Goal: Task Accomplishment & Management: Manage account settings

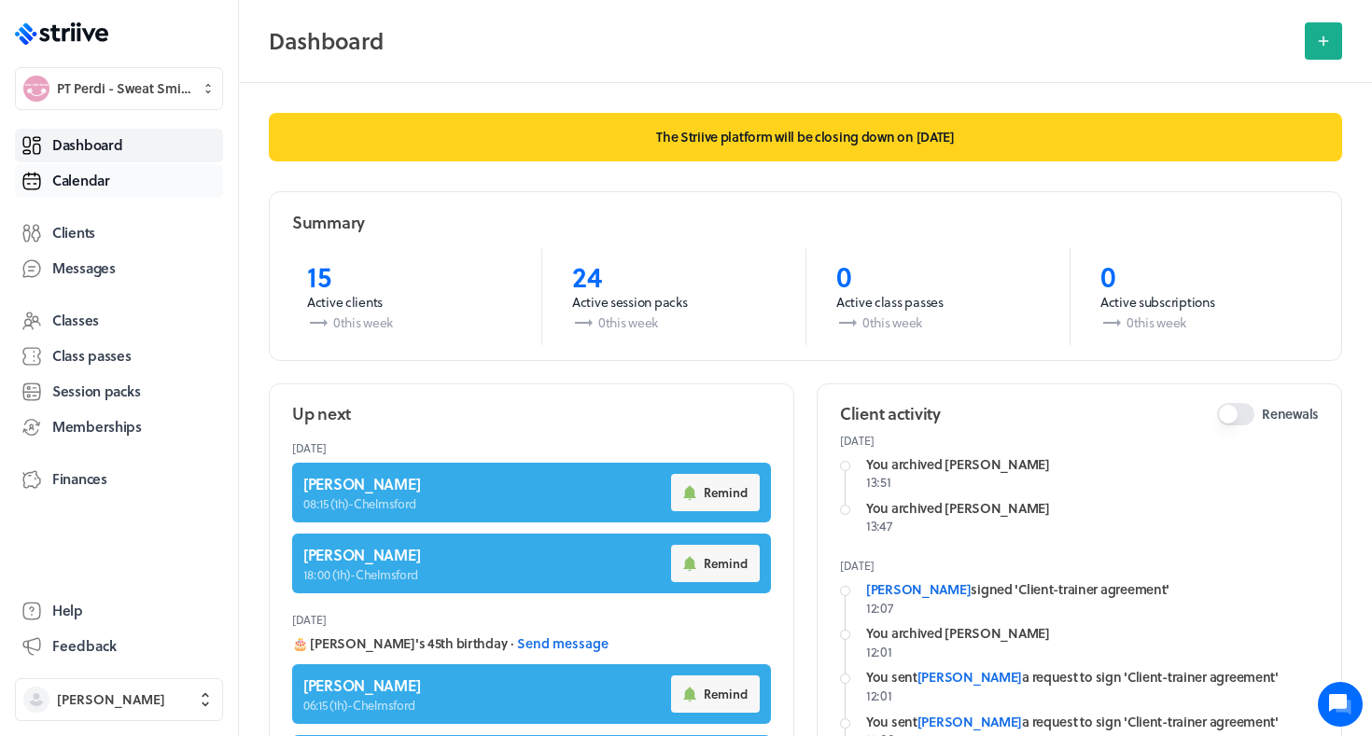
click at [98, 164] on link "Calendar" at bounding box center [119, 181] width 208 height 34
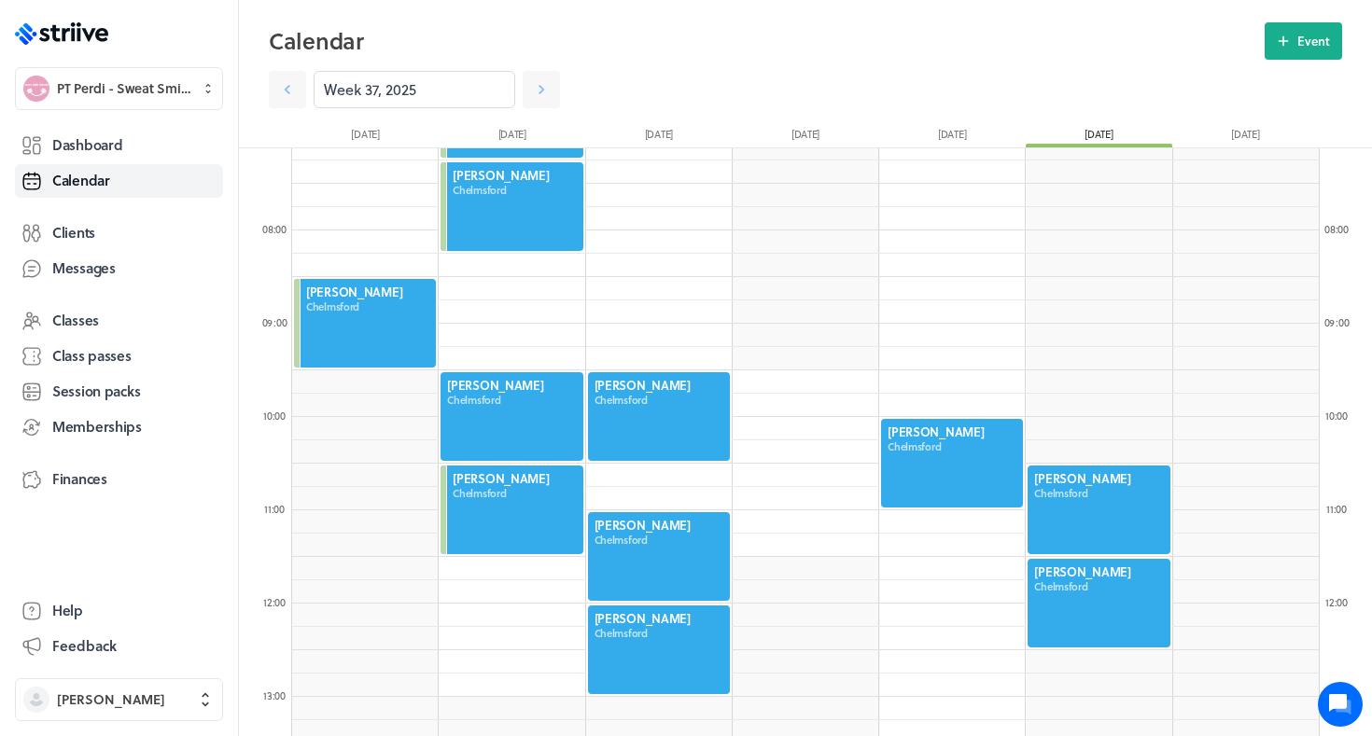
scroll to position [682, 0]
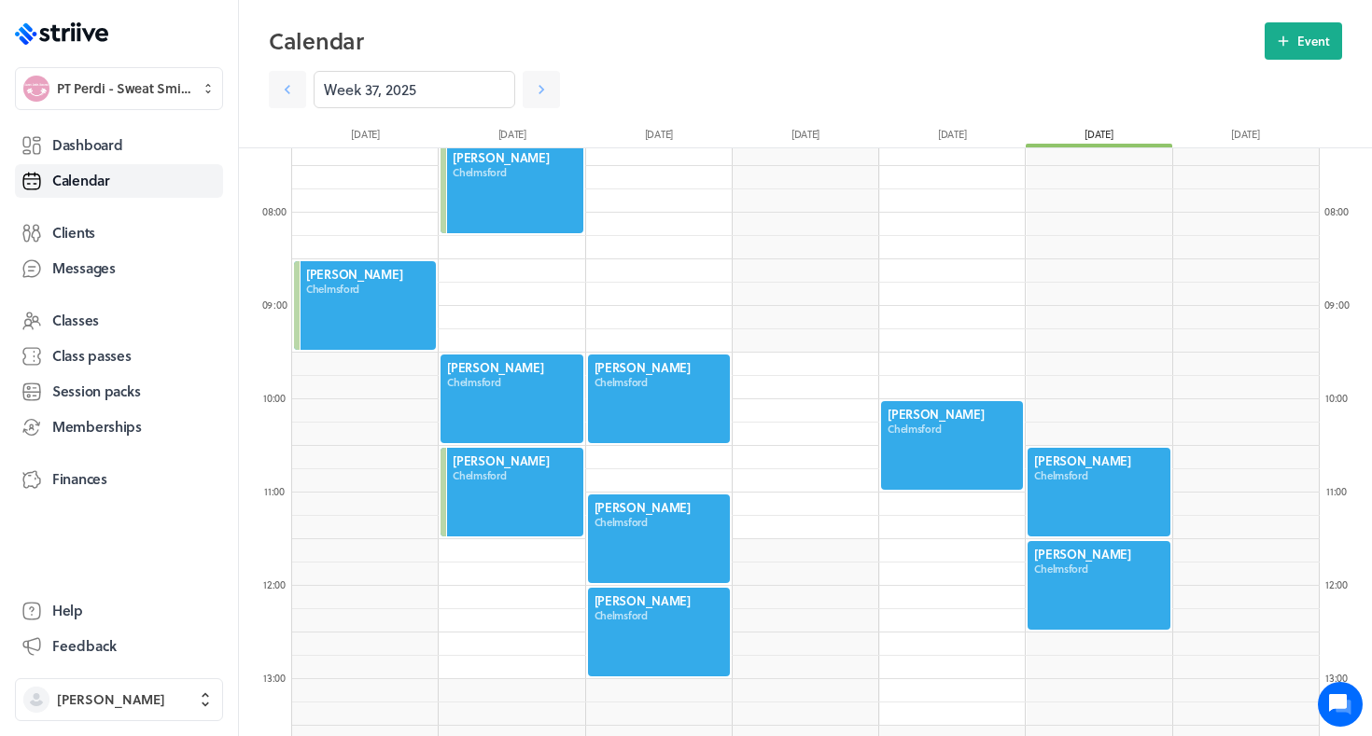
click at [621, 380] on div at bounding box center [659, 399] width 146 height 92
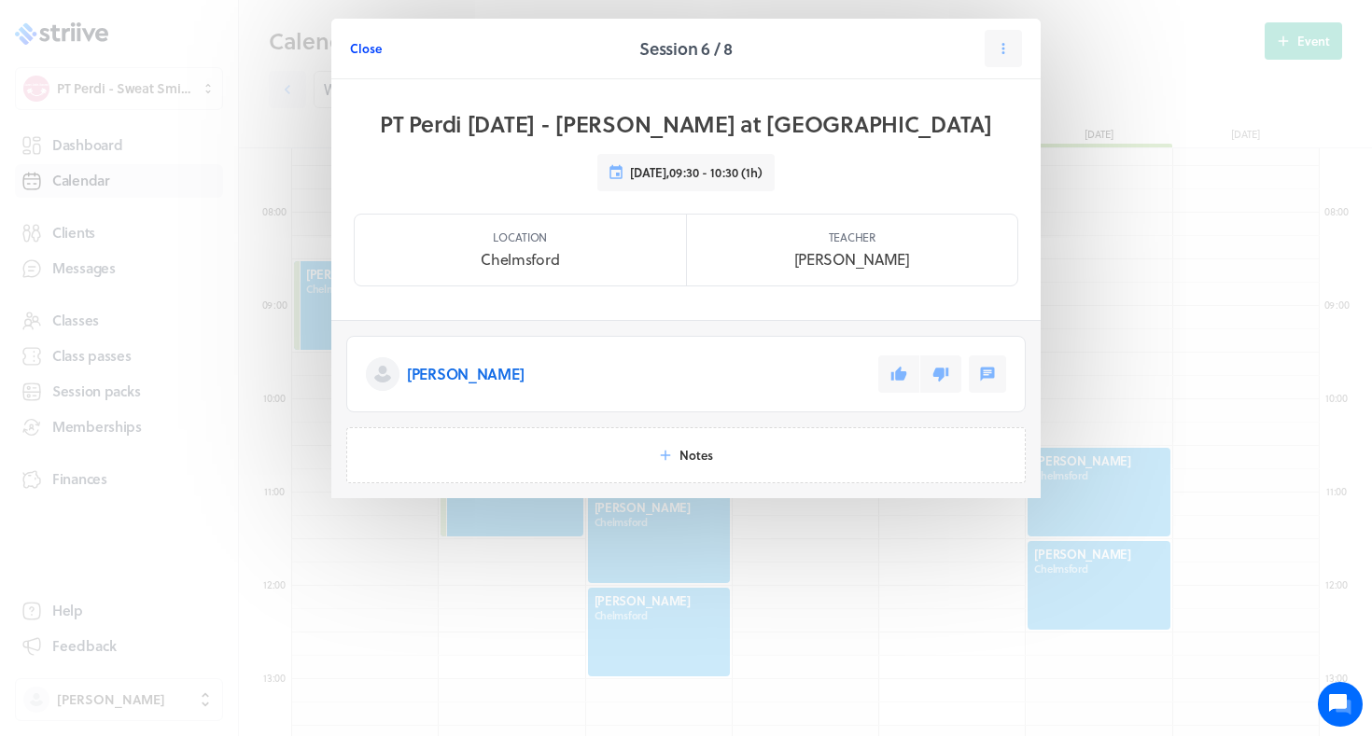
click at [359, 50] on span "Close" at bounding box center [366, 48] width 32 height 17
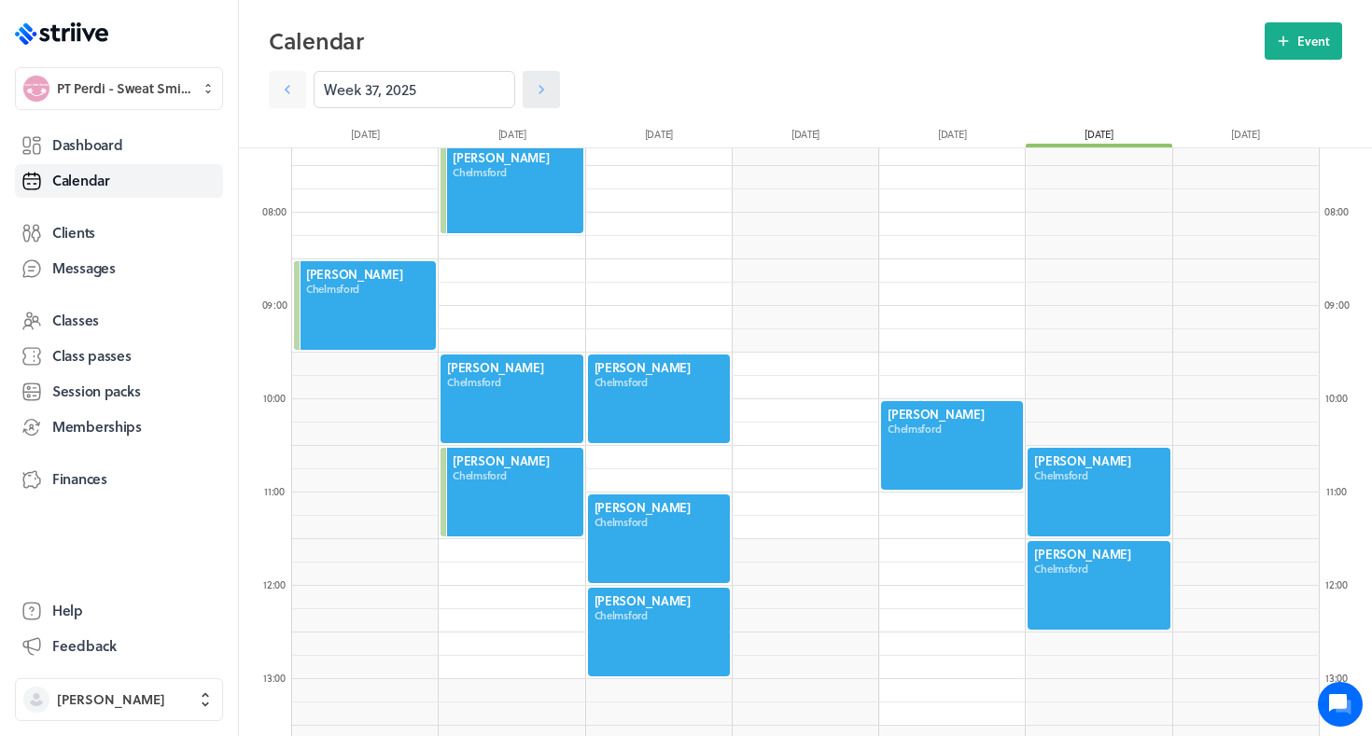
click at [534, 97] on icon at bounding box center [541, 89] width 19 height 19
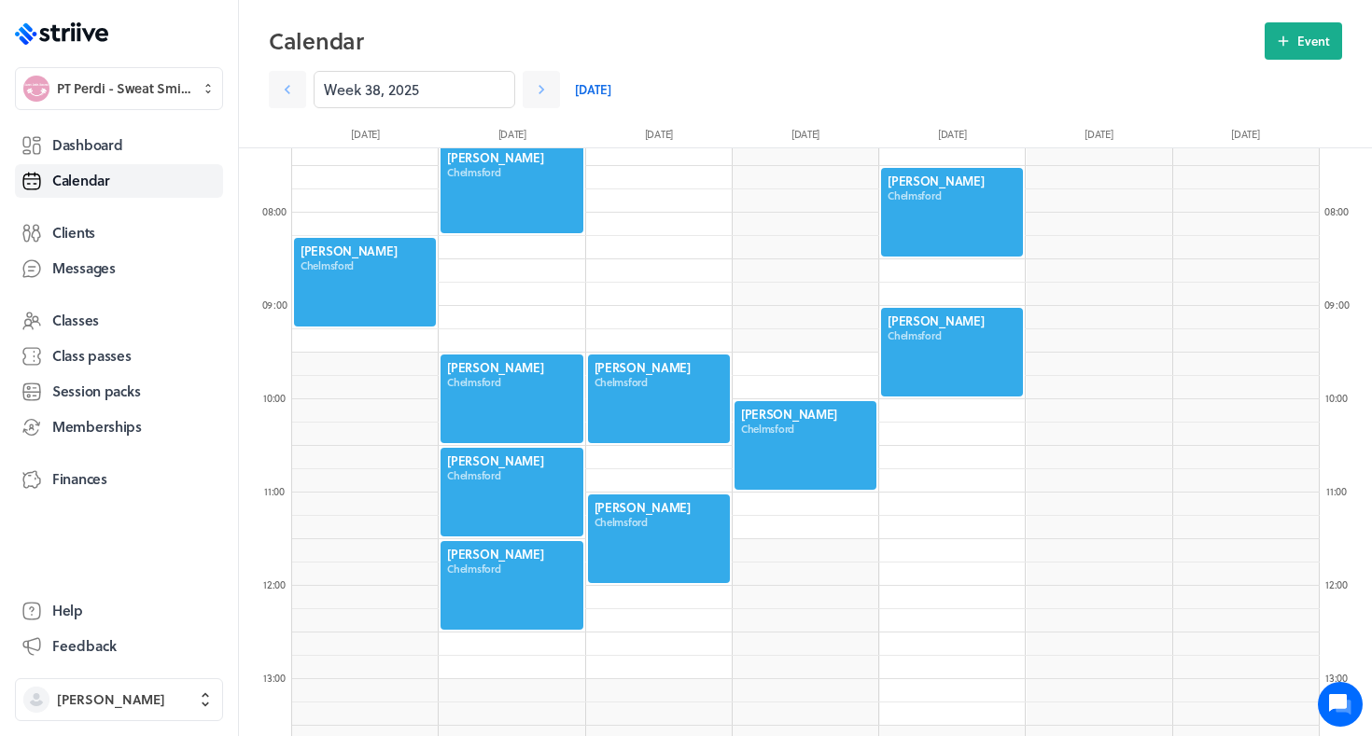
click at [689, 394] on div at bounding box center [659, 399] width 146 height 92
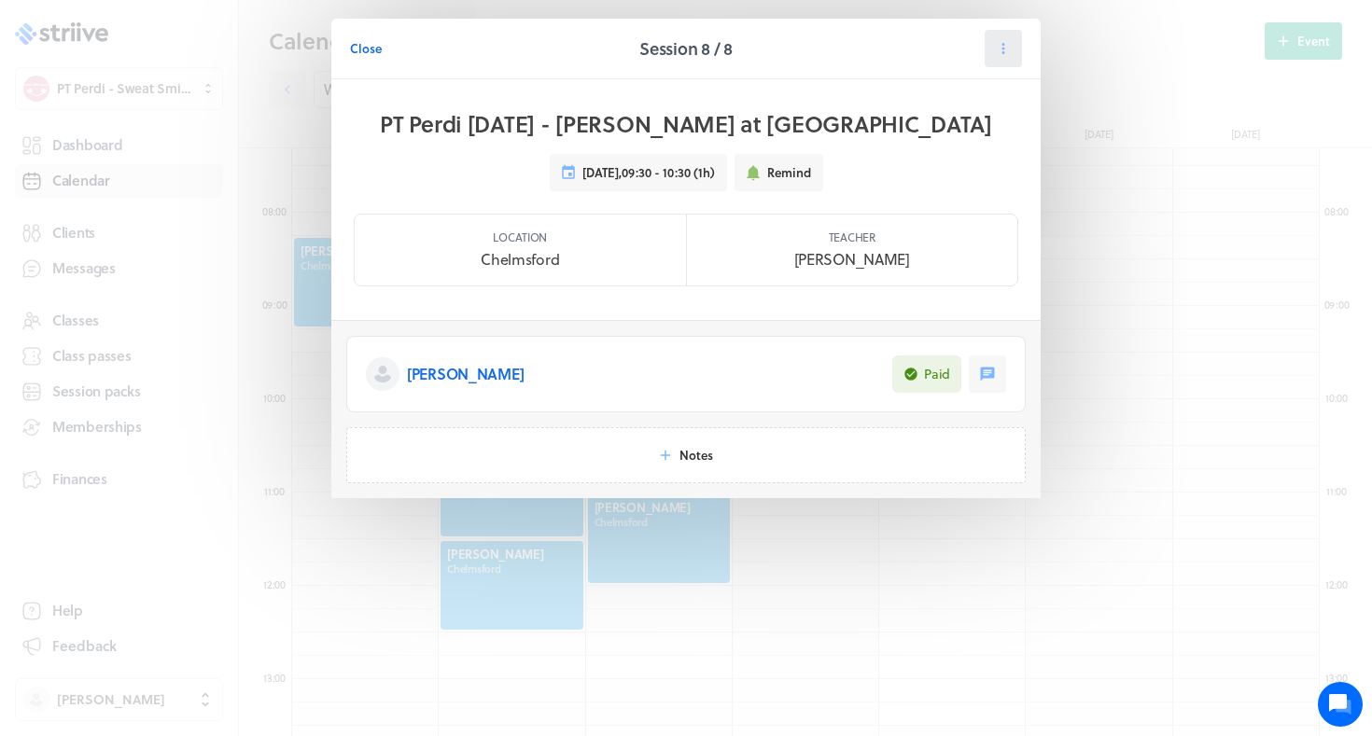
click at [1011, 58] on button at bounding box center [1002, 48] width 37 height 37
click at [932, 123] on span "Reschedule" at bounding box center [958, 128] width 64 height 17
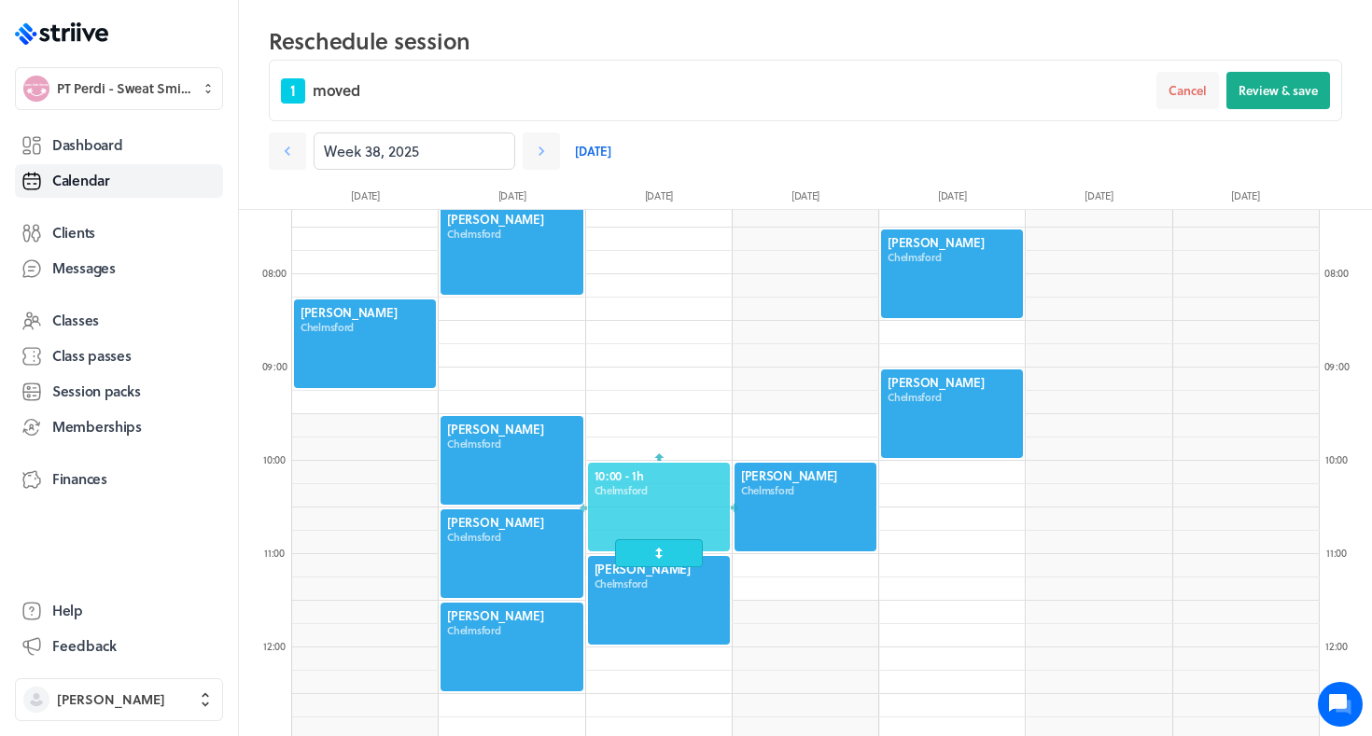
drag, startPoint x: 660, startPoint y: 445, endPoint x: 656, endPoint y: 505, distance: 59.8
click at [657, 505] on div at bounding box center [659, 507] width 146 height 92
click at [1270, 96] on span "Review & save" at bounding box center [1277, 90] width 79 height 17
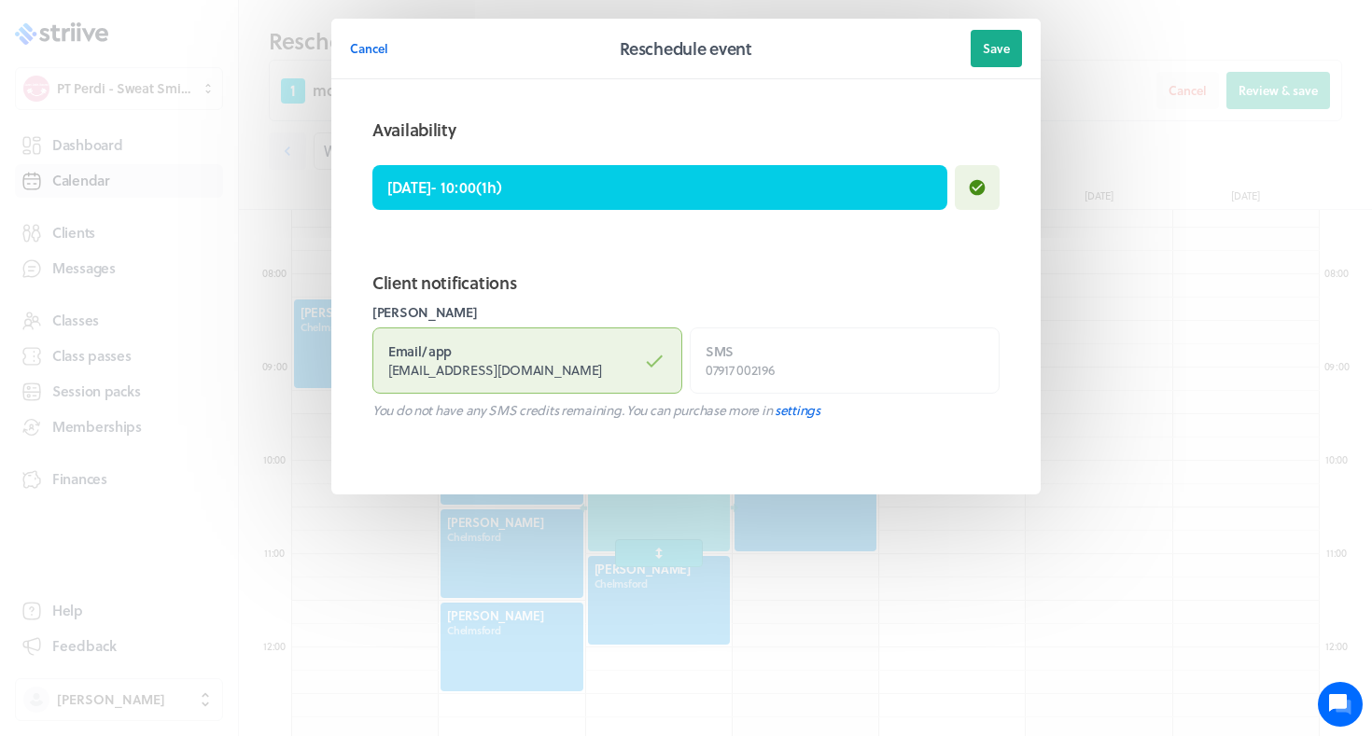
click at [982, 77] on header "Cancel Reschedule event Save" at bounding box center [685, 49] width 709 height 61
click at [982, 51] on span "Save" at bounding box center [995, 48] width 27 height 17
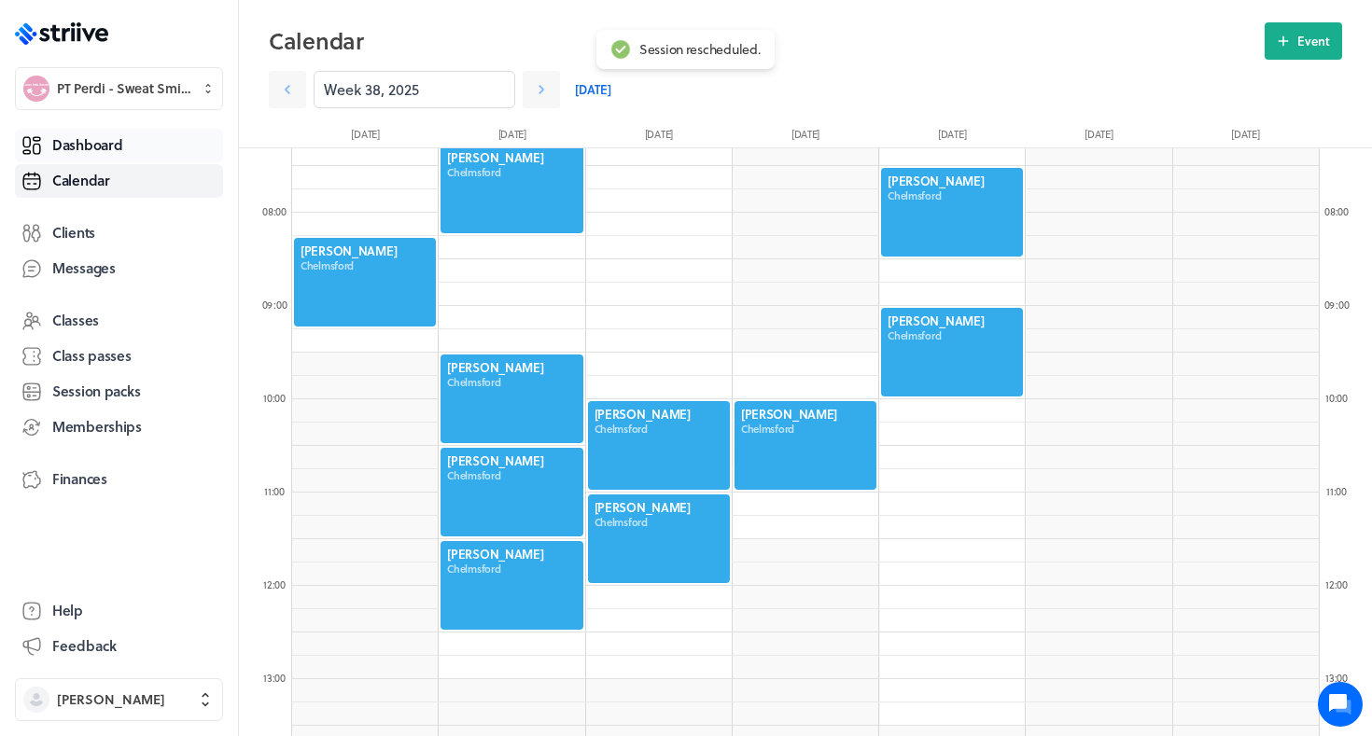
click at [105, 146] on span "Dashboard" at bounding box center [87, 145] width 70 height 20
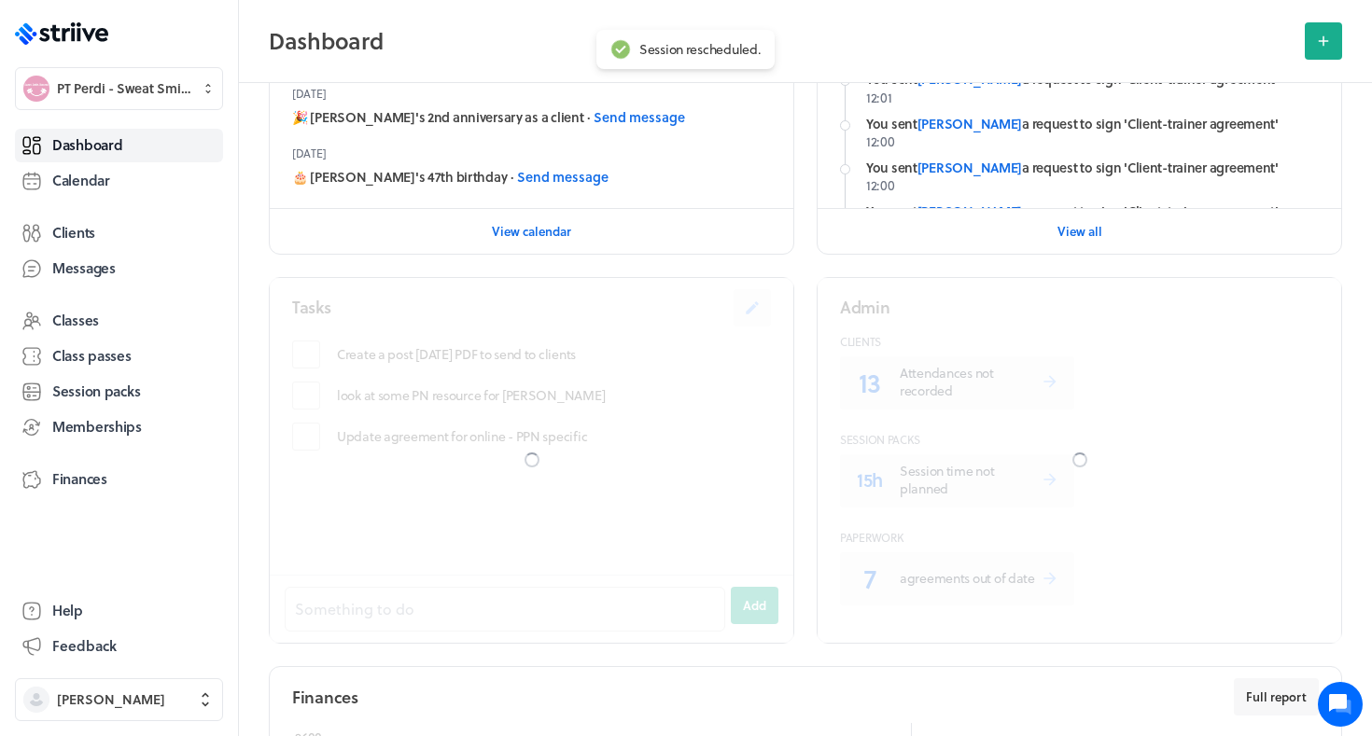
scroll to position [731, 0]
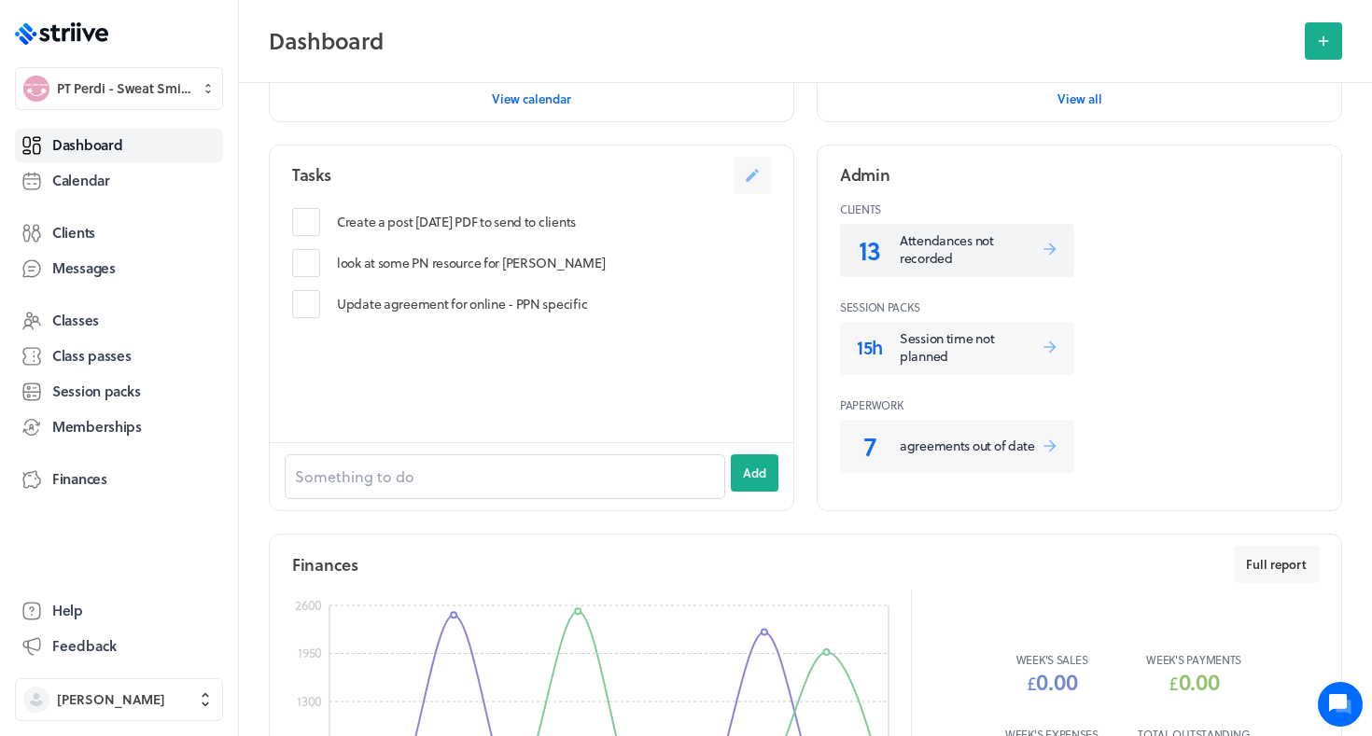
click at [943, 265] on p "Attendances not recorded" at bounding box center [969, 249] width 141 height 36
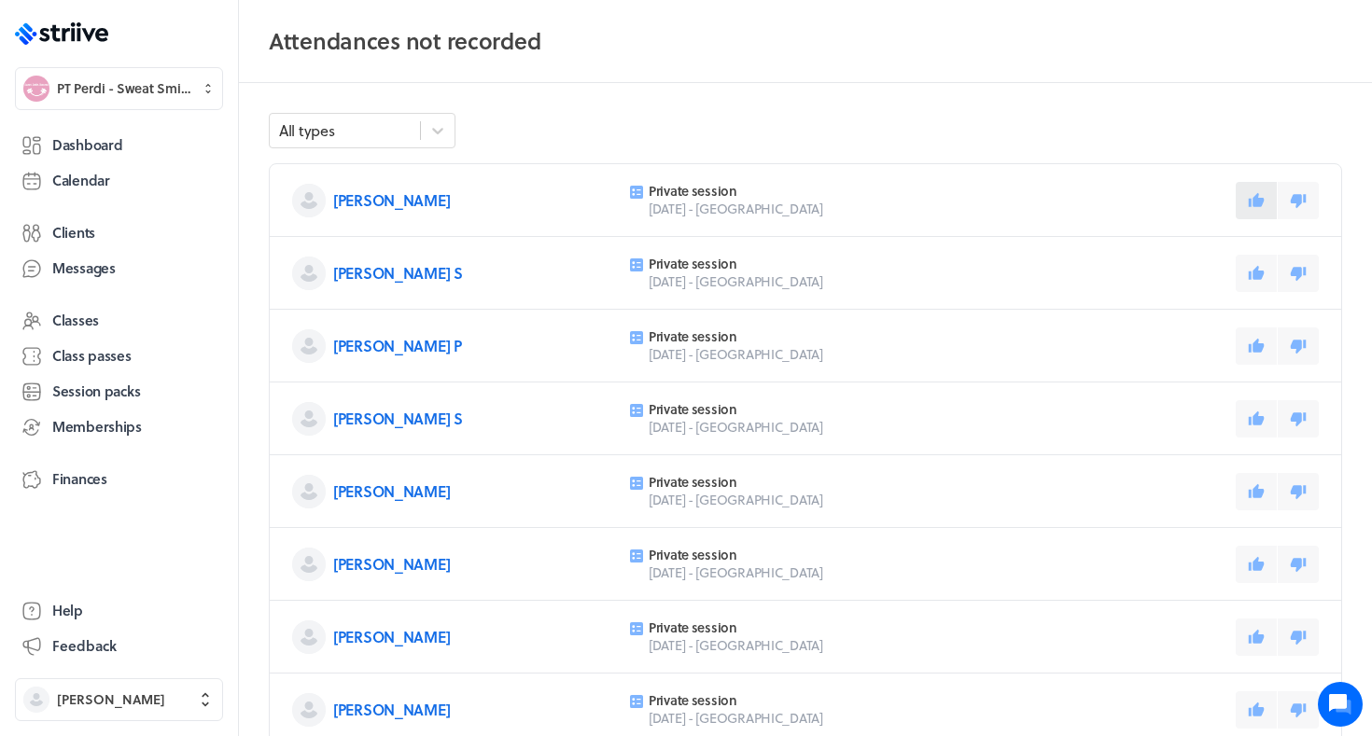
click at [1263, 201] on icon at bounding box center [1256, 199] width 16 height 14
click at [1260, 266] on icon at bounding box center [1255, 273] width 17 height 17
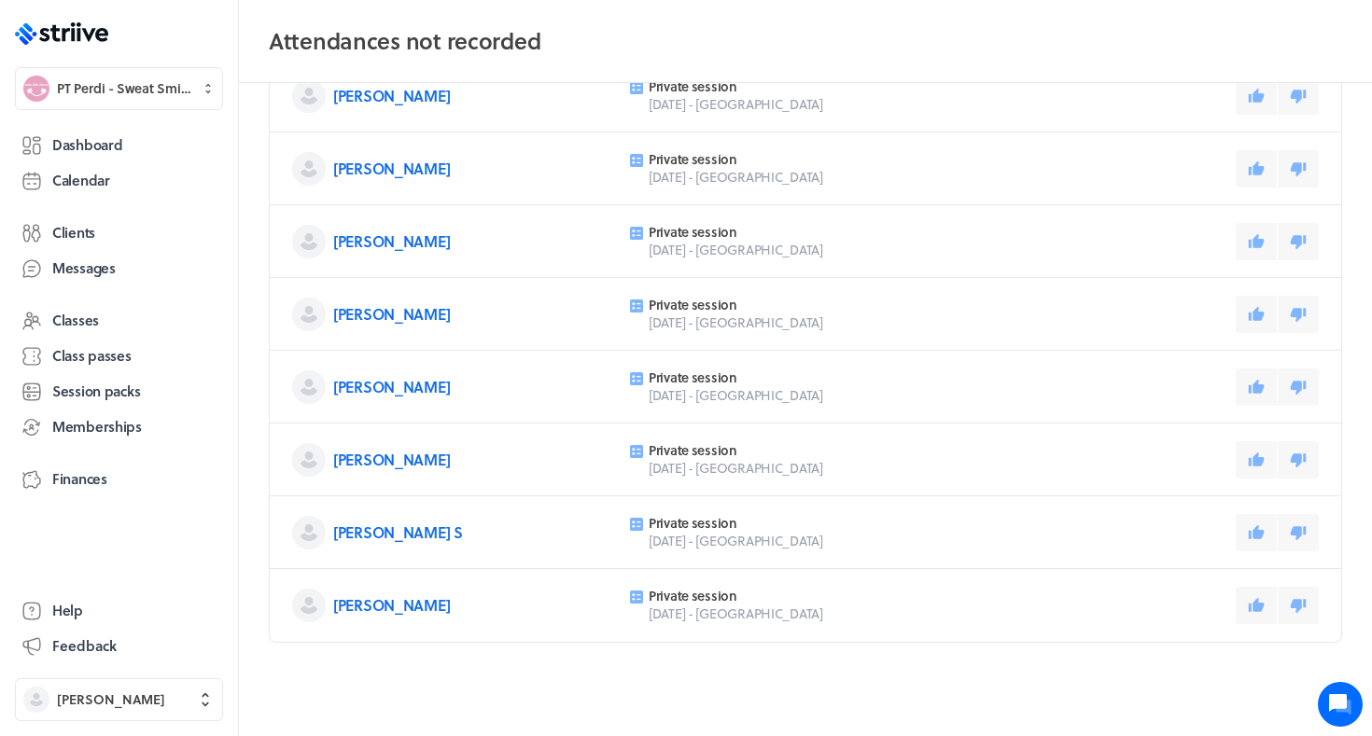
scroll to position [323, 0]
click at [1273, 240] on button at bounding box center [1255, 241] width 41 height 37
click at [1293, 170] on icon at bounding box center [1298, 169] width 16 height 14
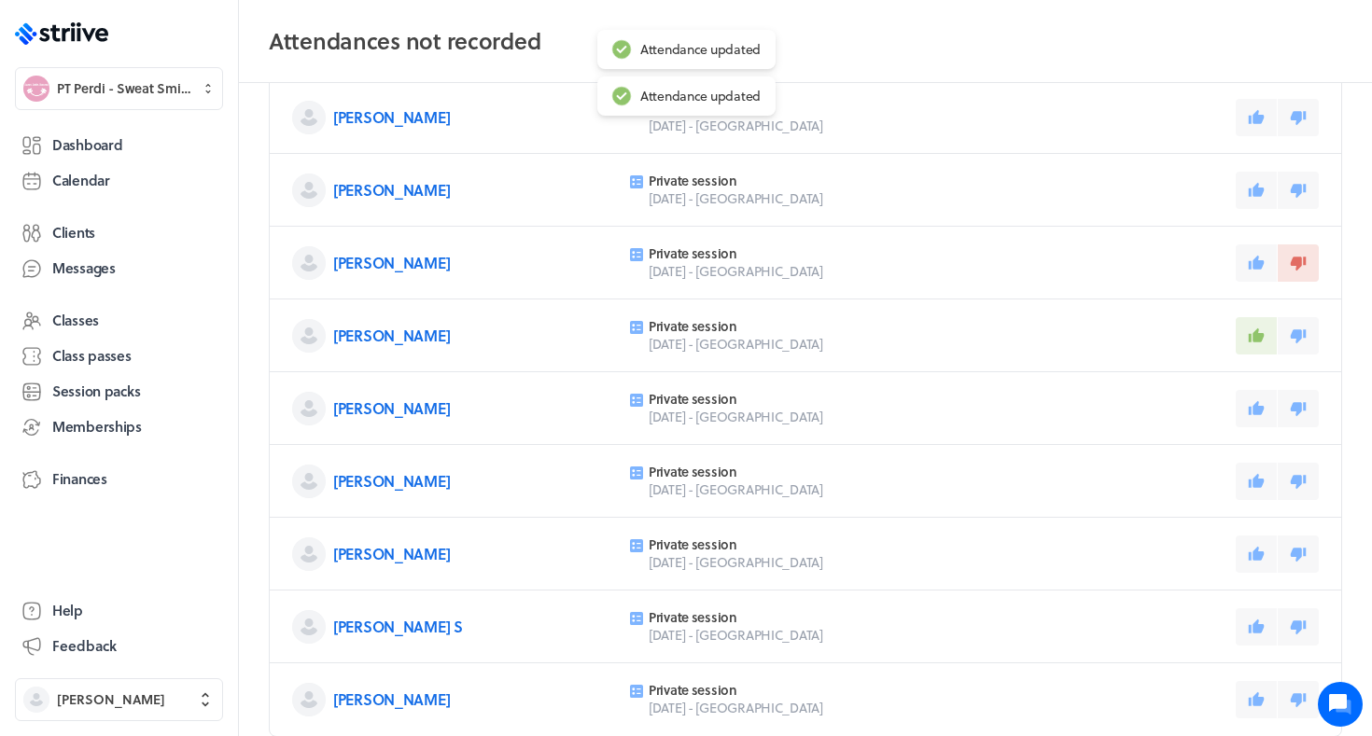
scroll to position [225, 0]
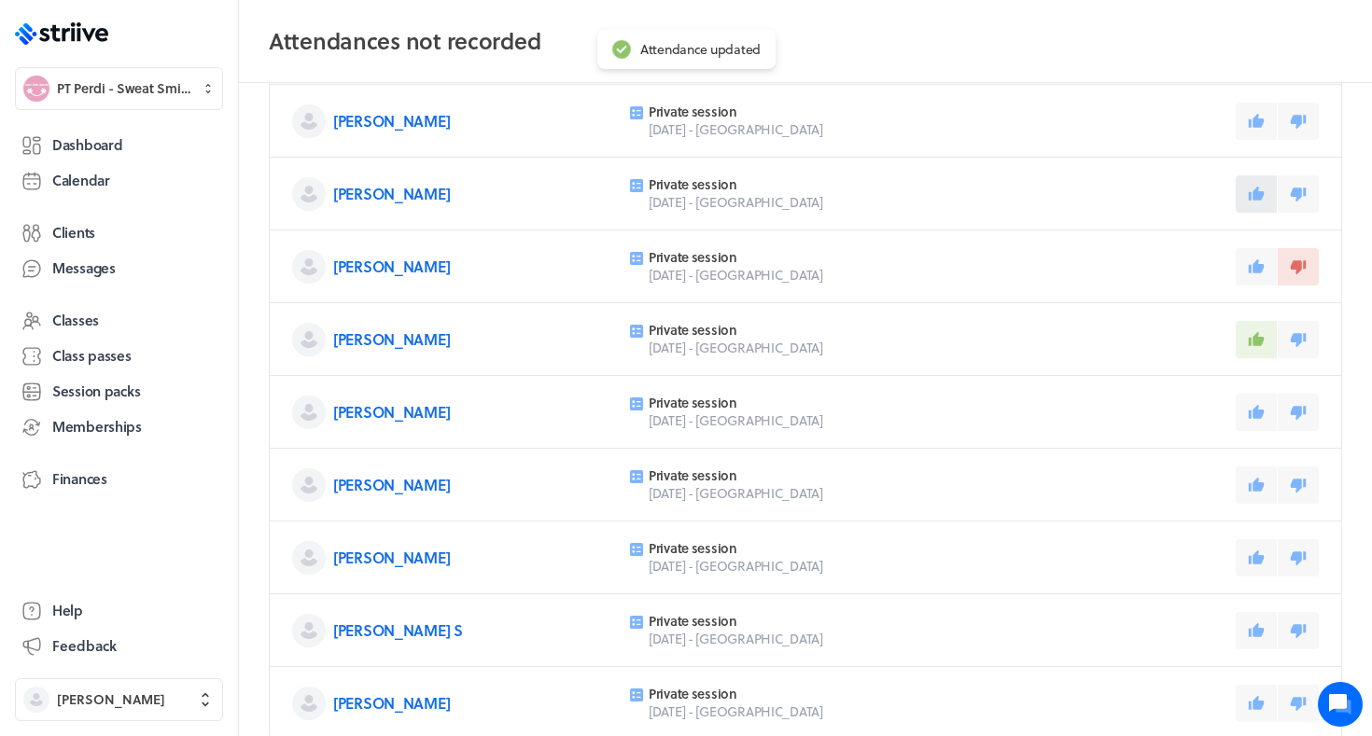
click at [1258, 191] on icon at bounding box center [1256, 193] width 16 height 14
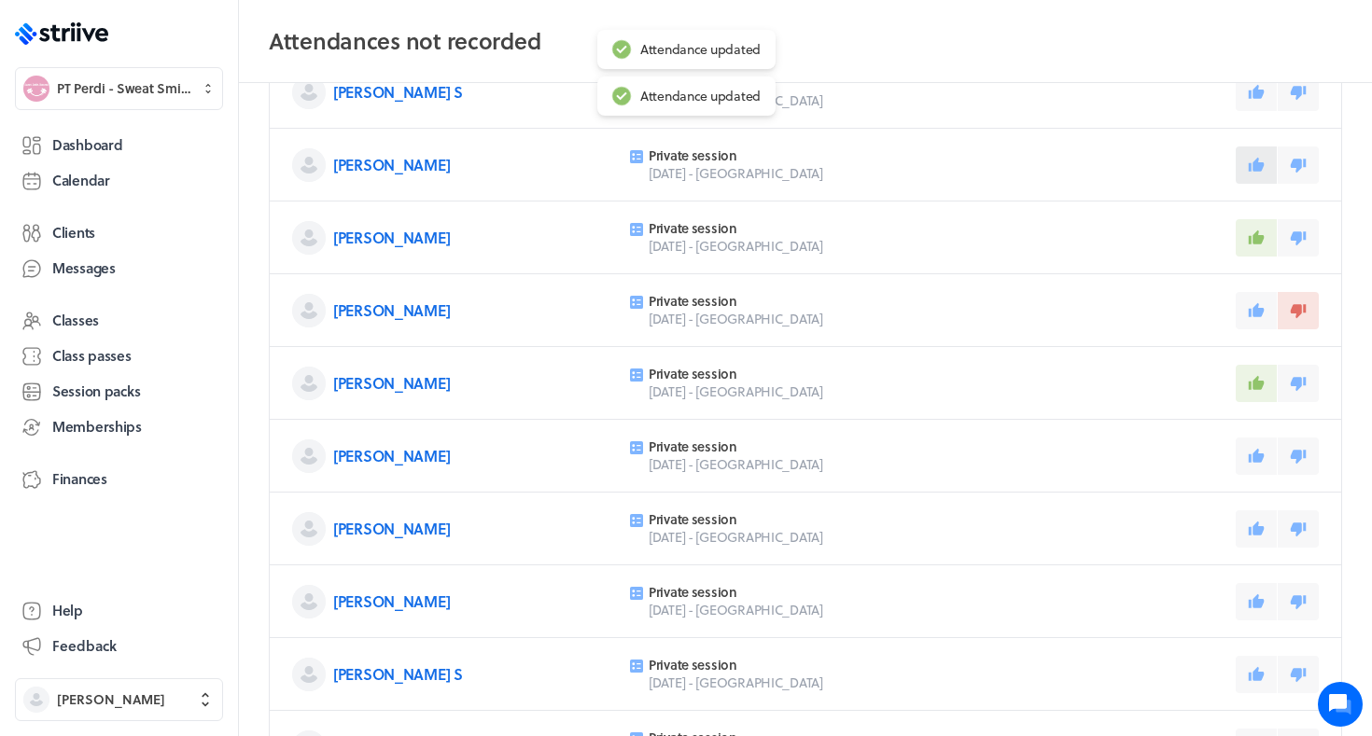
click at [1257, 165] on icon at bounding box center [1256, 164] width 16 height 14
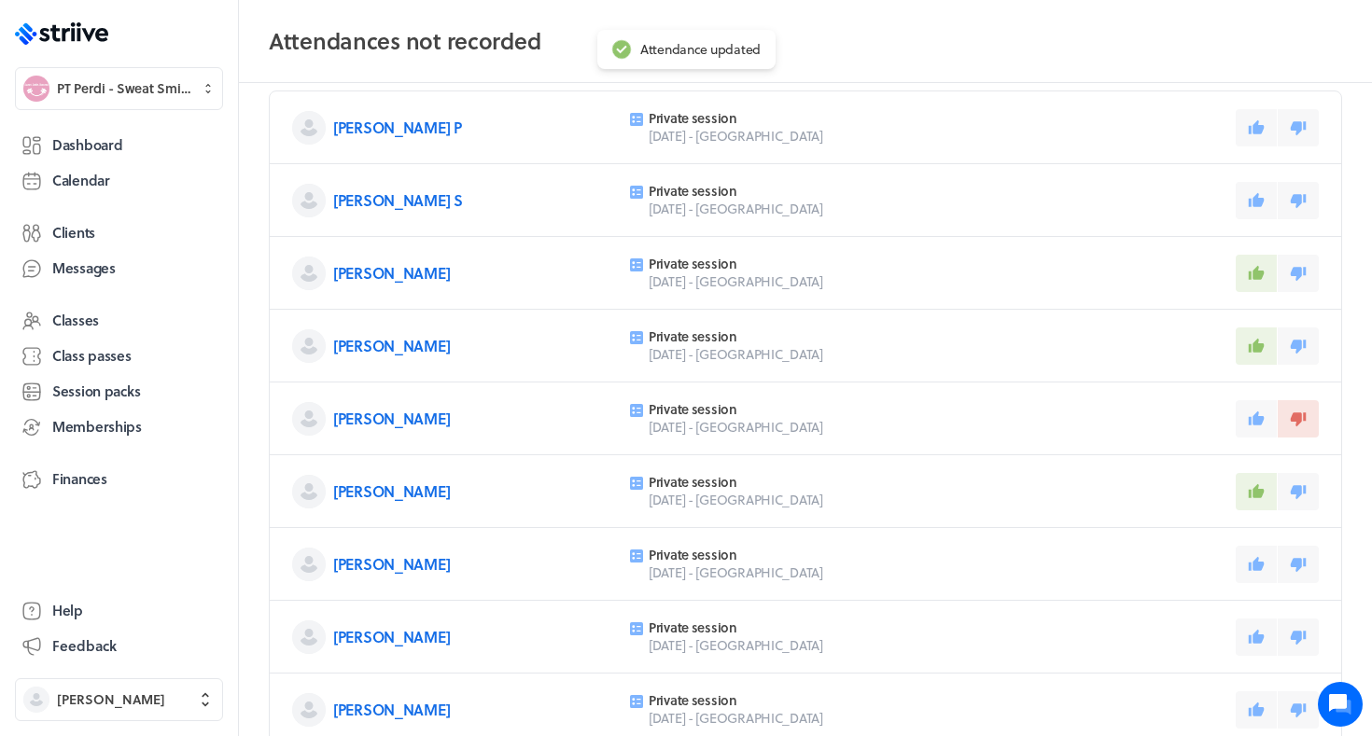
scroll to position [59, 0]
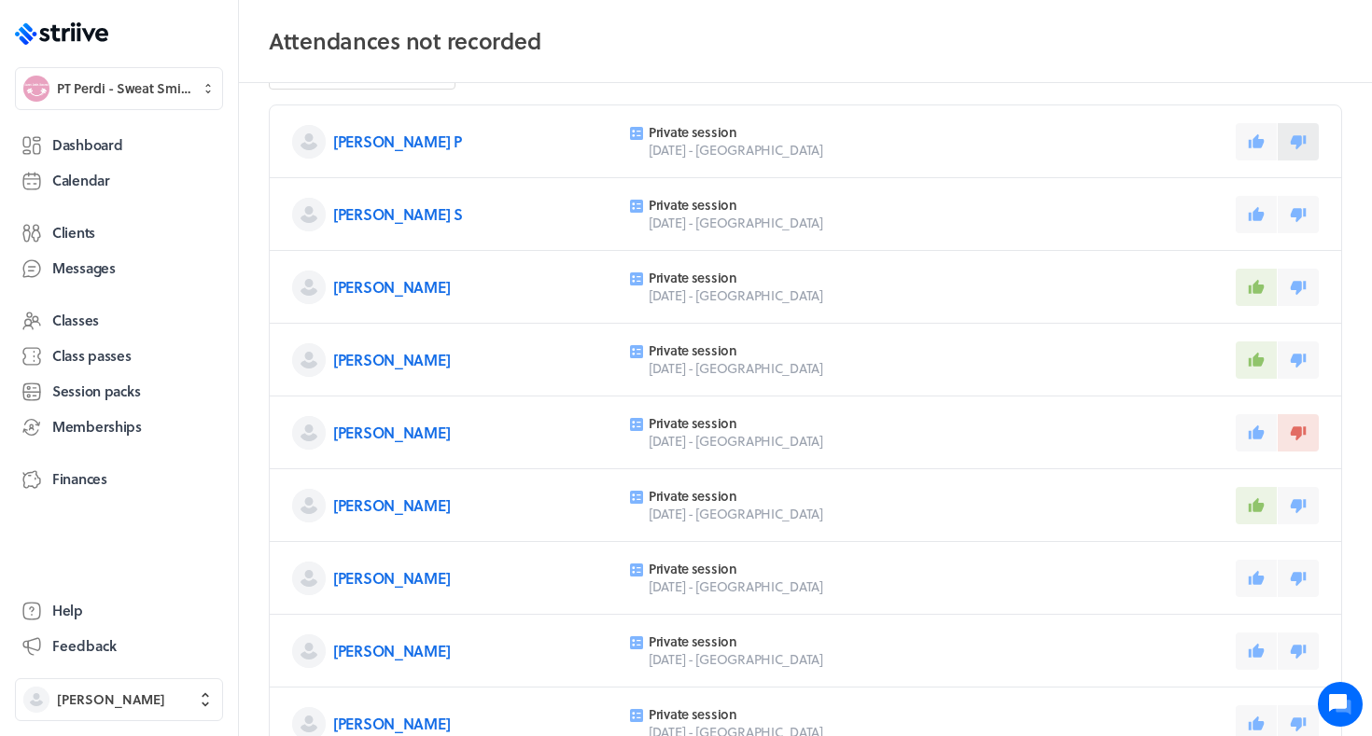
click at [1301, 139] on icon at bounding box center [1298, 142] width 16 height 14
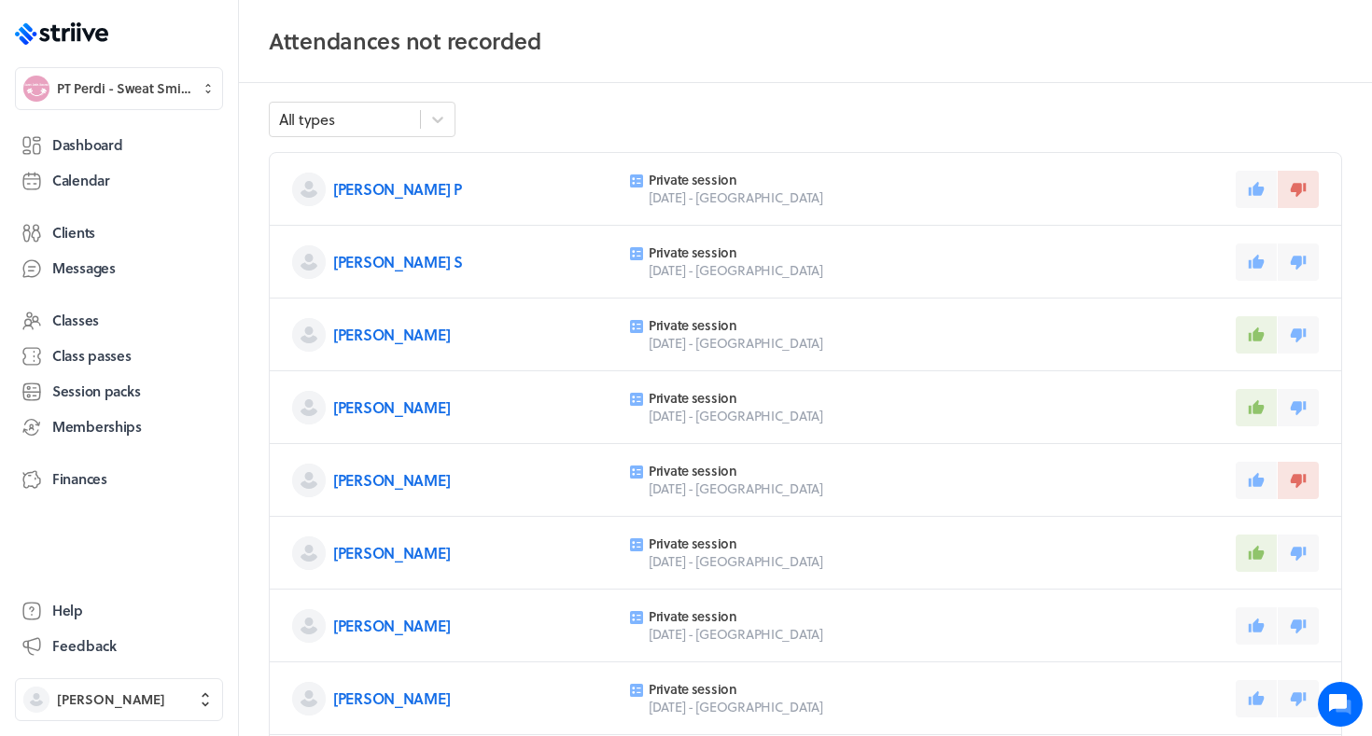
scroll to position [9, 0]
click at [1247, 199] on icon at bounding box center [1255, 191] width 17 height 17
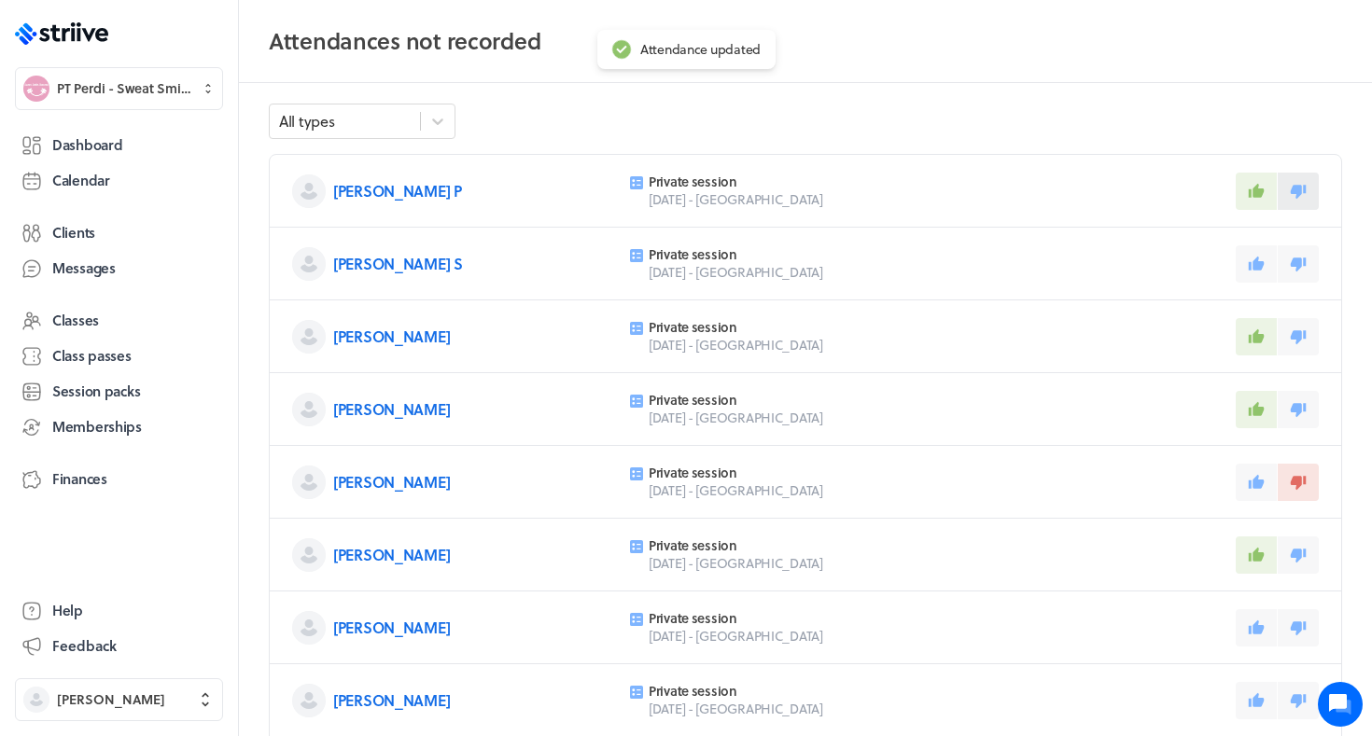
click at [1295, 192] on icon at bounding box center [1298, 192] width 16 height 14
click at [1297, 196] on icon at bounding box center [1298, 192] width 16 height 14
click at [1257, 270] on icon at bounding box center [1256, 263] width 16 height 14
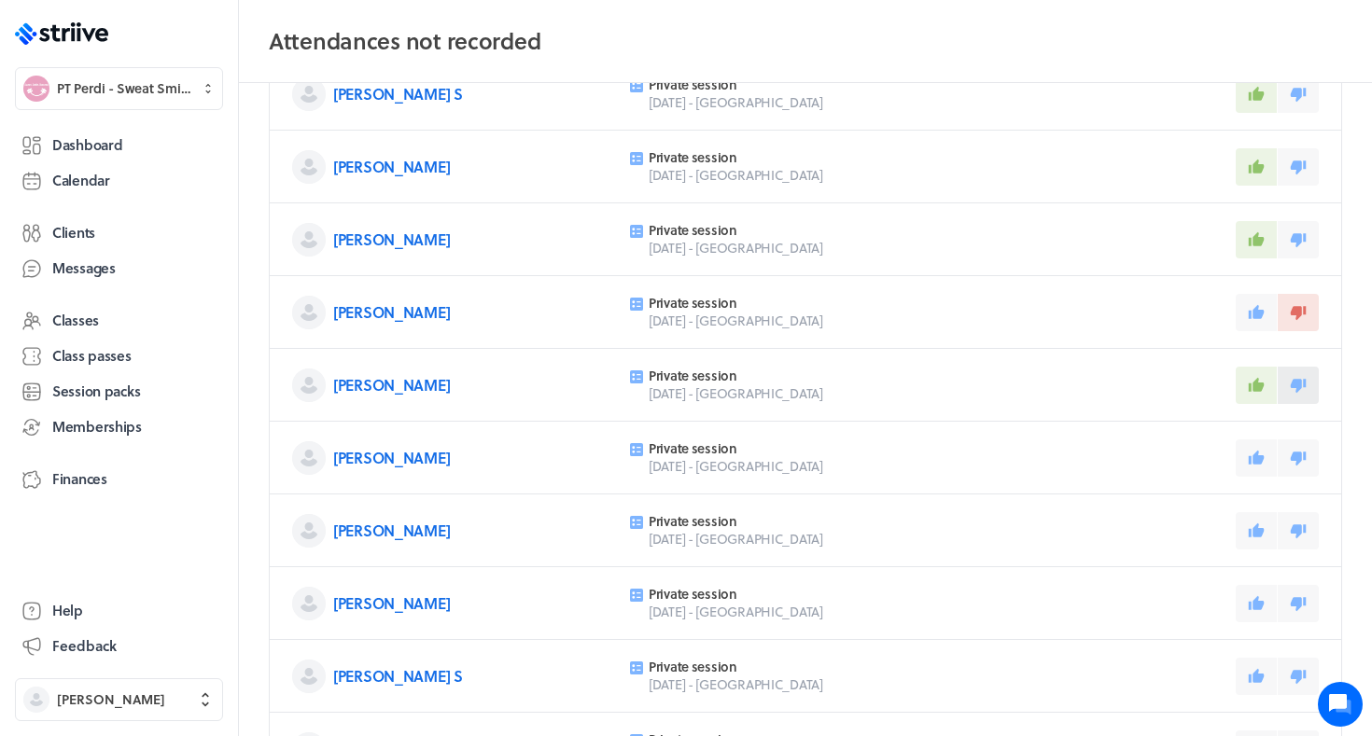
scroll to position [180, 0]
click at [1258, 467] on button at bounding box center [1255, 457] width 41 height 37
click at [1256, 524] on icon at bounding box center [1256, 529] width 16 height 14
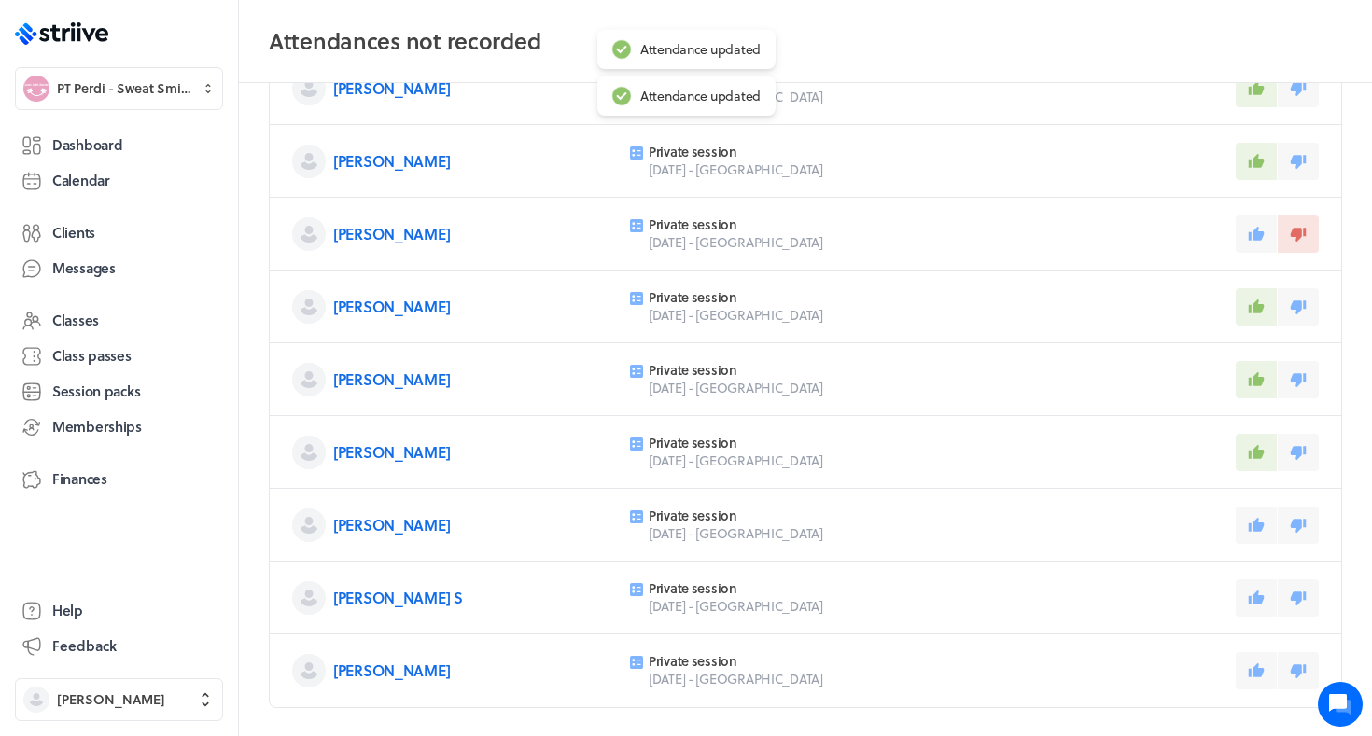
scroll to position [259, 0]
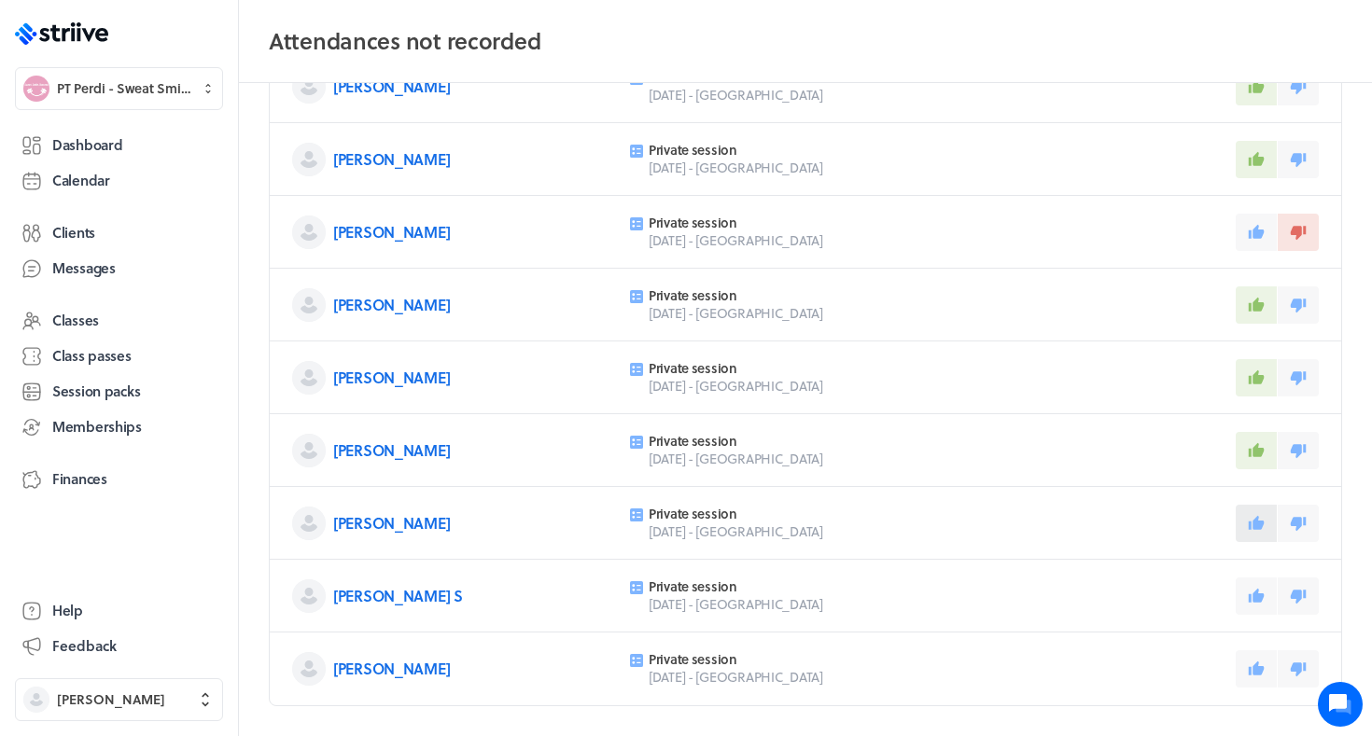
click at [1269, 537] on button at bounding box center [1255, 523] width 41 height 37
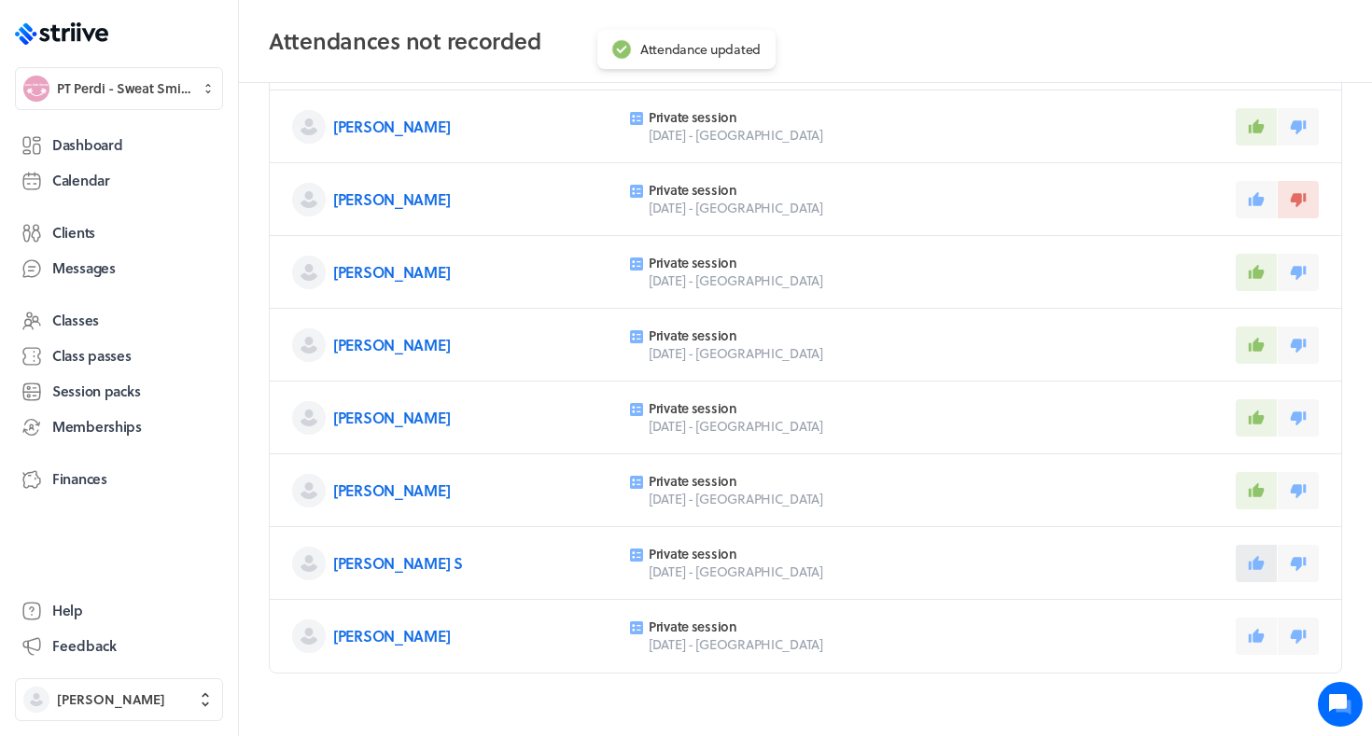
click at [1255, 562] on icon at bounding box center [1256, 562] width 16 height 14
click at [1297, 643] on icon at bounding box center [1298, 637] width 16 height 14
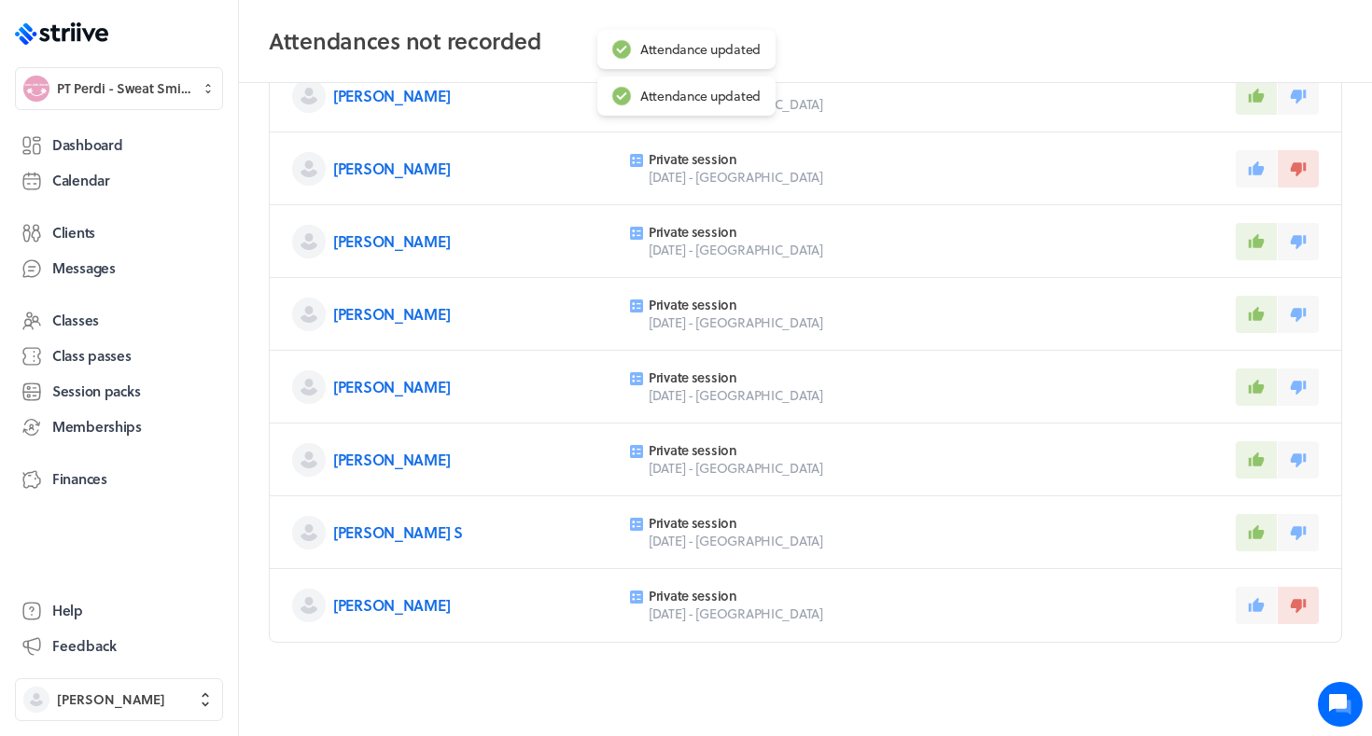
scroll to position [323, 0]
click at [65, 147] on span "Dashboard" at bounding box center [87, 145] width 70 height 20
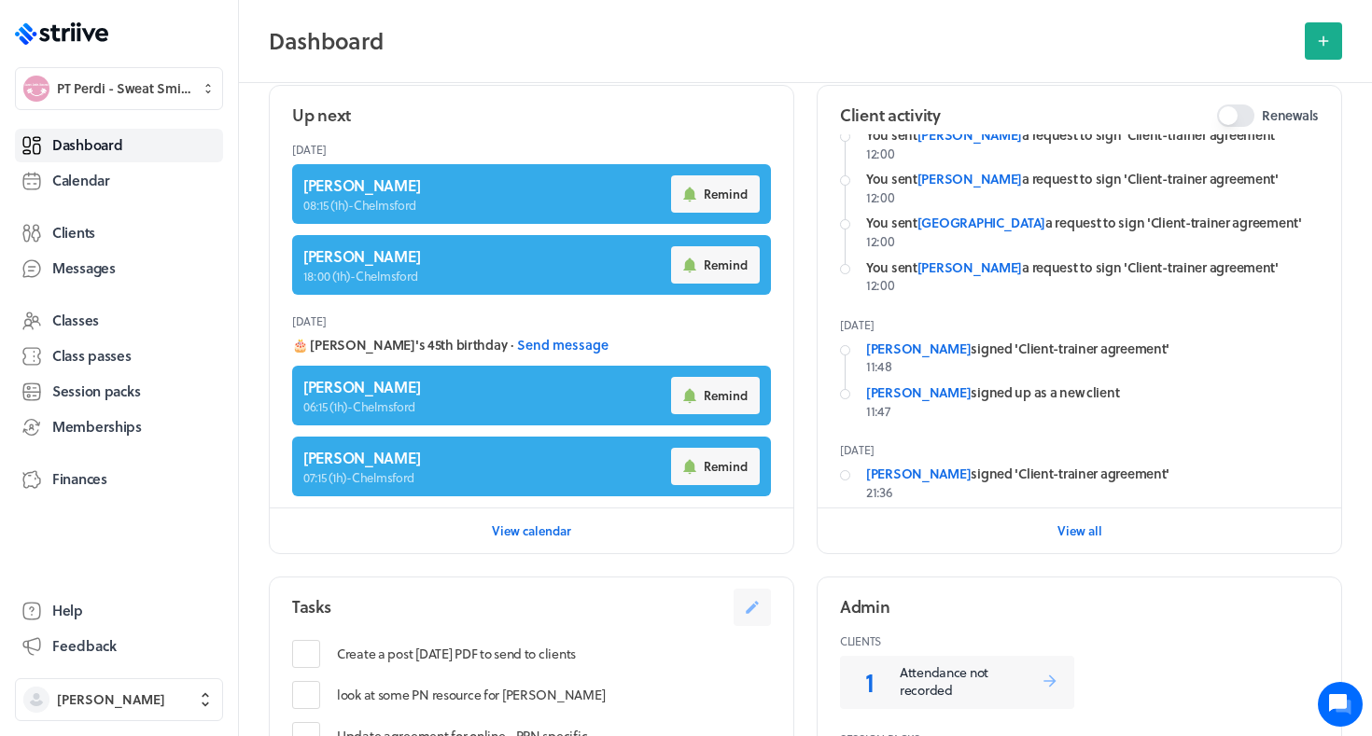
scroll to position [318, 0]
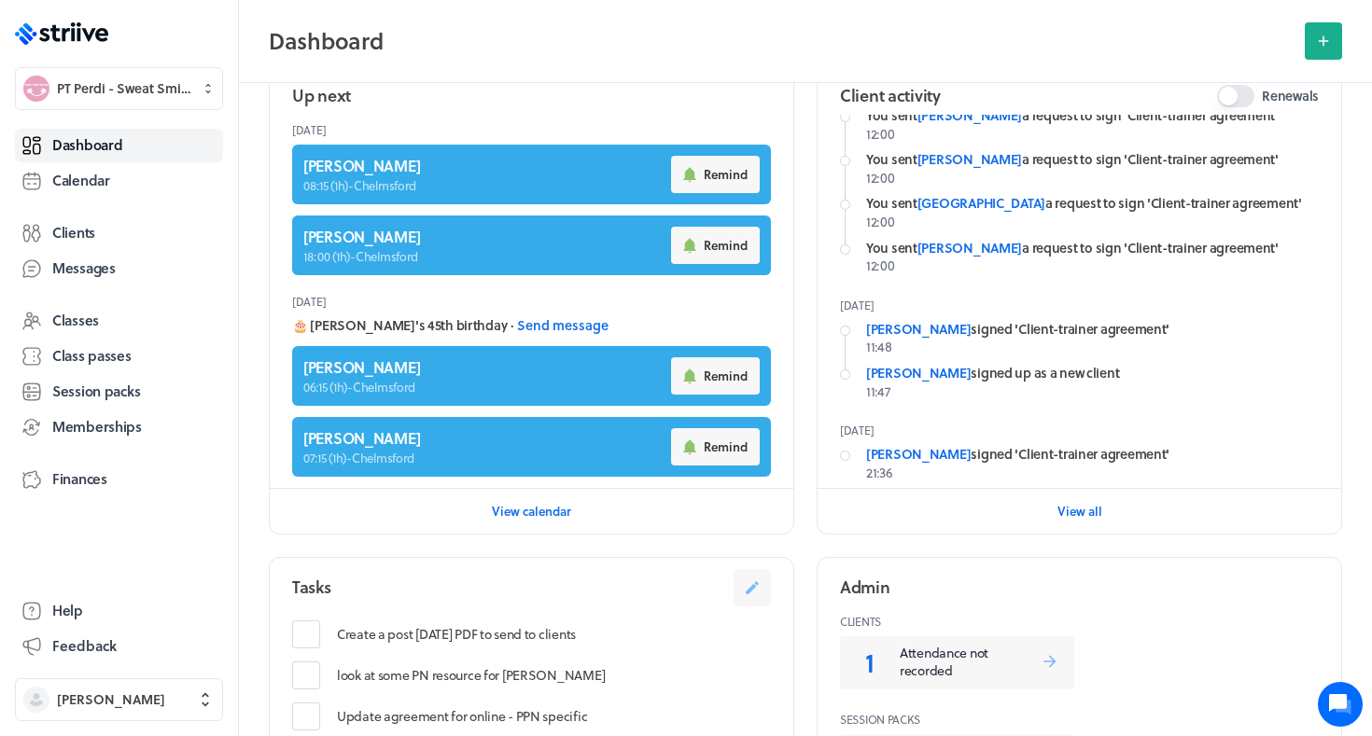
click at [919, 662] on p "Attendance not recorded" at bounding box center [969, 662] width 141 height 36
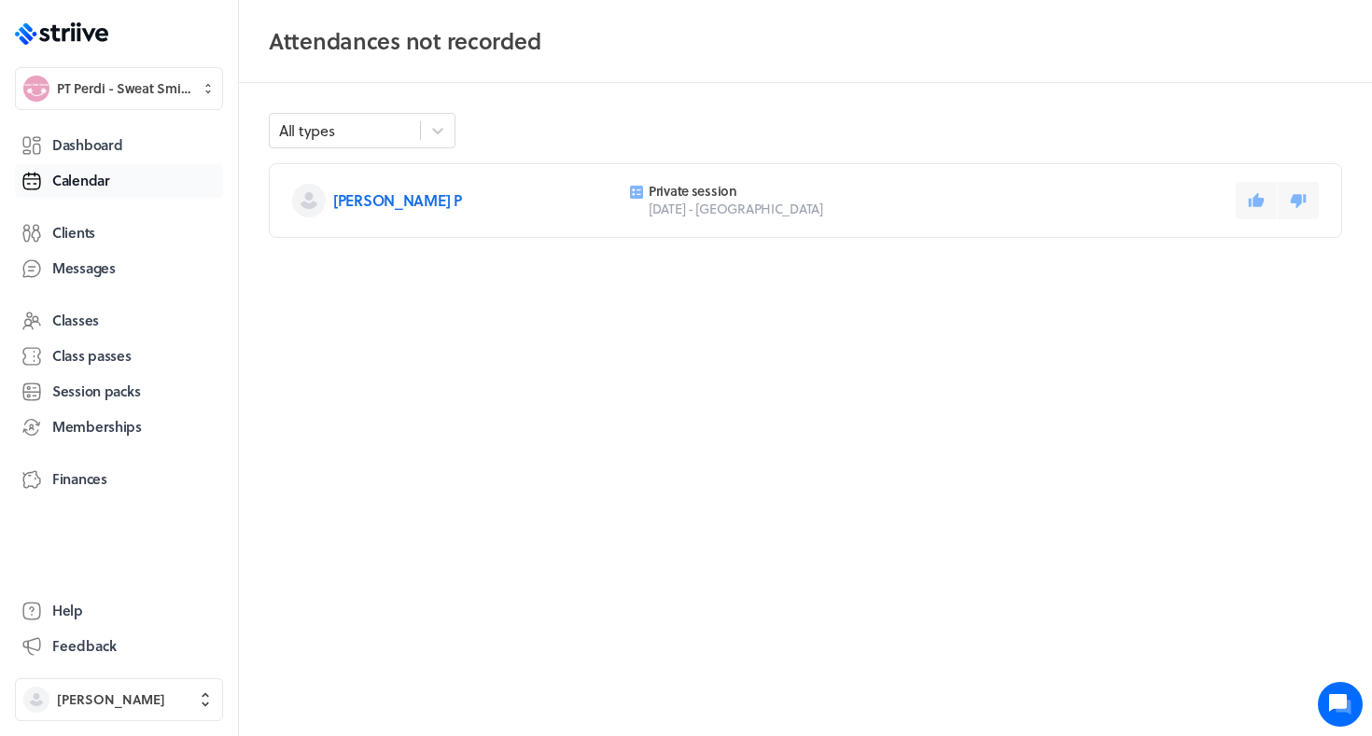
click at [85, 179] on span "Calendar" at bounding box center [81, 181] width 58 height 20
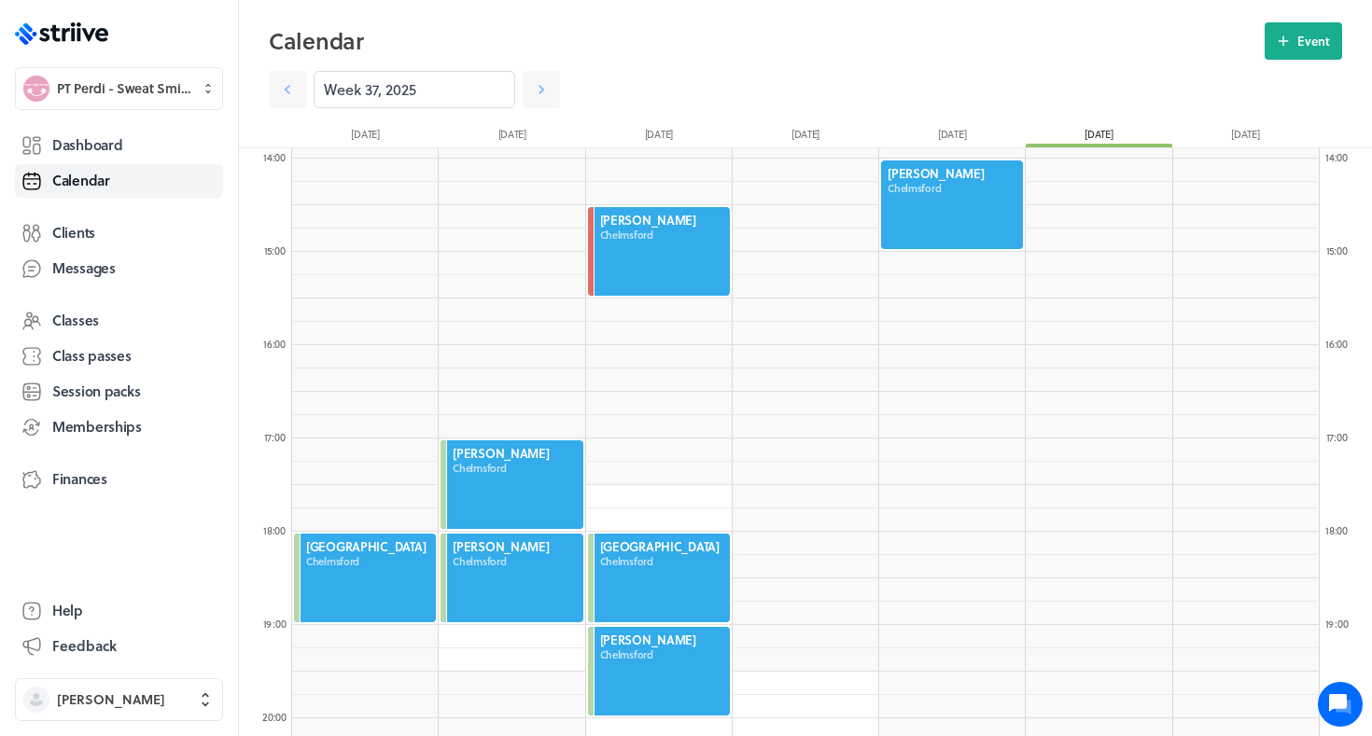
scroll to position [1295, 0]
click at [930, 188] on div at bounding box center [952, 206] width 146 height 92
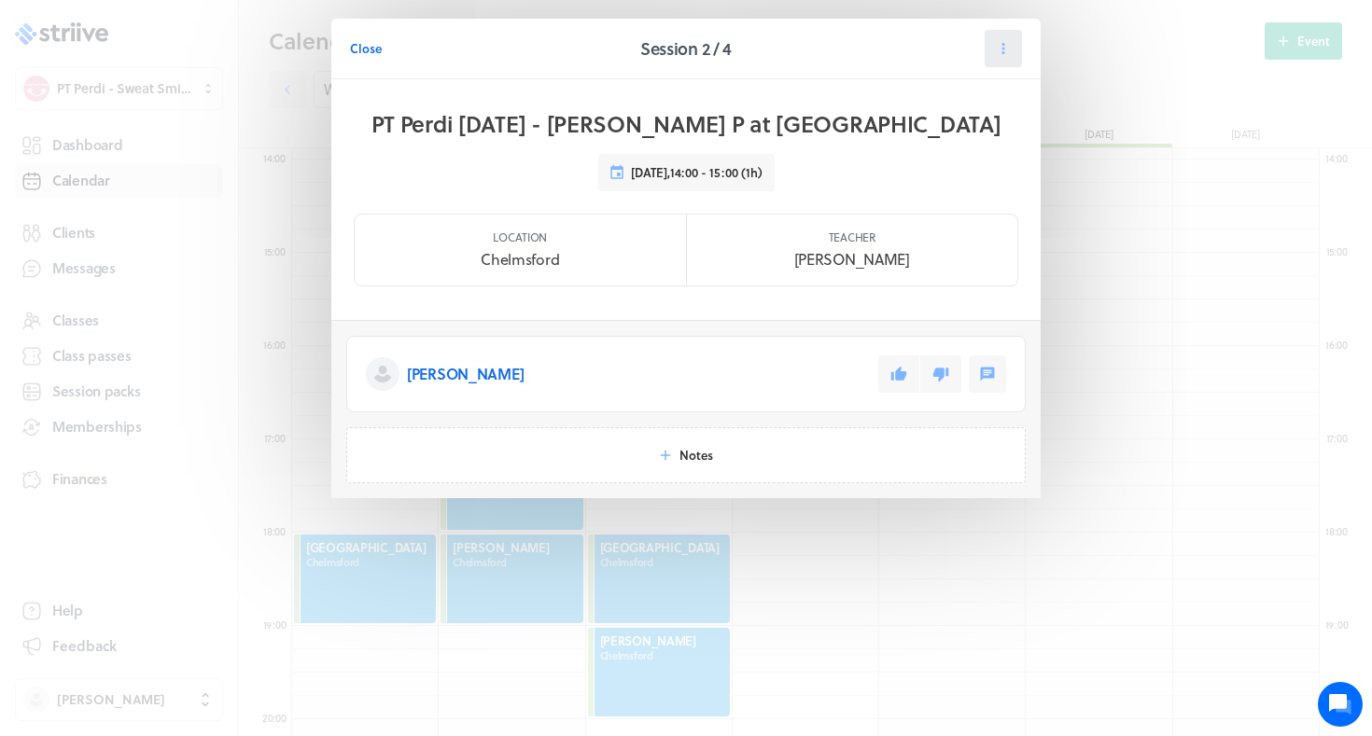
click at [1013, 57] on button at bounding box center [1002, 48] width 37 height 37
click at [930, 165] on span "Cancel" at bounding box center [945, 162] width 38 height 17
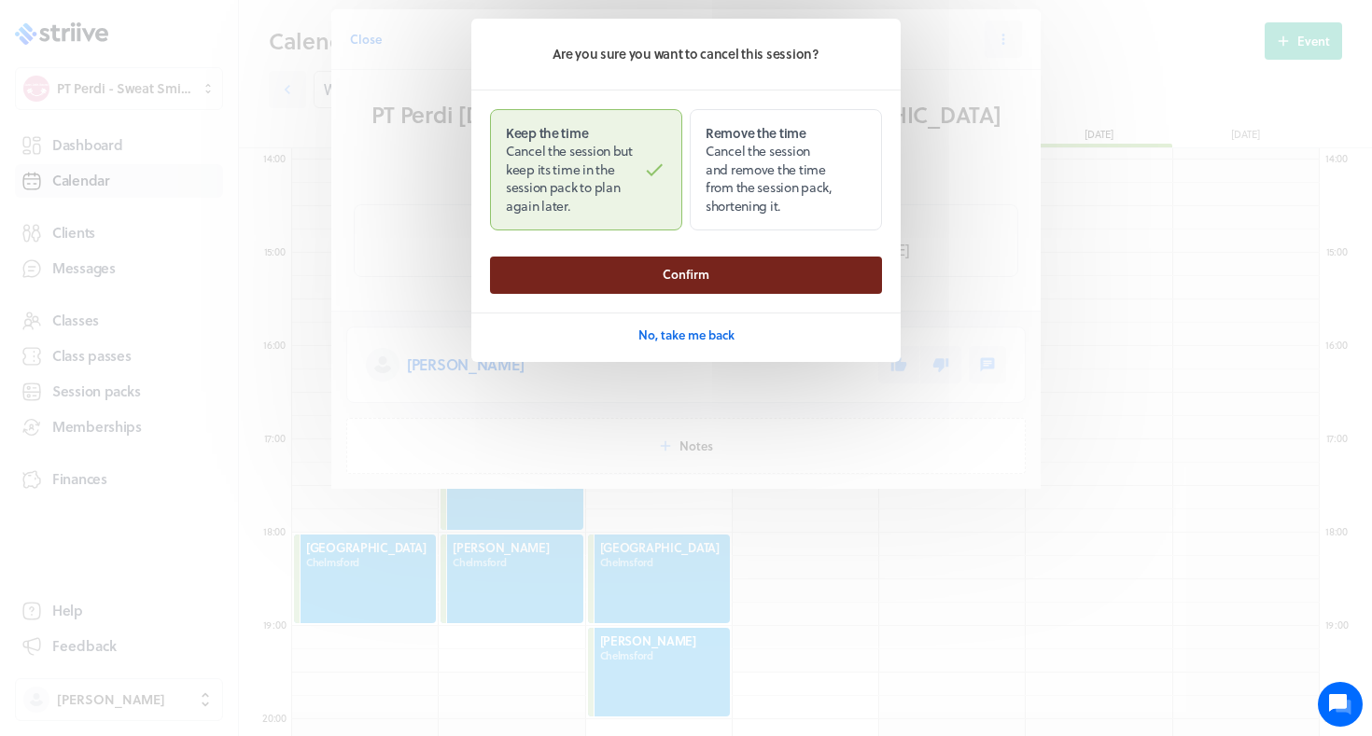
click at [529, 275] on button "Confirm" at bounding box center [686, 275] width 392 height 37
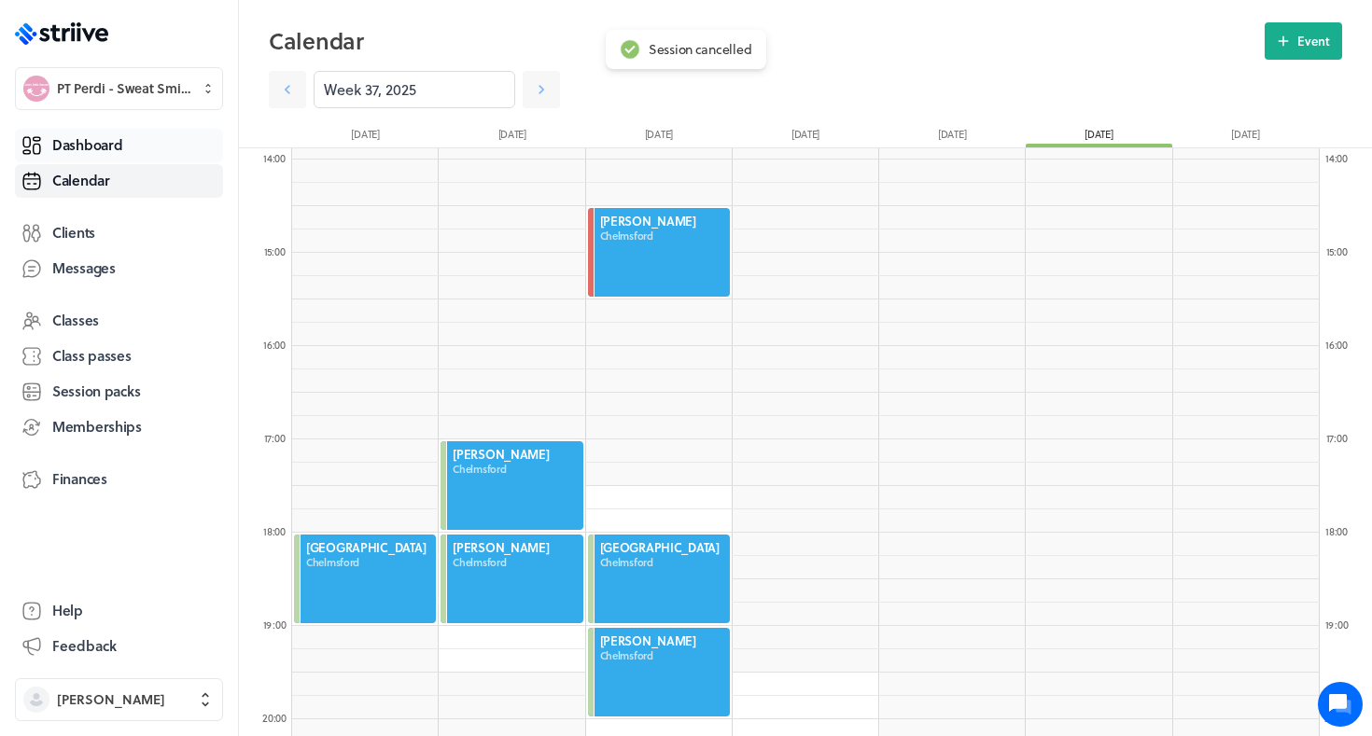
click at [114, 144] on span "Dashboard" at bounding box center [87, 145] width 70 height 20
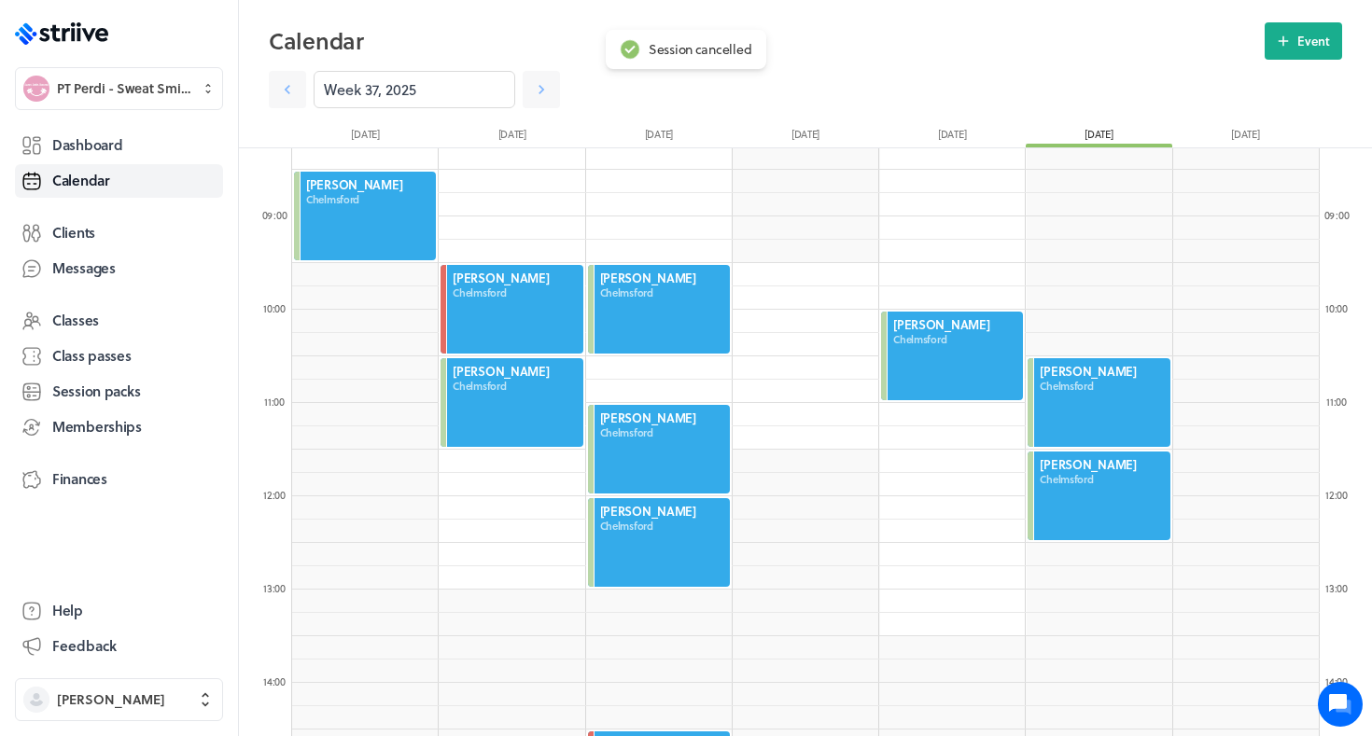
scroll to position [791, 0]
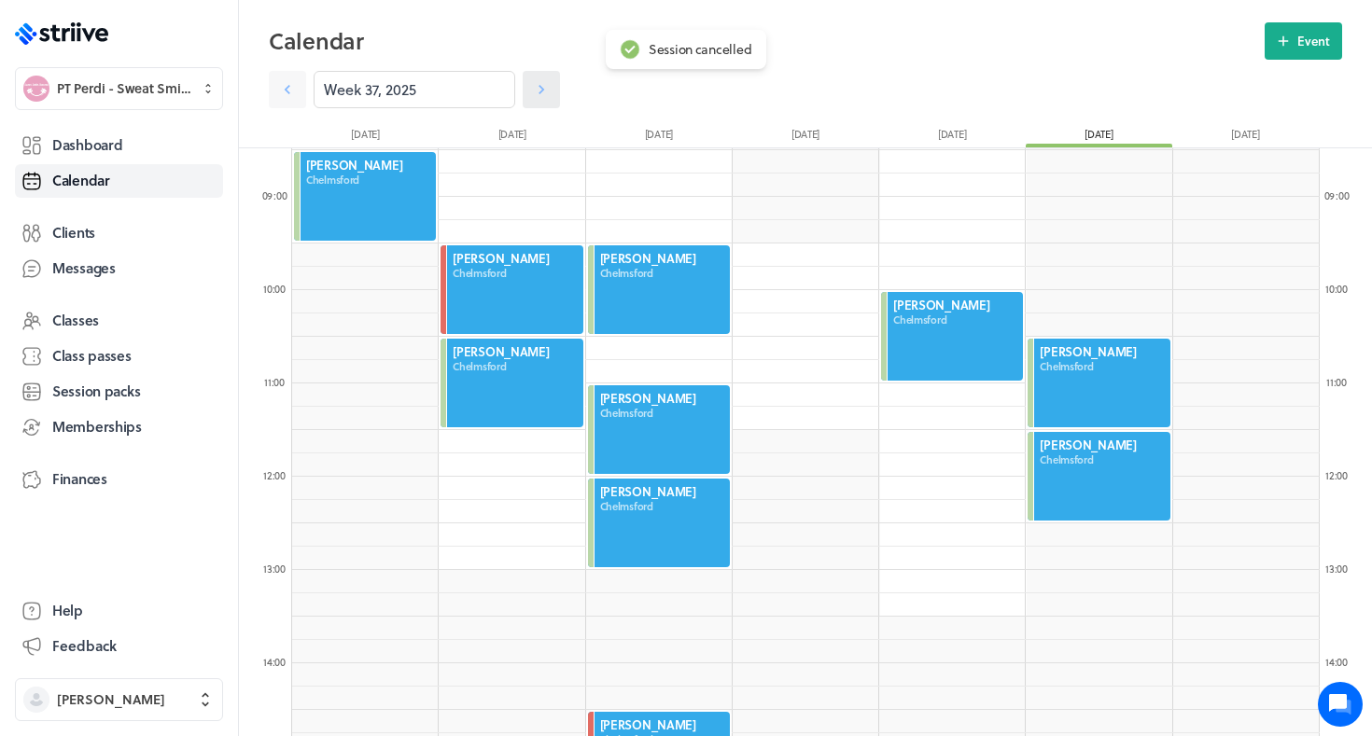
click at [538, 91] on icon at bounding box center [541, 89] width 19 height 19
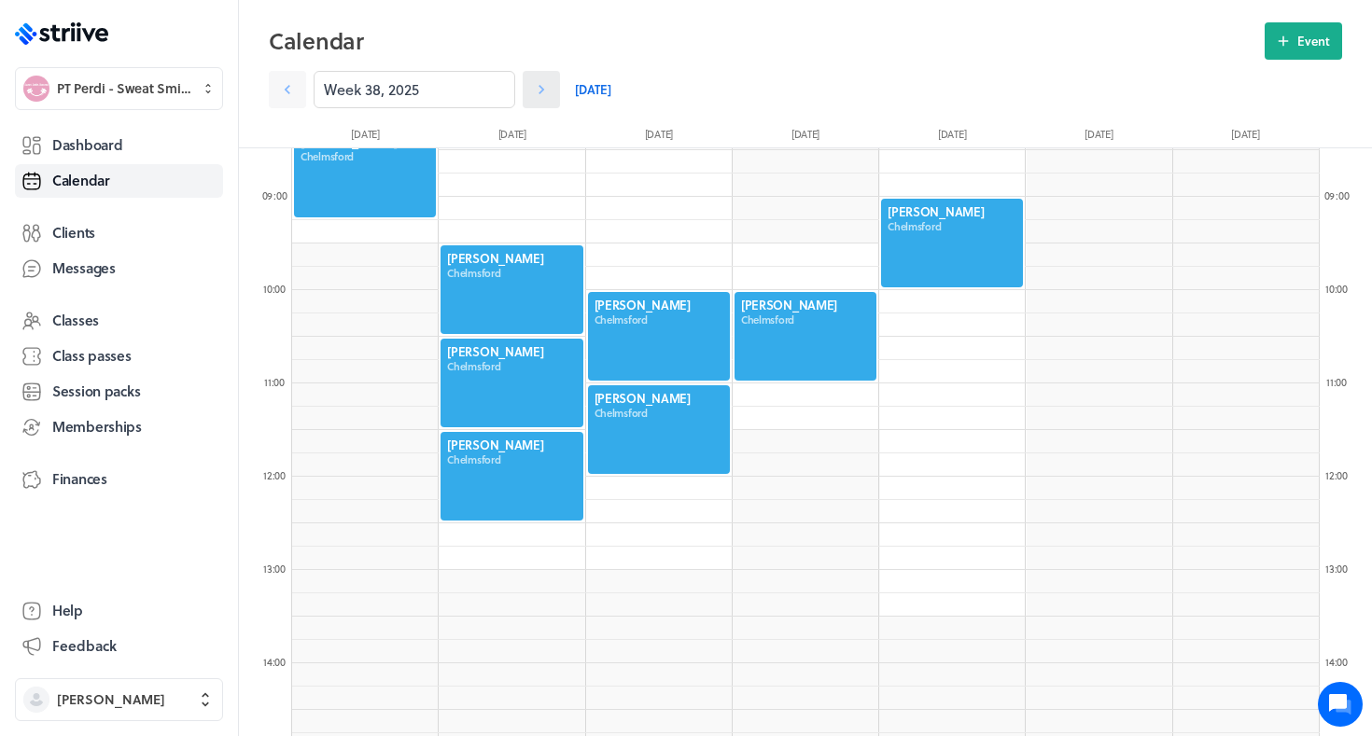
click at [539, 91] on icon at bounding box center [541, 89] width 19 height 19
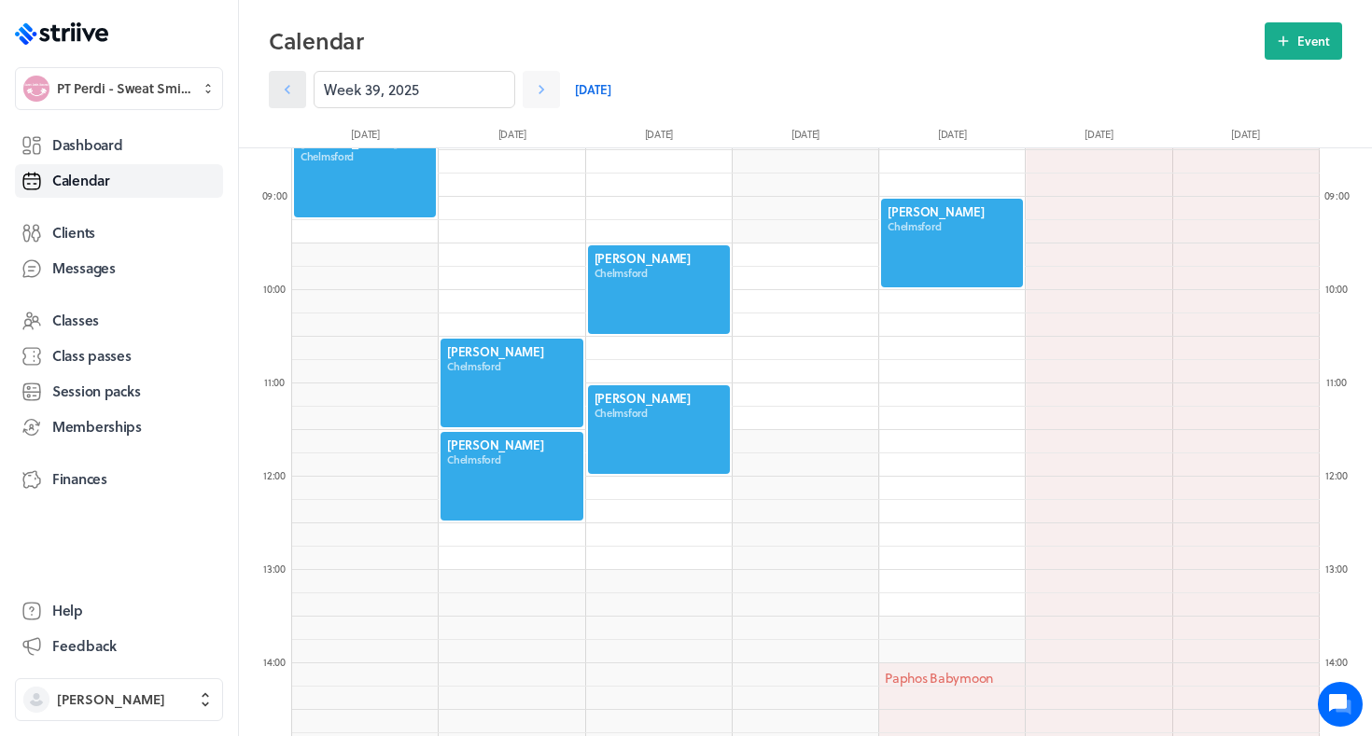
click at [289, 81] on icon at bounding box center [287, 89] width 19 height 19
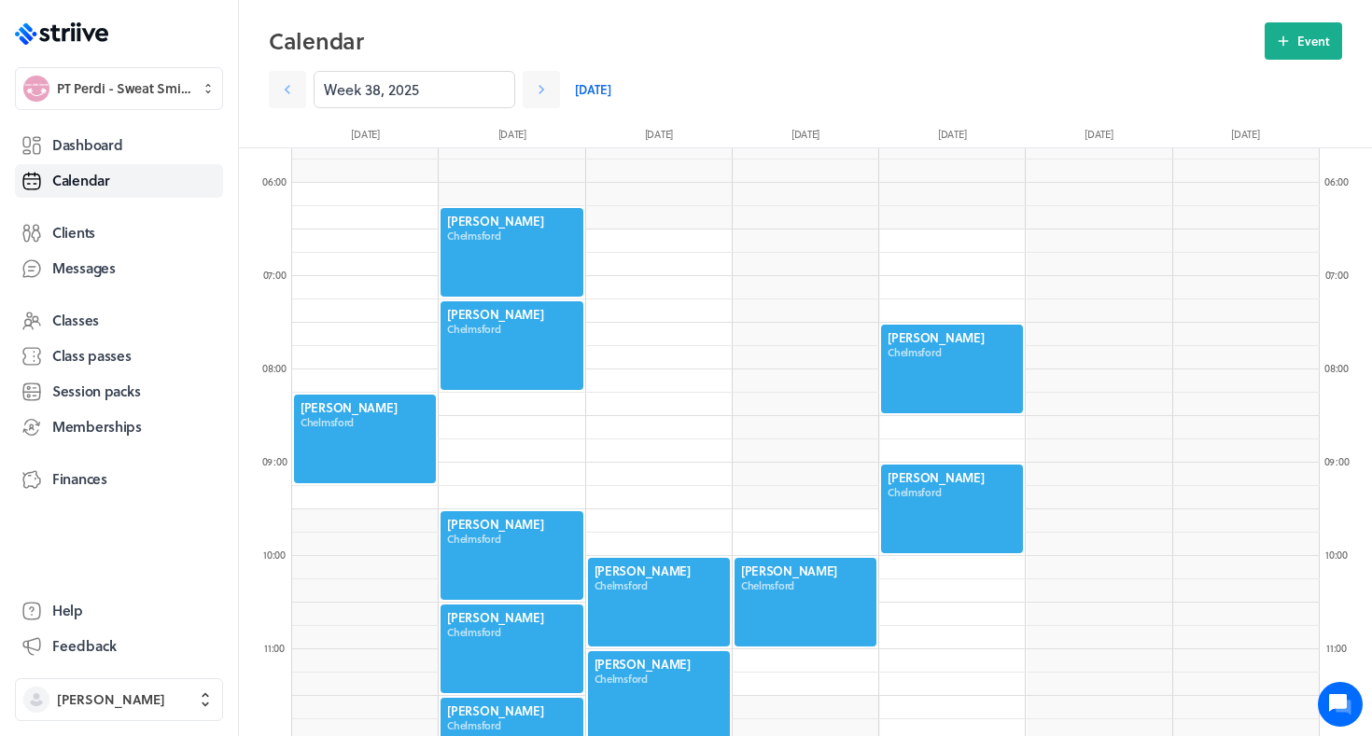
scroll to position [496, 0]
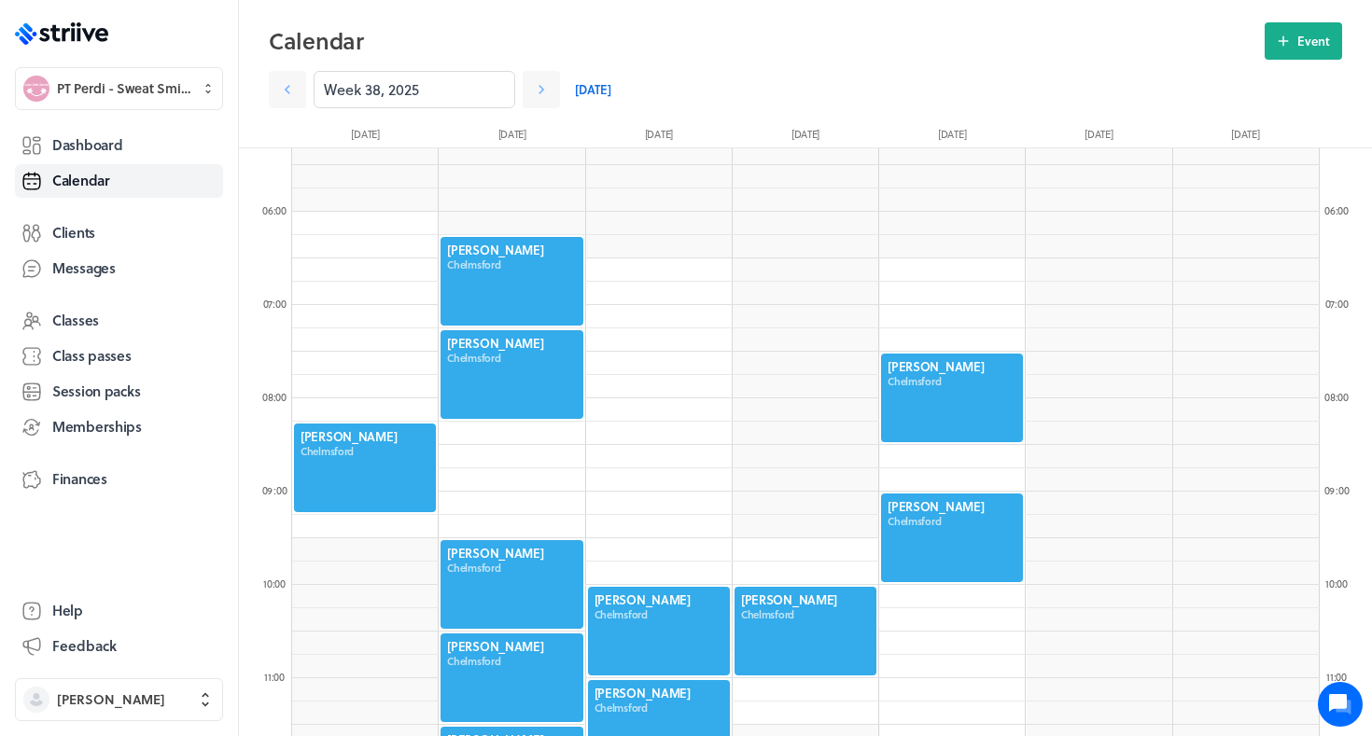
click at [958, 361] on div at bounding box center [952, 398] width 146 height 92
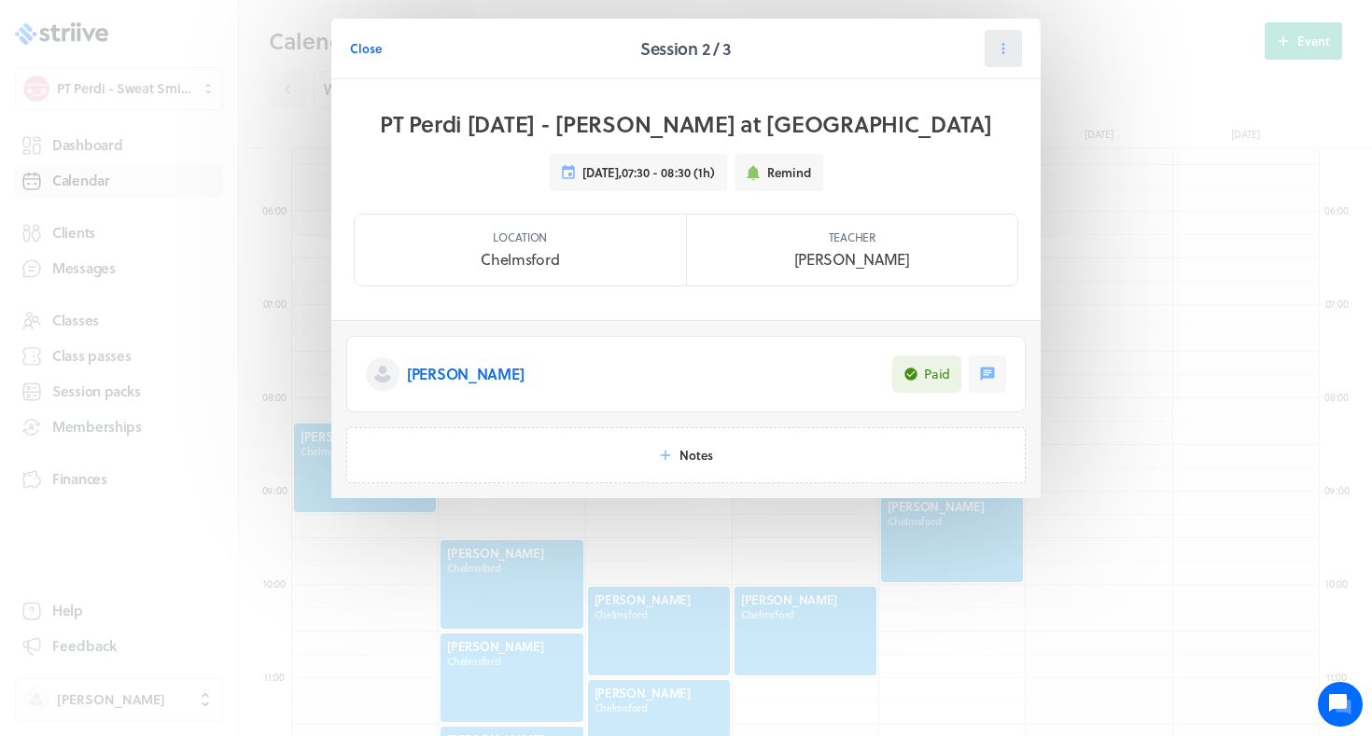
click at [999, 58] on button at bounding box center [1002, 48] width 37 height 37
click at [970, 155] on button "Cancel" at bounding box center [956, 163] width 123 height 34
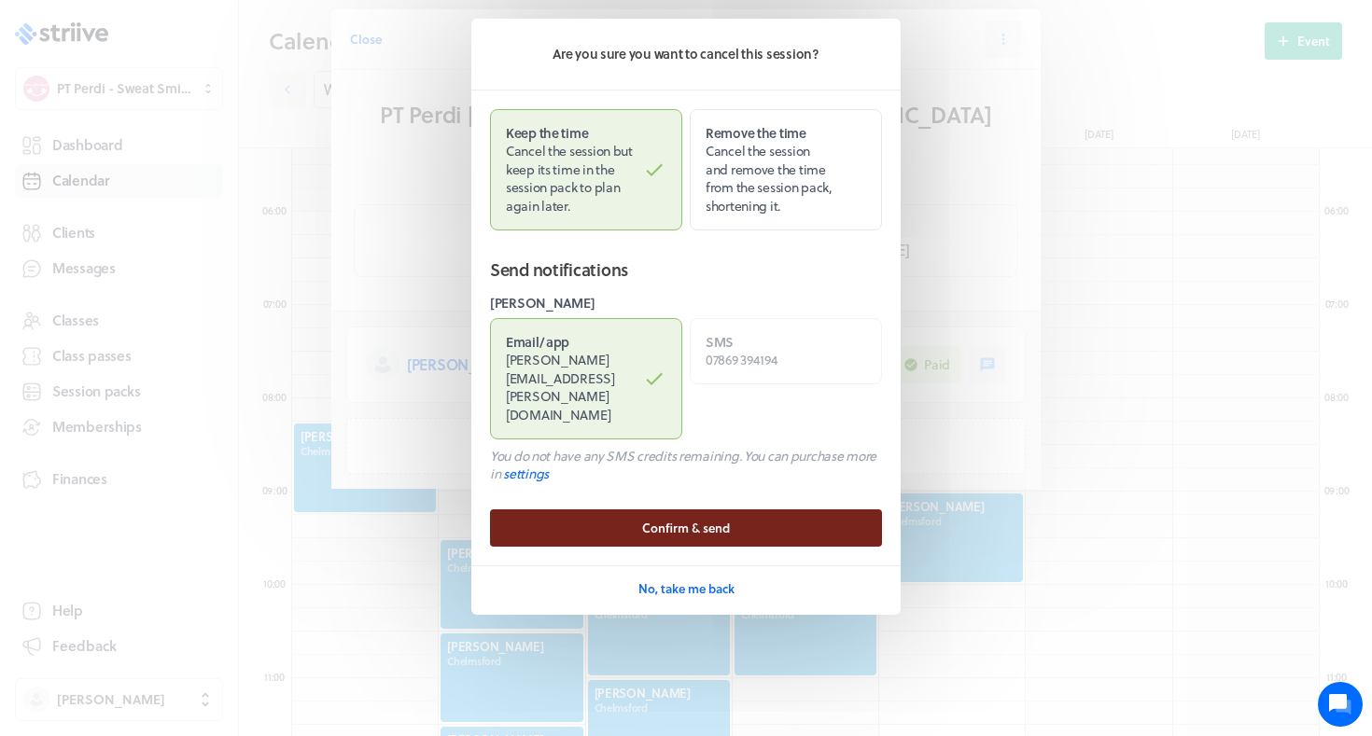
click at [578, 509] on button "Confirm & send" at bounding box center [686, 527] width 392 height 37
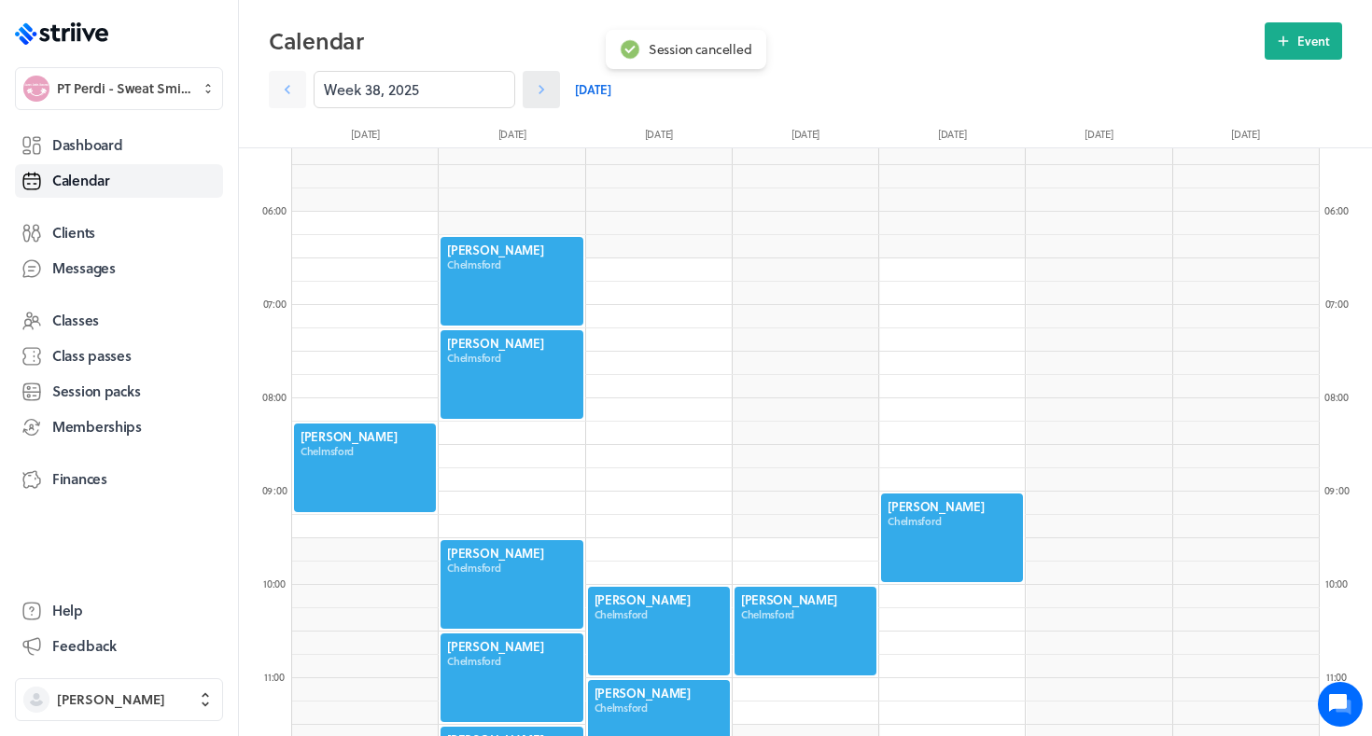
click at [539, 86] on icon at bounding box center [541, 89] width 6 height 9
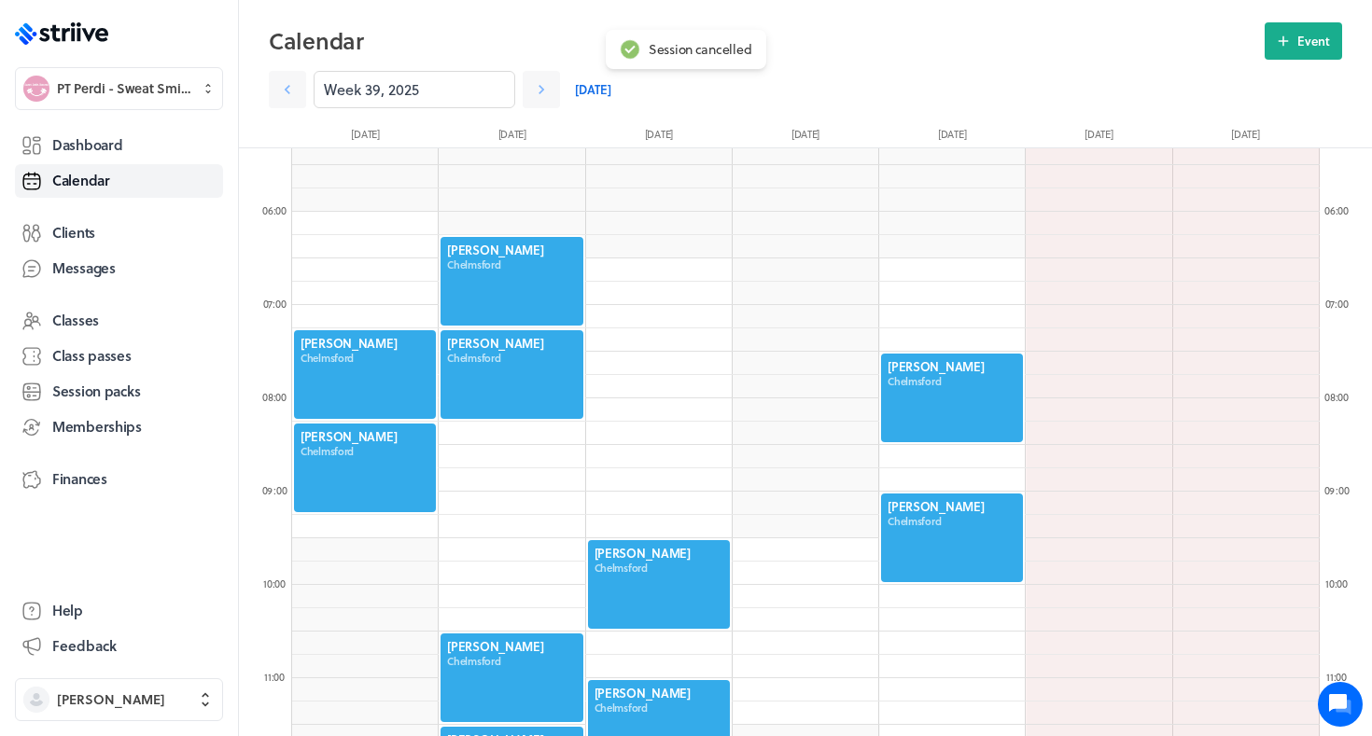
click at [949, 384] on div at bounding box center [952, 398] width 146 height 92
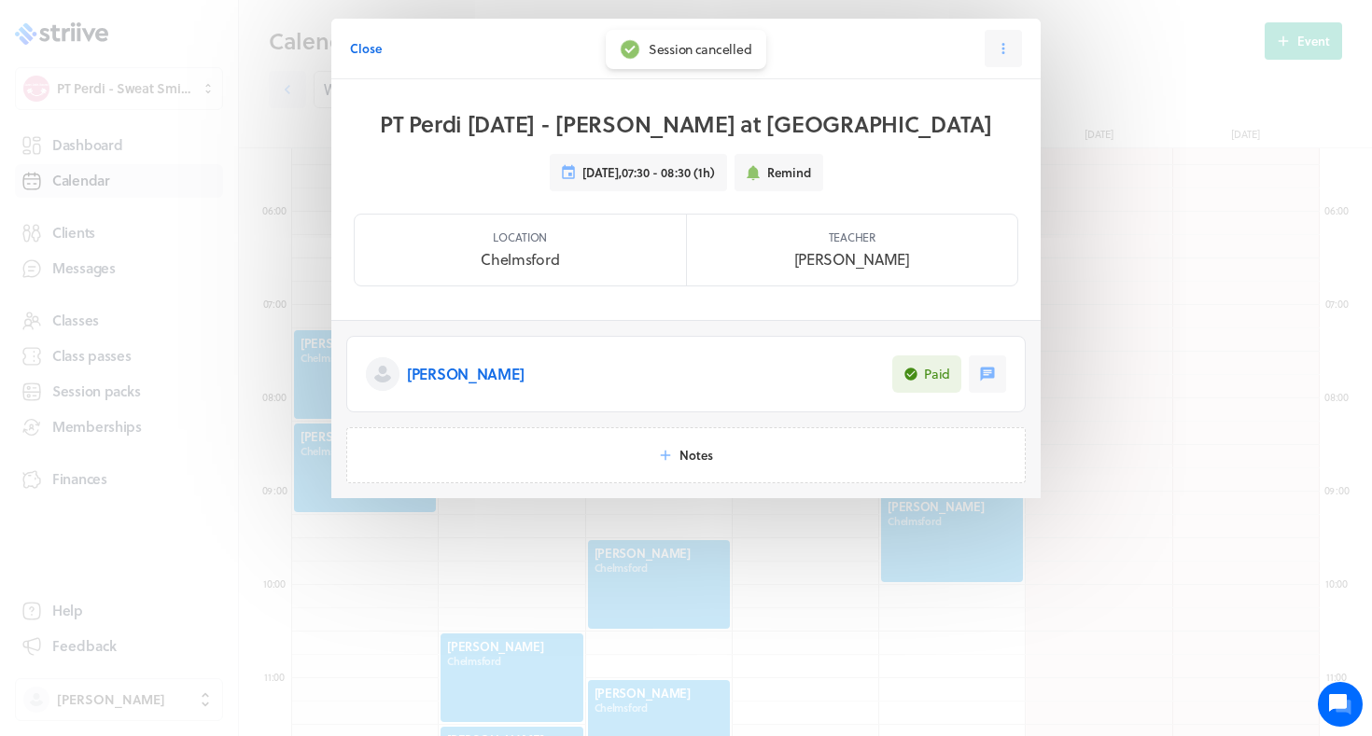
click at [975, 45] on header "Close Session 2 / 2" at bounding box center [685, 49] width 709 height 61
click at [988, 53] on button at bounding box center [1002, 48] width 37 height 37
click at [926, 161] on span "Cancel" at bounding box center [945, 162] width 38 height 17
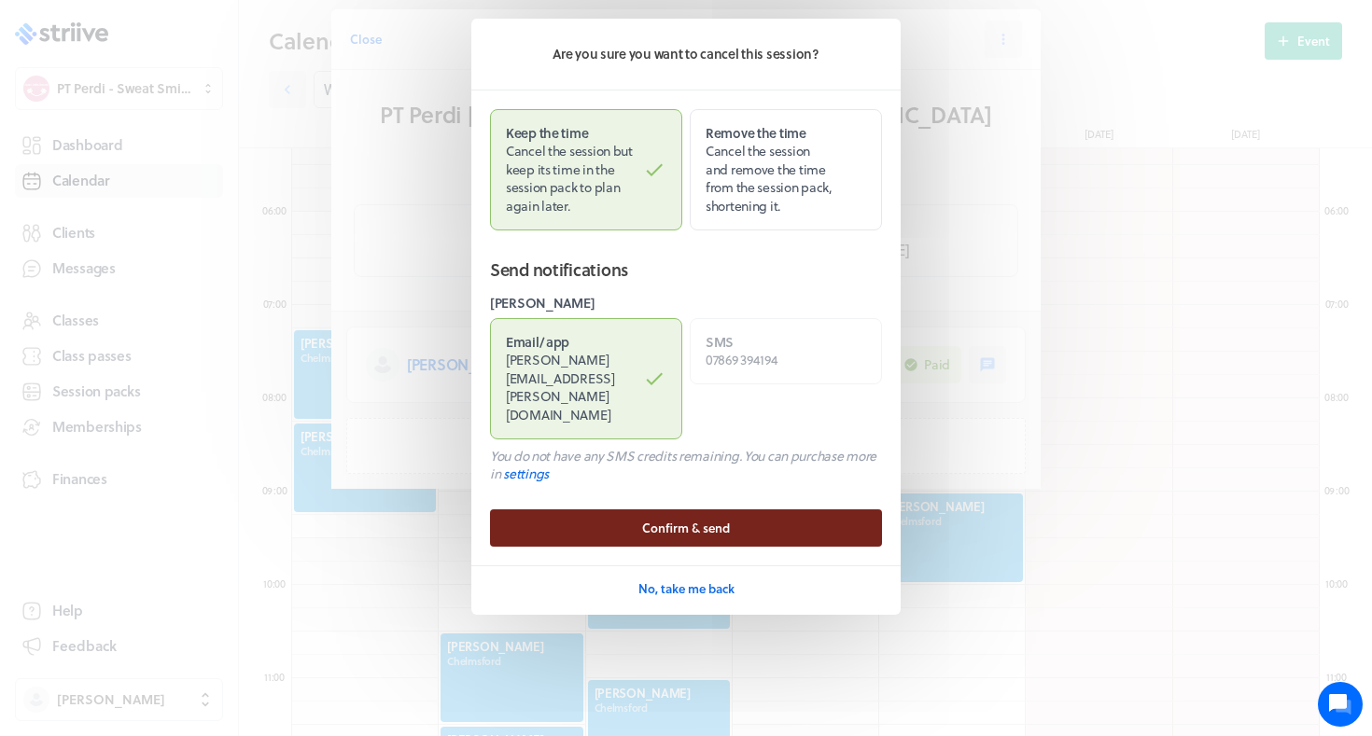
click at [612, 509] on button "Confirm & send" at bounding box center [686, 527] width 392 height 37
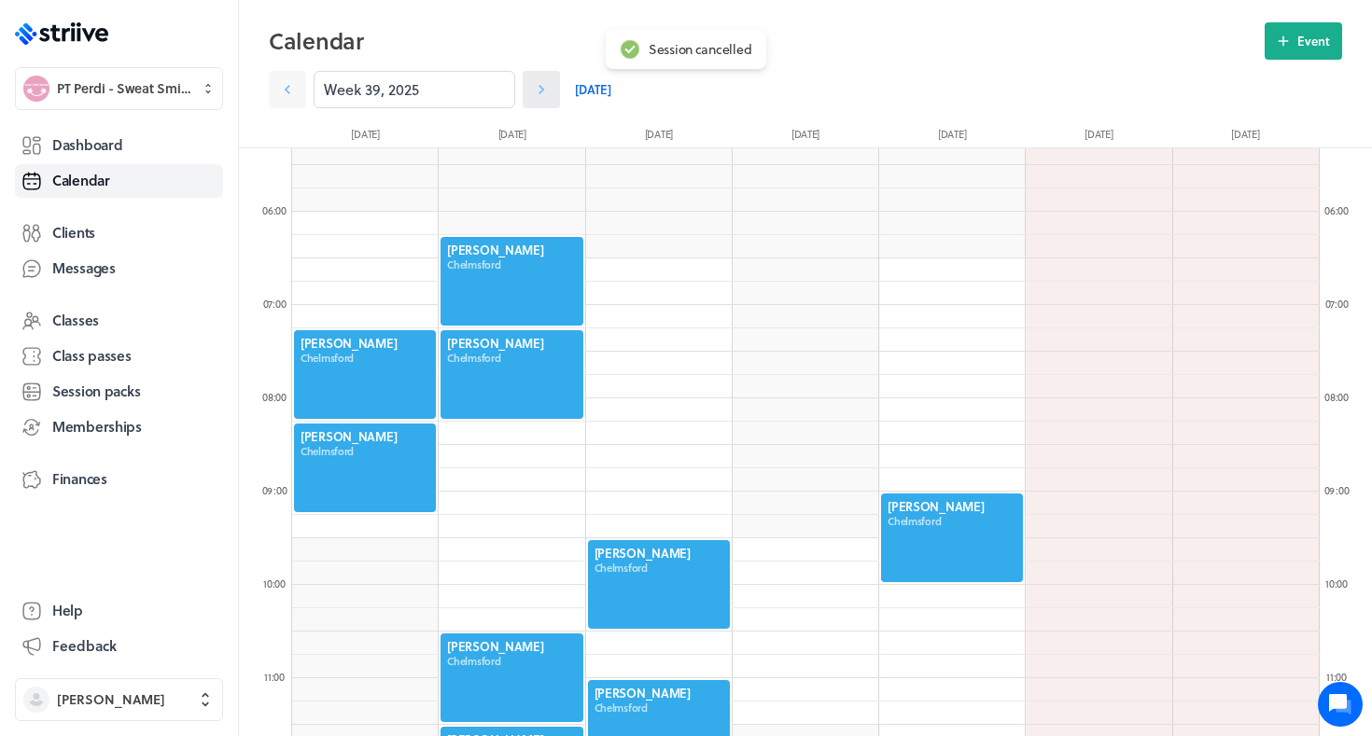
click at [549, 91] on icon at bounding box center [541, 89] width 19 height 19
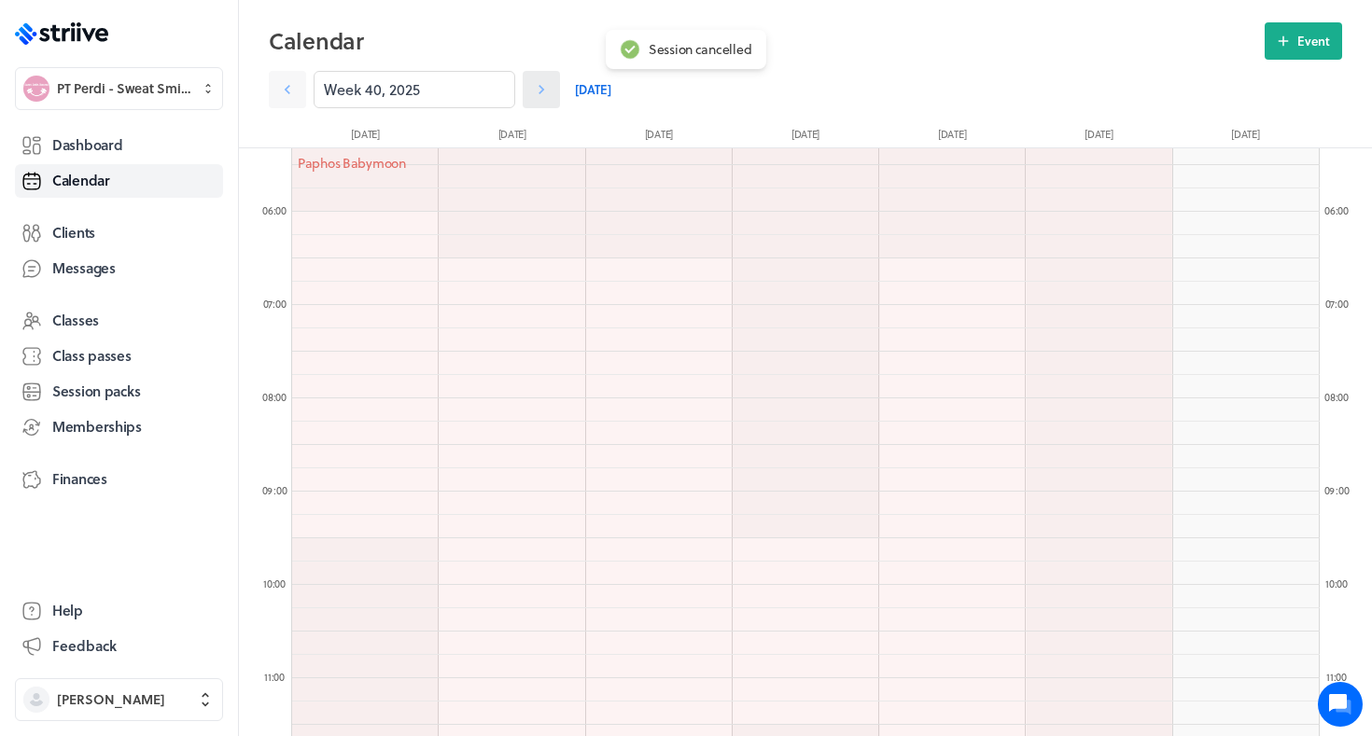
click at [544, 88] on icon at bounding box center [541, 89] width 19 height 19
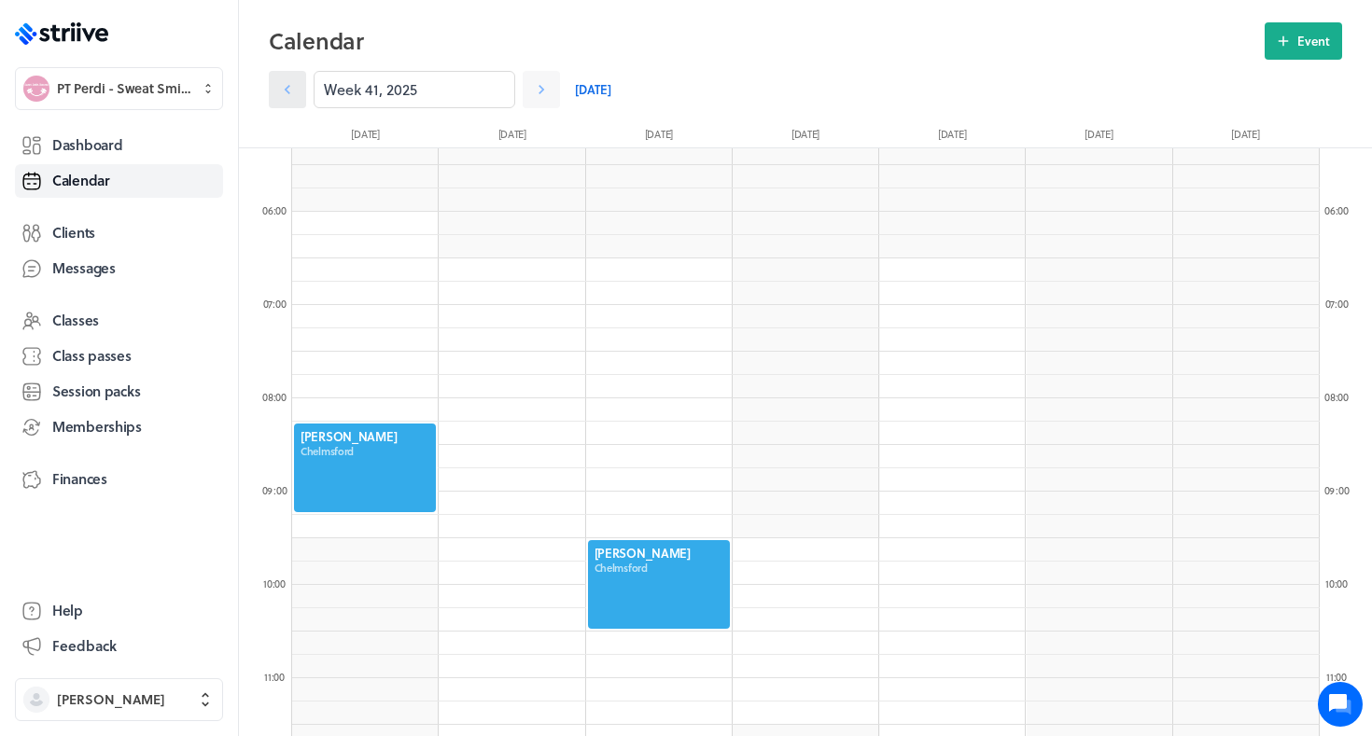
click at [287, 86] on icon at bounding box center [287, 89] width 19 height 19
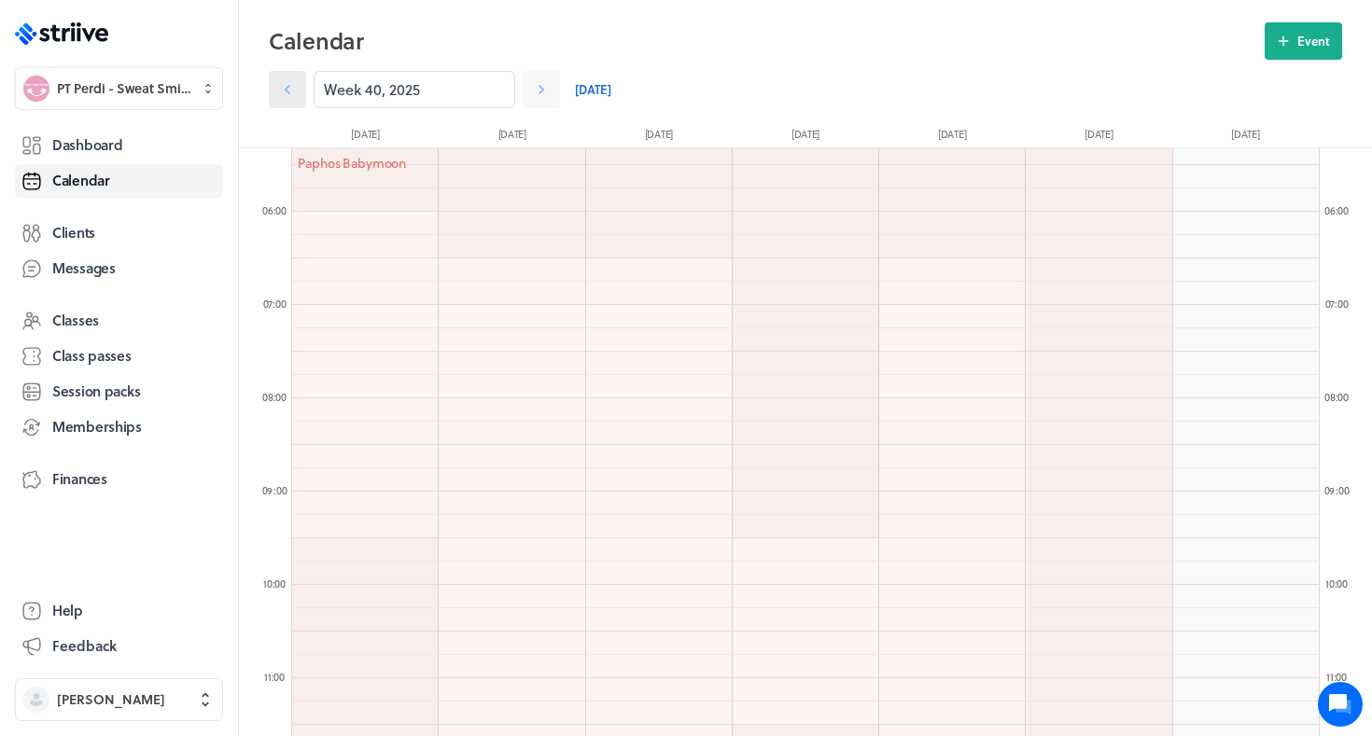
click at [287, 86] on icon at bounding box center [287, 89] width 19 height 19
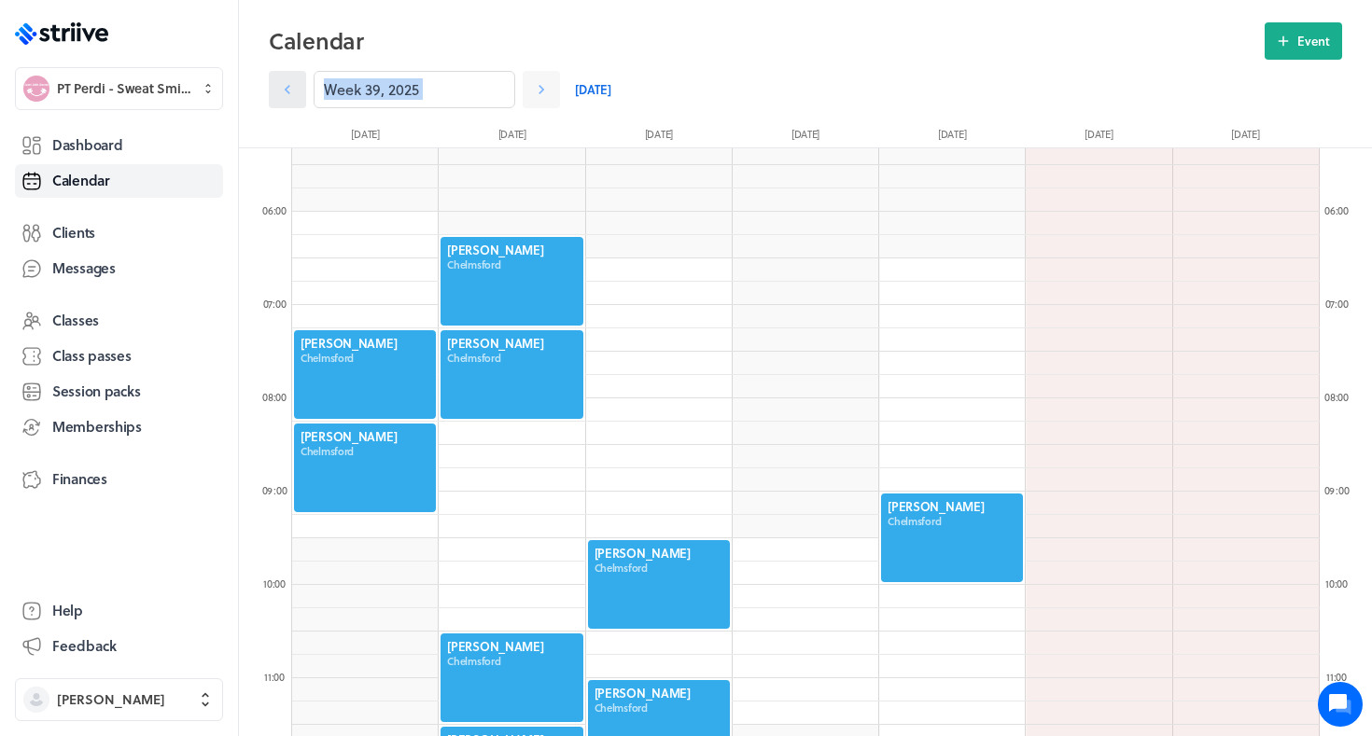
click at [288, 86] on icon at bounding box center [288, 89] width 6 height 9
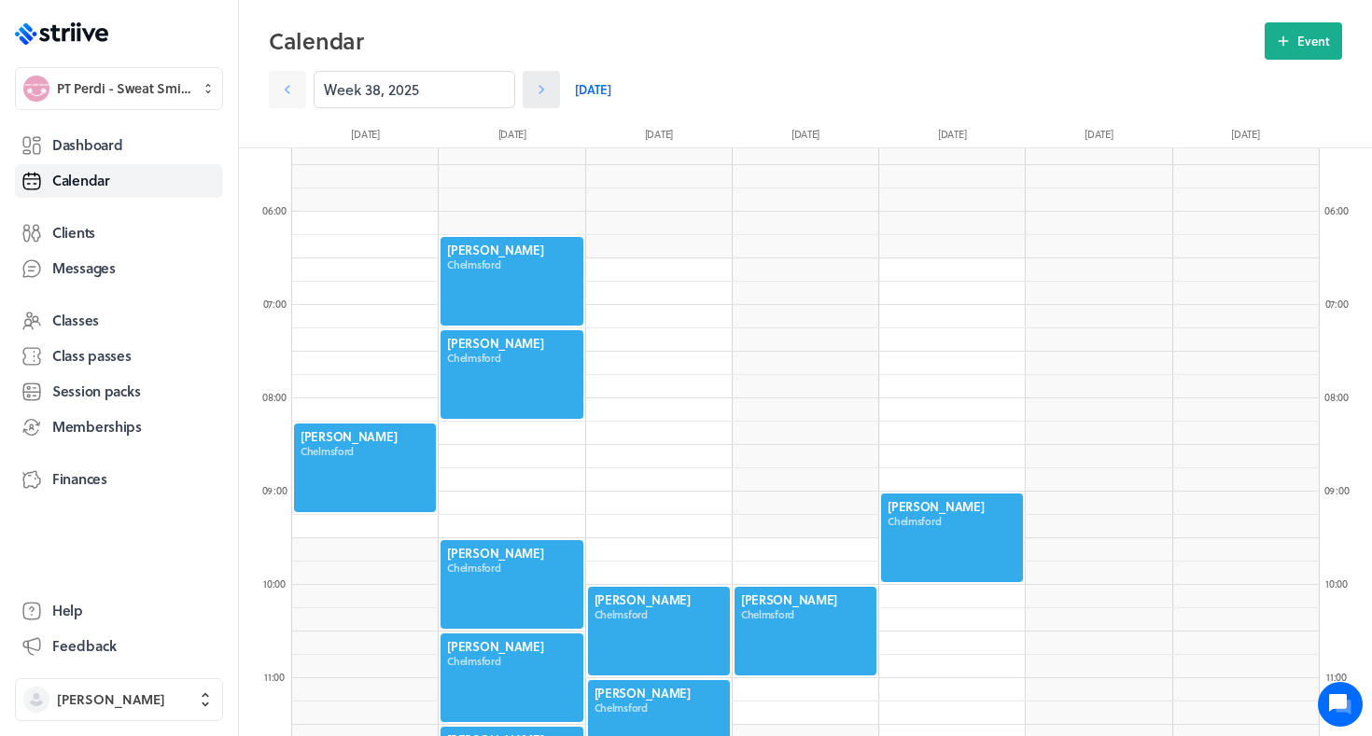
click at [546, 87] on icon at bounding box center [541, 89] width 19 height 19
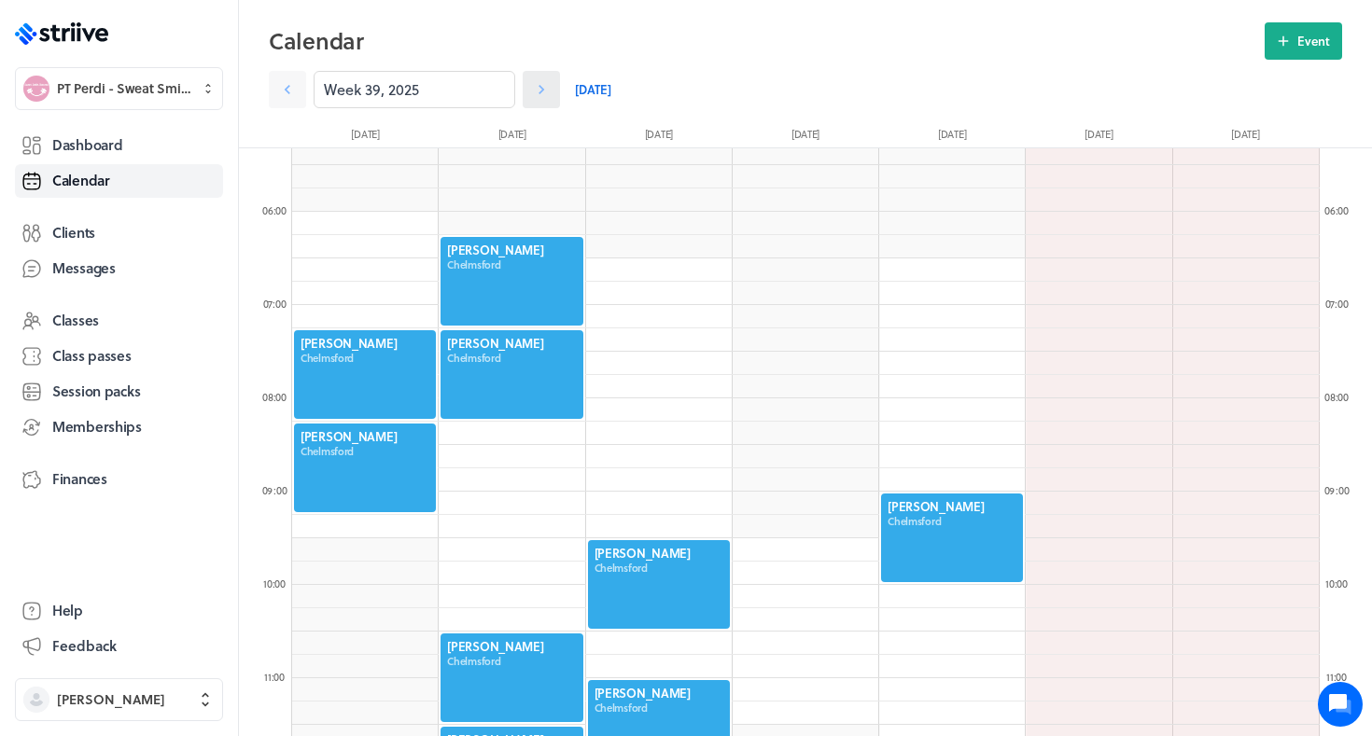
click at [546, 87] on icon at bounding box center [541, 89] width 19 height 19
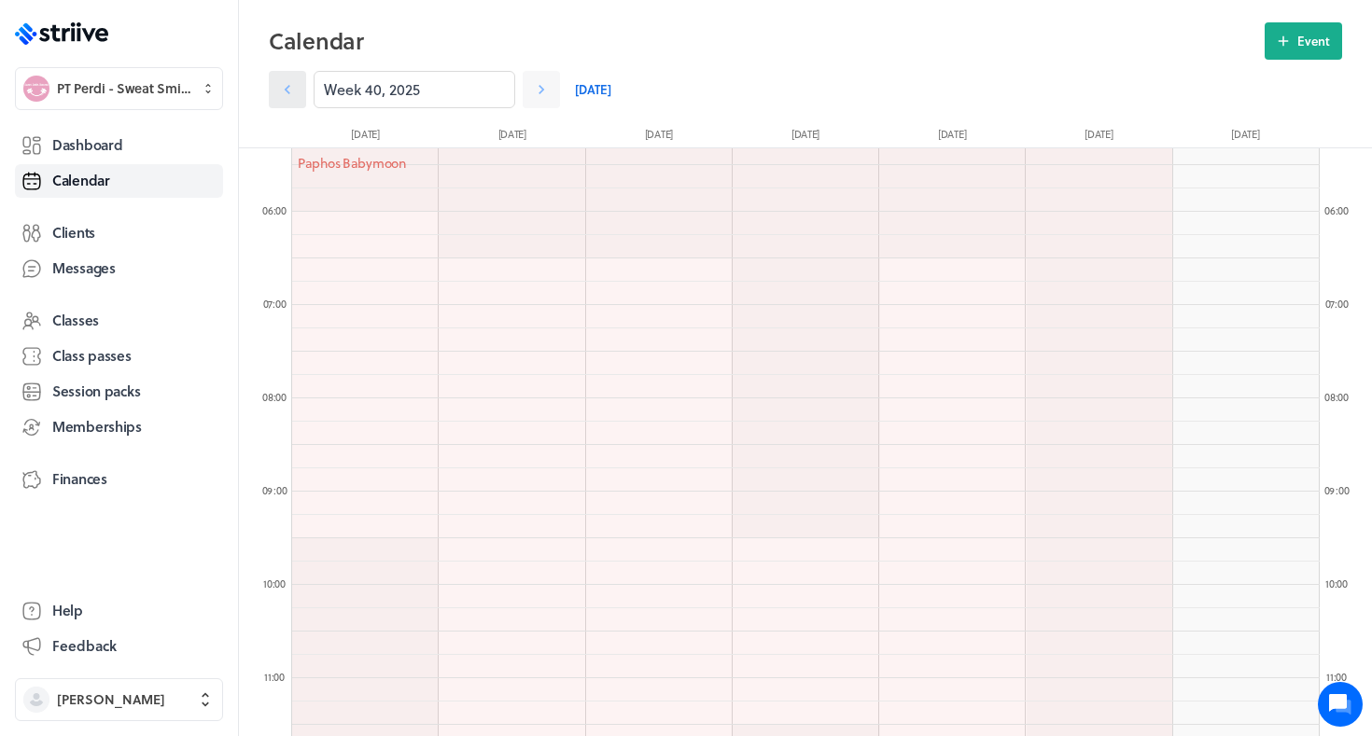
click at [294, 95] on icon at bounding box center [287, 89] width 19 height 19
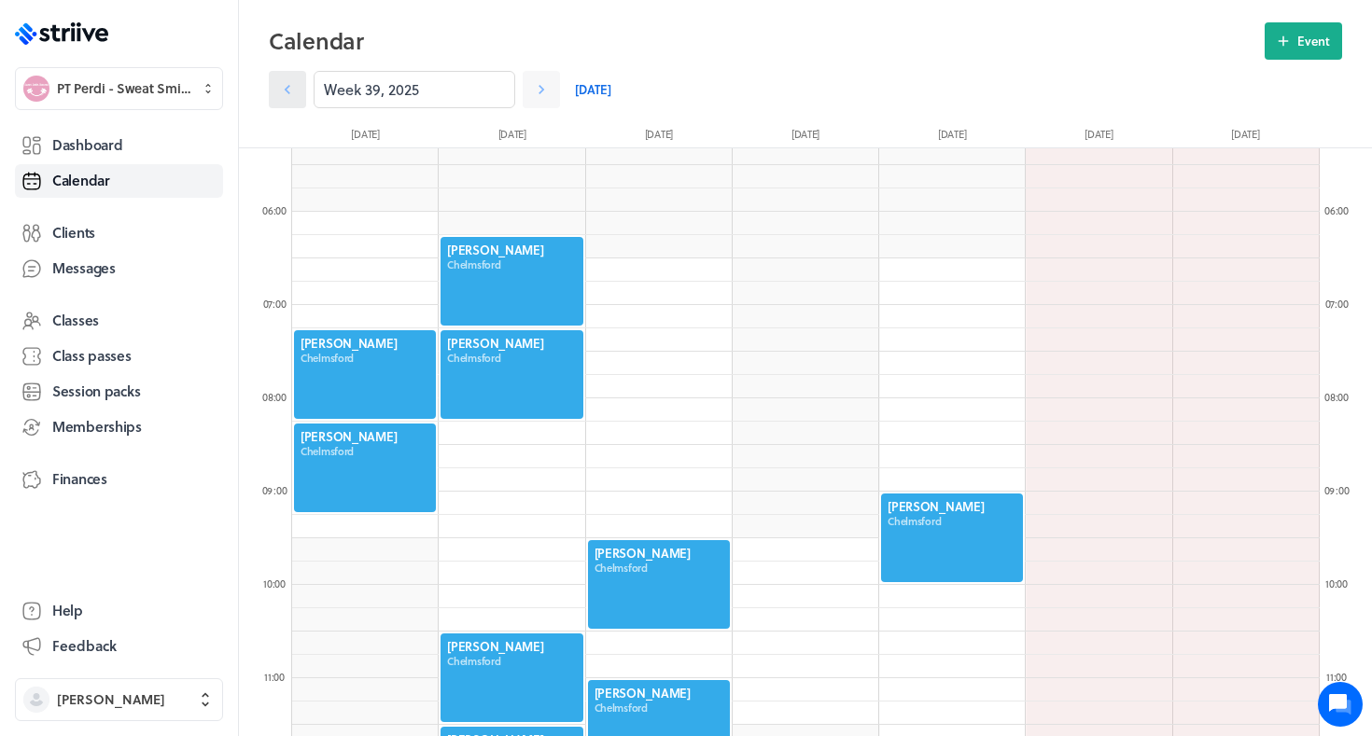
click at [294, 95] on icon at bounding box center [287, 89] width 19 height 19
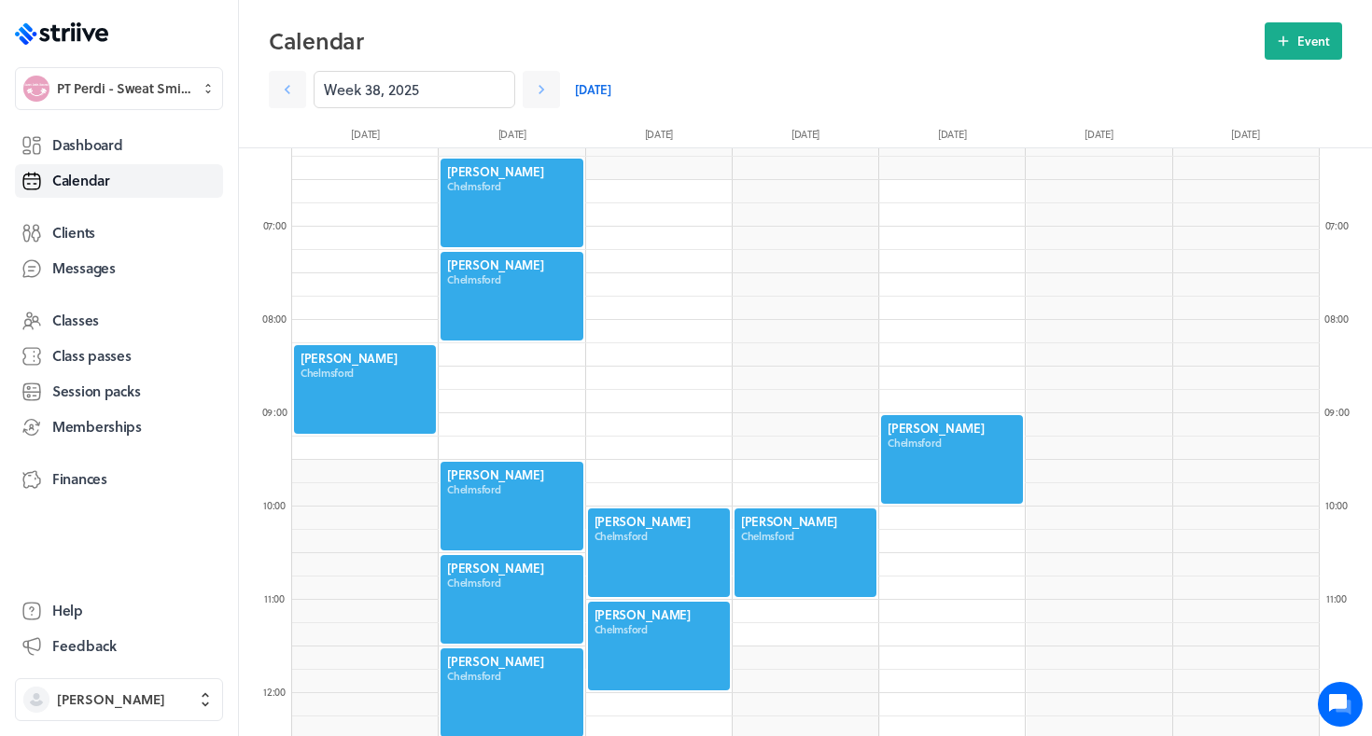
scroll to position [627, 0]
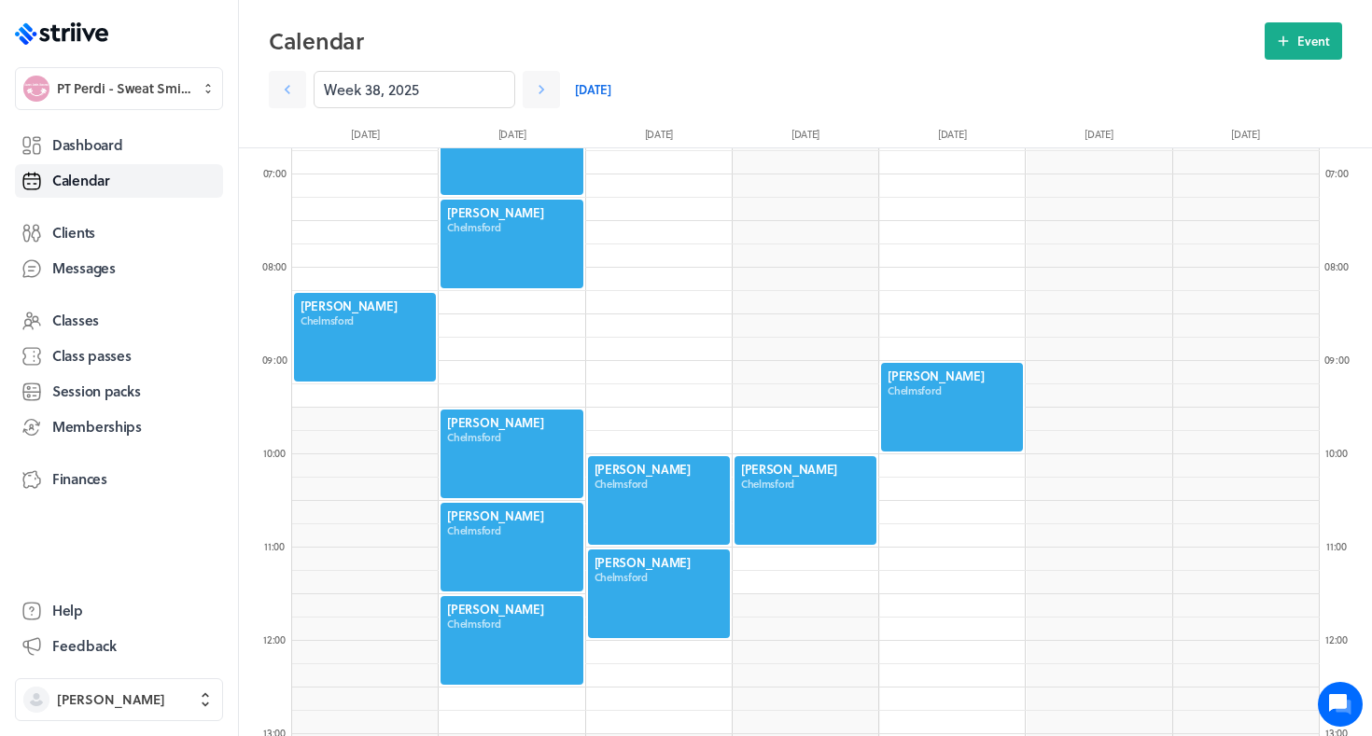
click at [940, 402] on div at bounding box center [952, 407] width 146 height 92
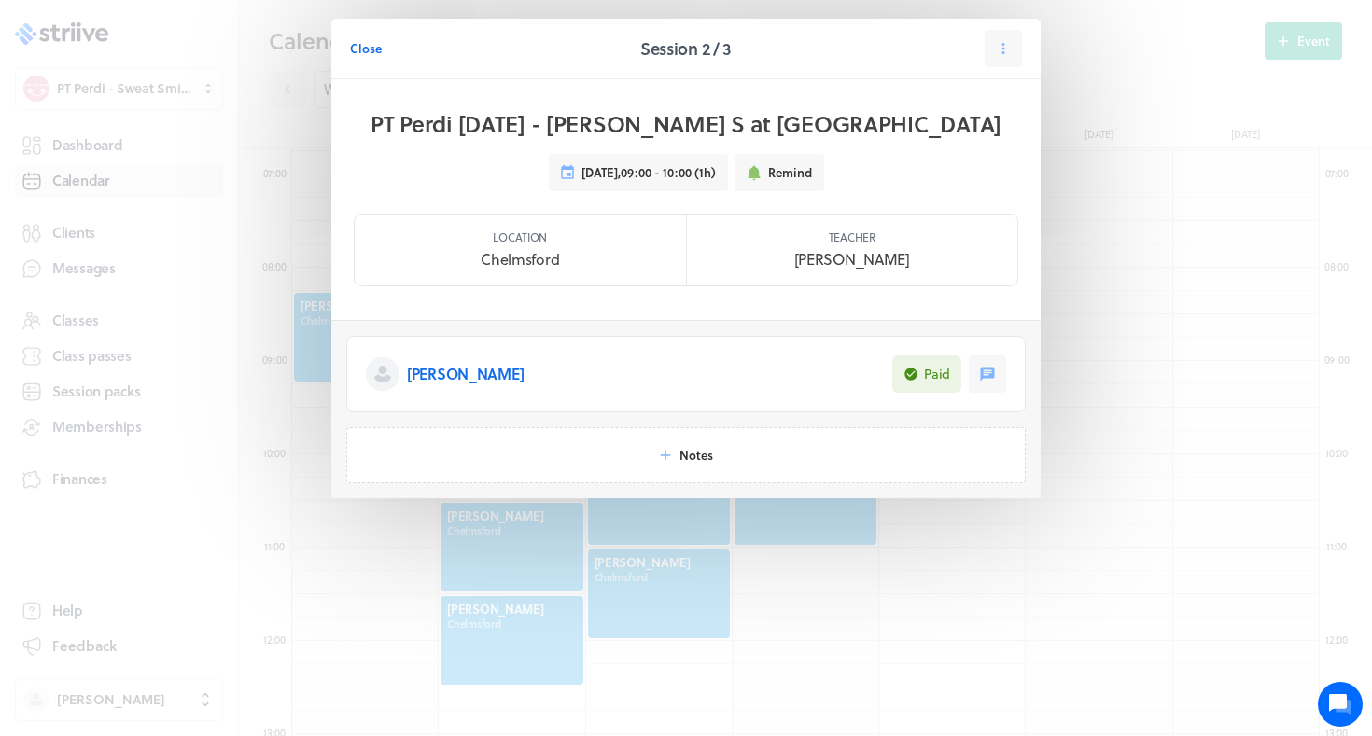
click at [988, 29] on header "Close Session 2 / 3" at bounding box center [685, 49] width 709 height 61
click at [992, 58] on button at bounding box center [1002, 48] width 37 height 37
click at [912, 168] on icon at bounding box center [913, 163] width 14 height 14
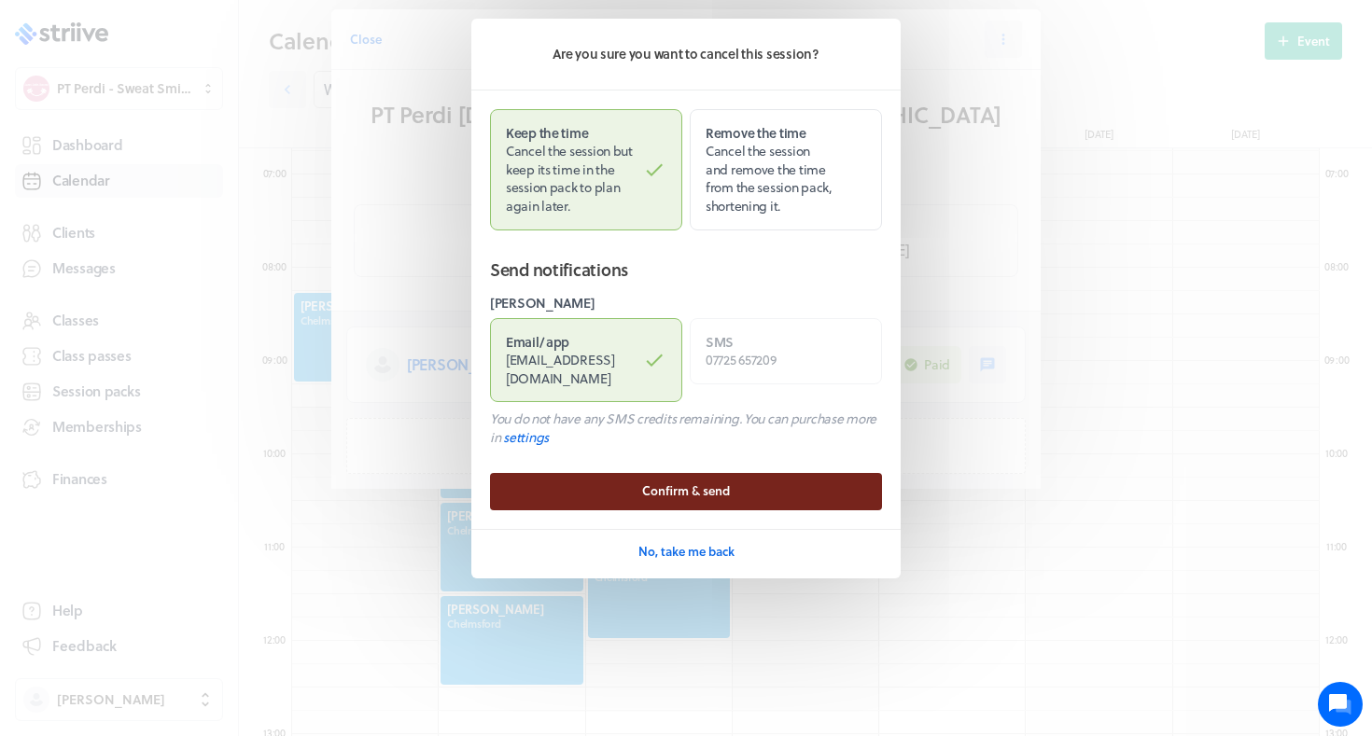
click at [663, 482] on span "Confirm & send" at bounding box center [686, 490] width 88 height 17
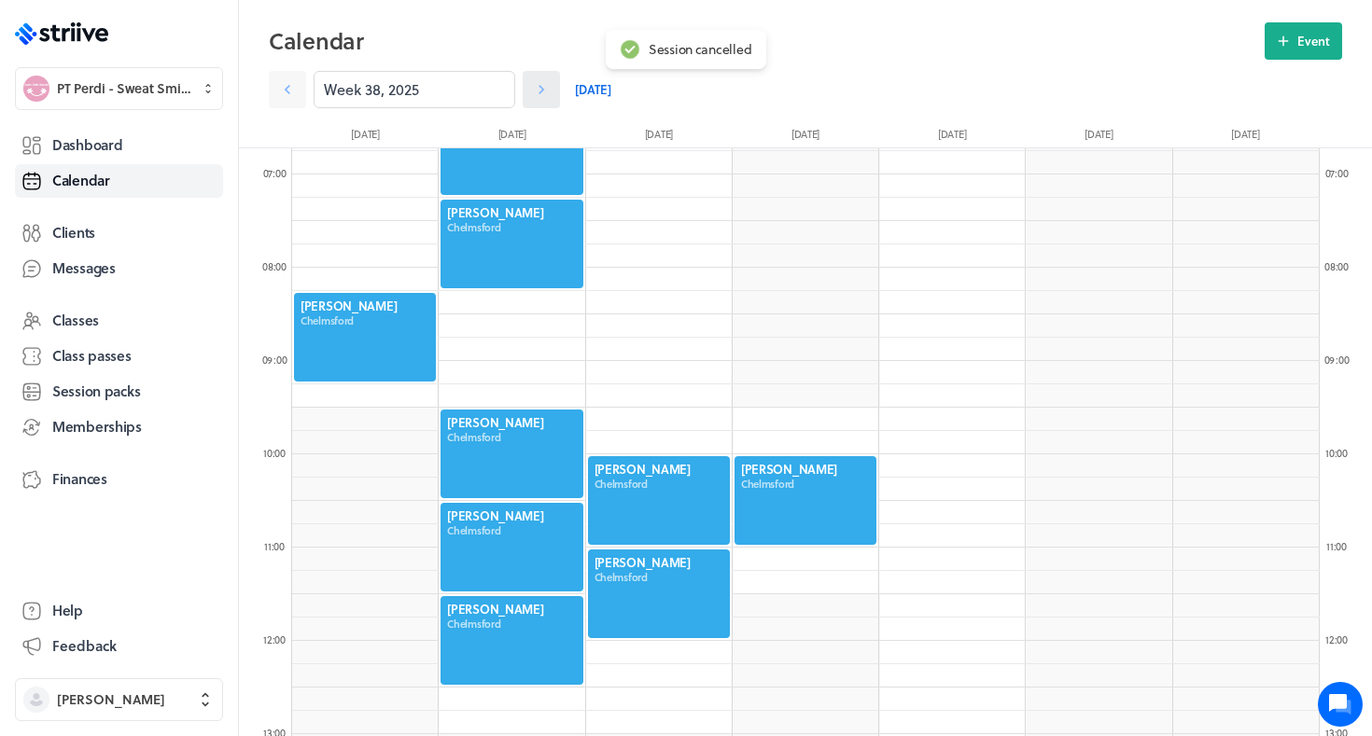
click at [543, 91] on icon at bounding box center [541, 89] width 19 height 19
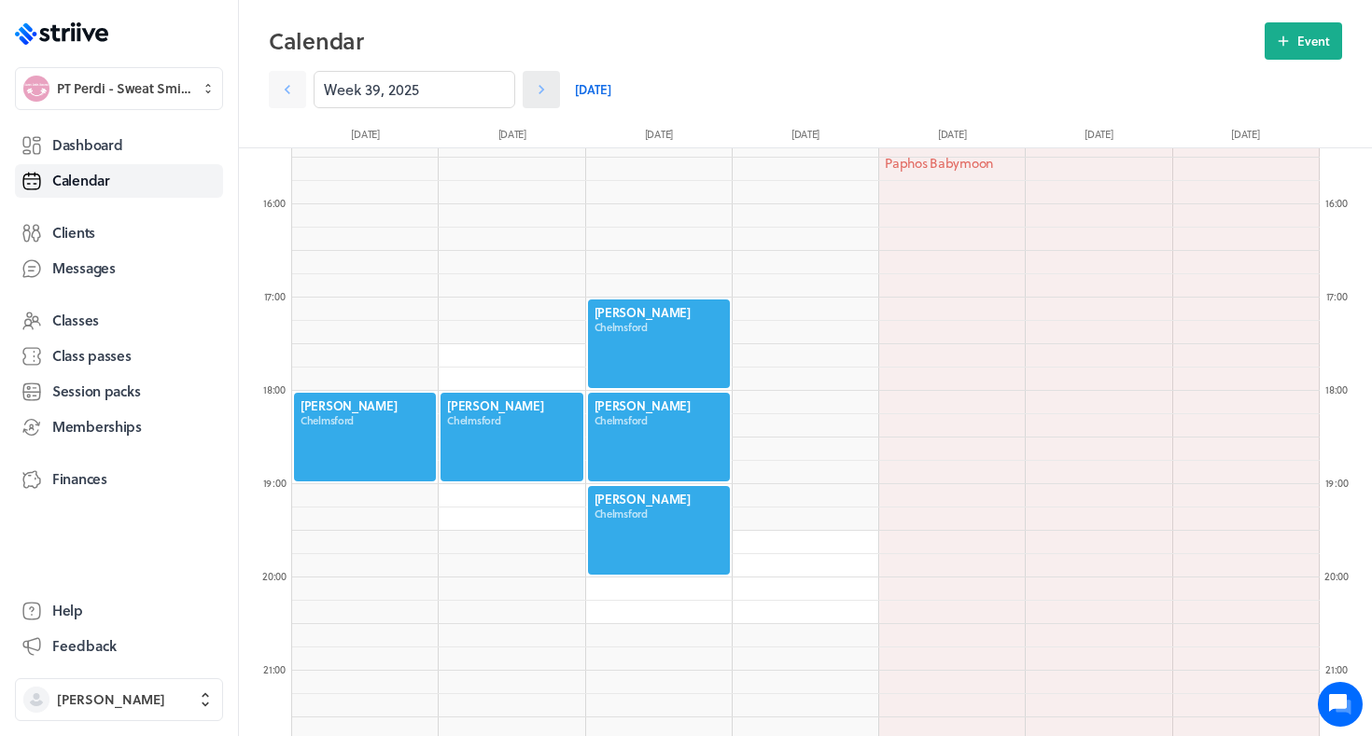
scroll to position [1570, 0]
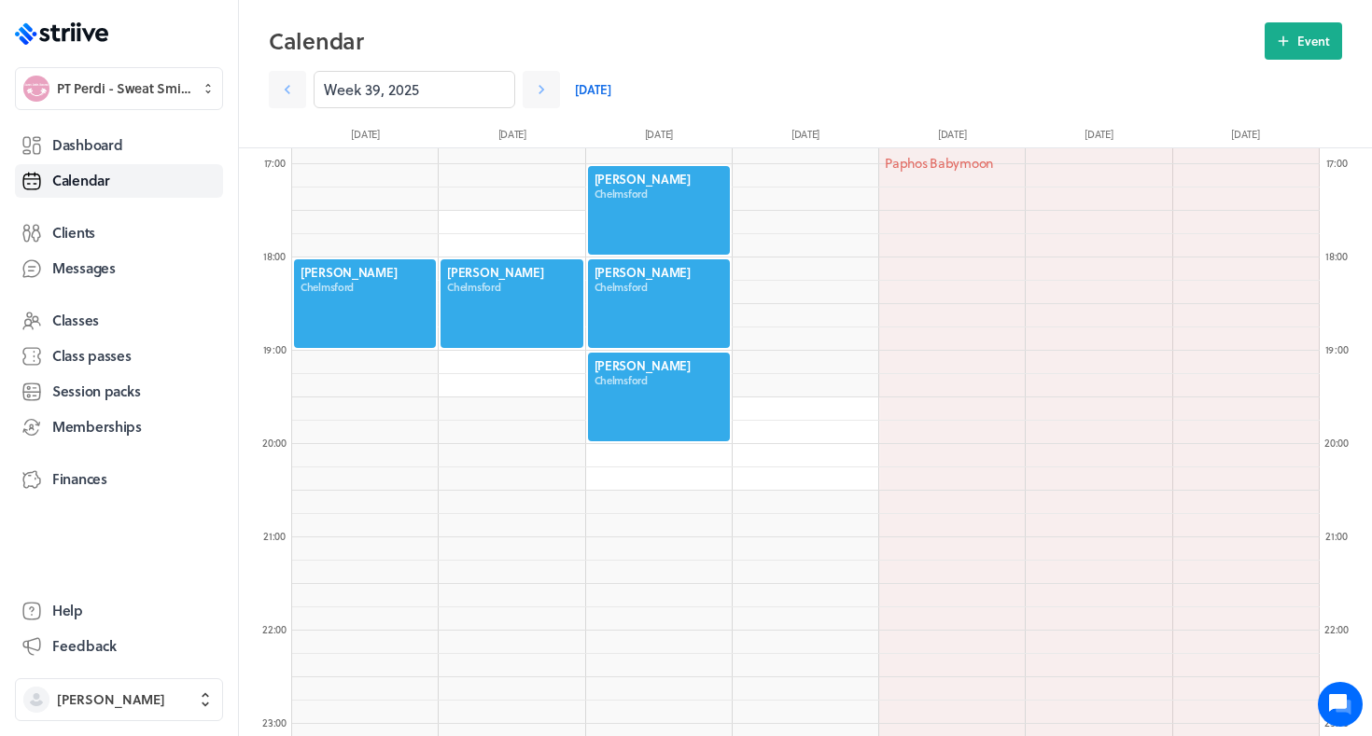
click at [490, 308] on div at bounding box center [512, 304] width 146 height 92
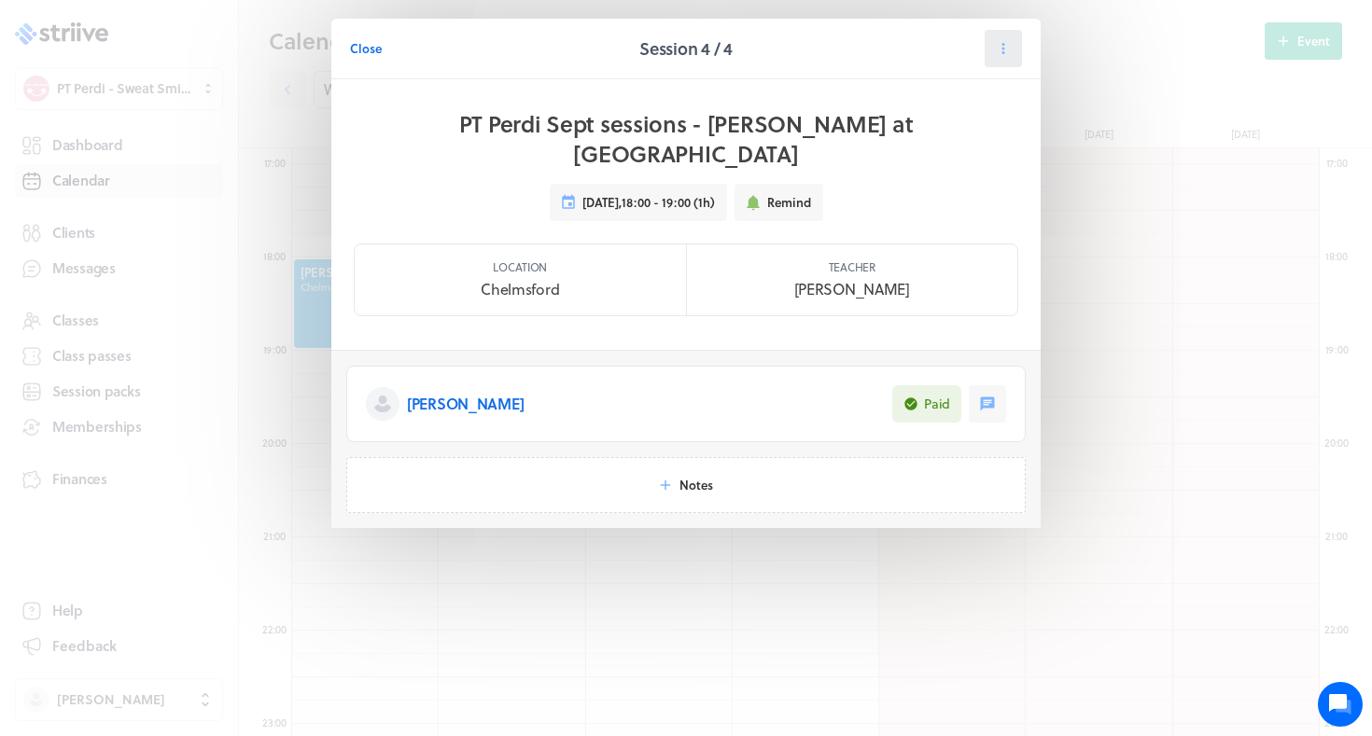
click at [1002, 54] on icon at bounding box center [1003, 48] width 17 height 17
click at [951, 162] on span "Cancel" at bounding box center [945, 162] width 38 height 17
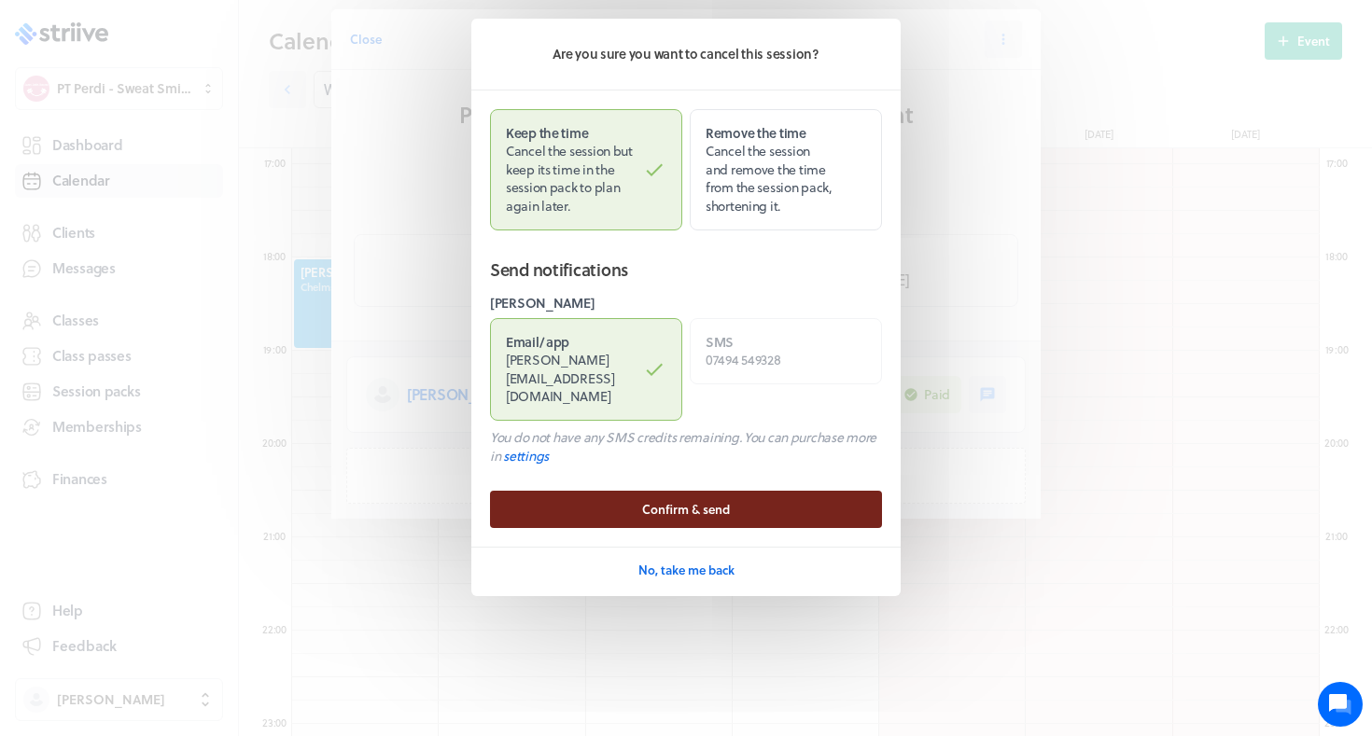
click at [601, 491] on button "Confirm & send" at bounding box center [686, 509] width 392 height 37
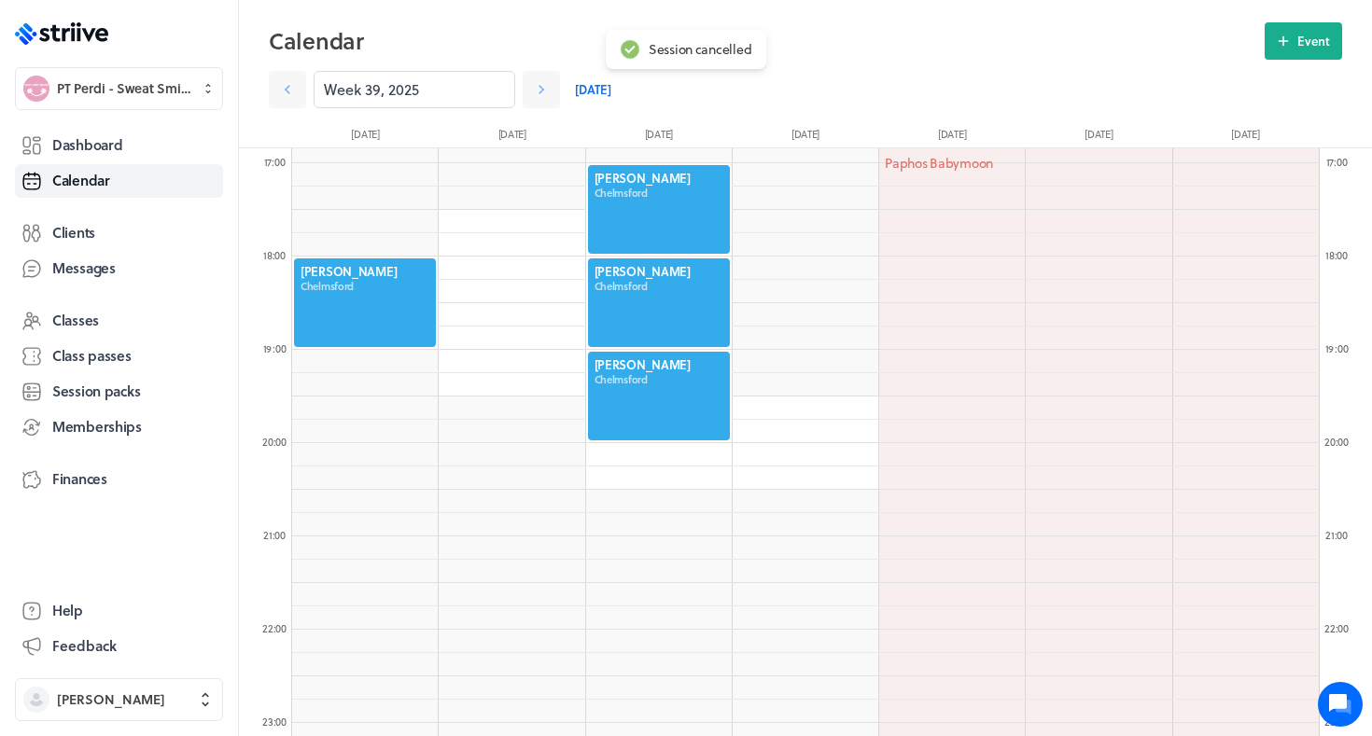
scroll to position [1571, 0]
click at [102, 140] on span "Dashboard" at bounding box center [87, 145] width 70 height 20
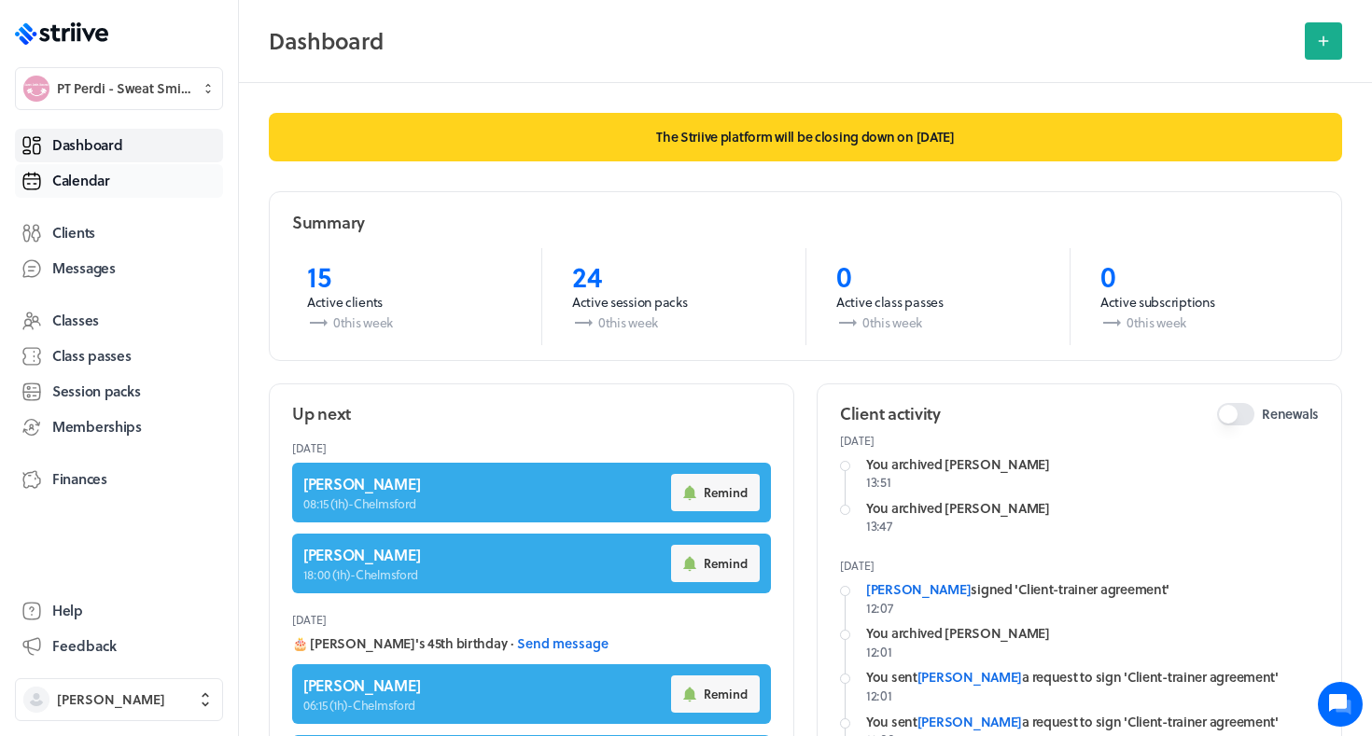
click at [55, 178] on span "Calendar" at bounding box center [81, 181] width 58 height 20
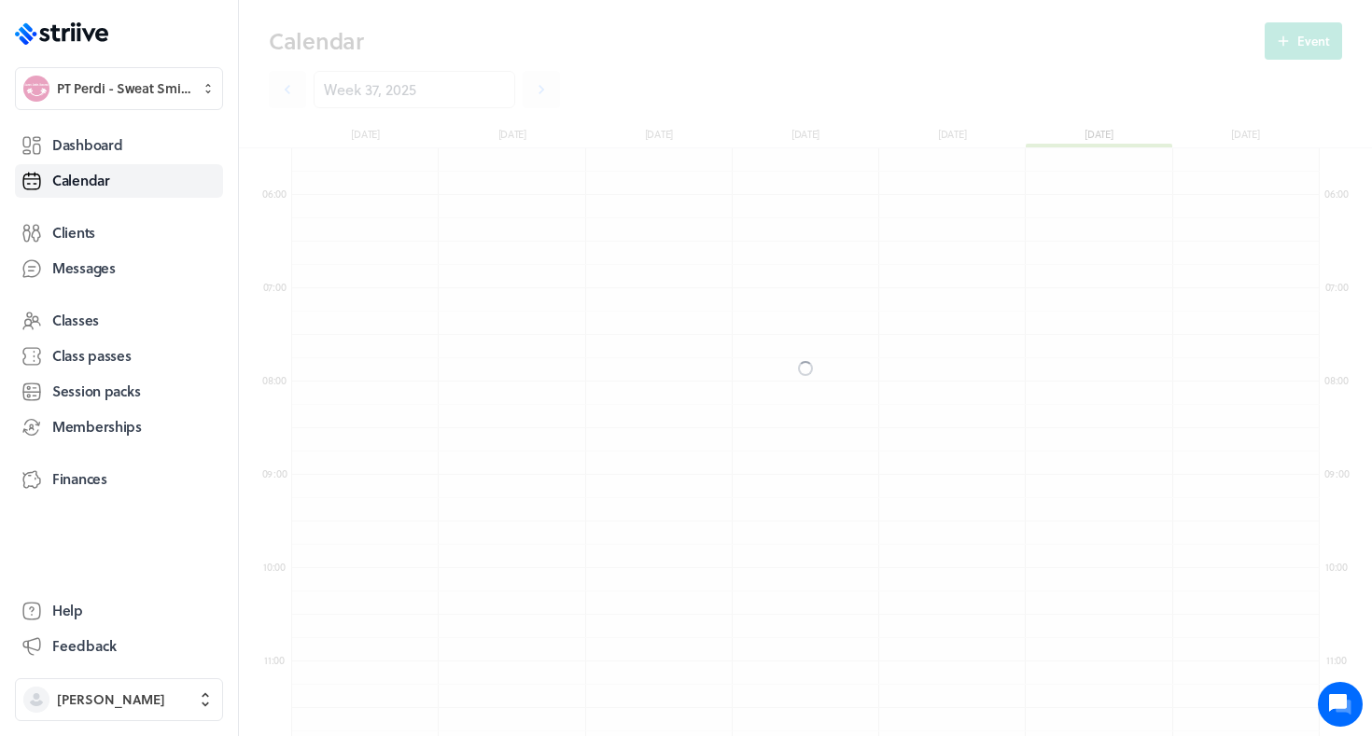
scroll to position [2239, 1027]
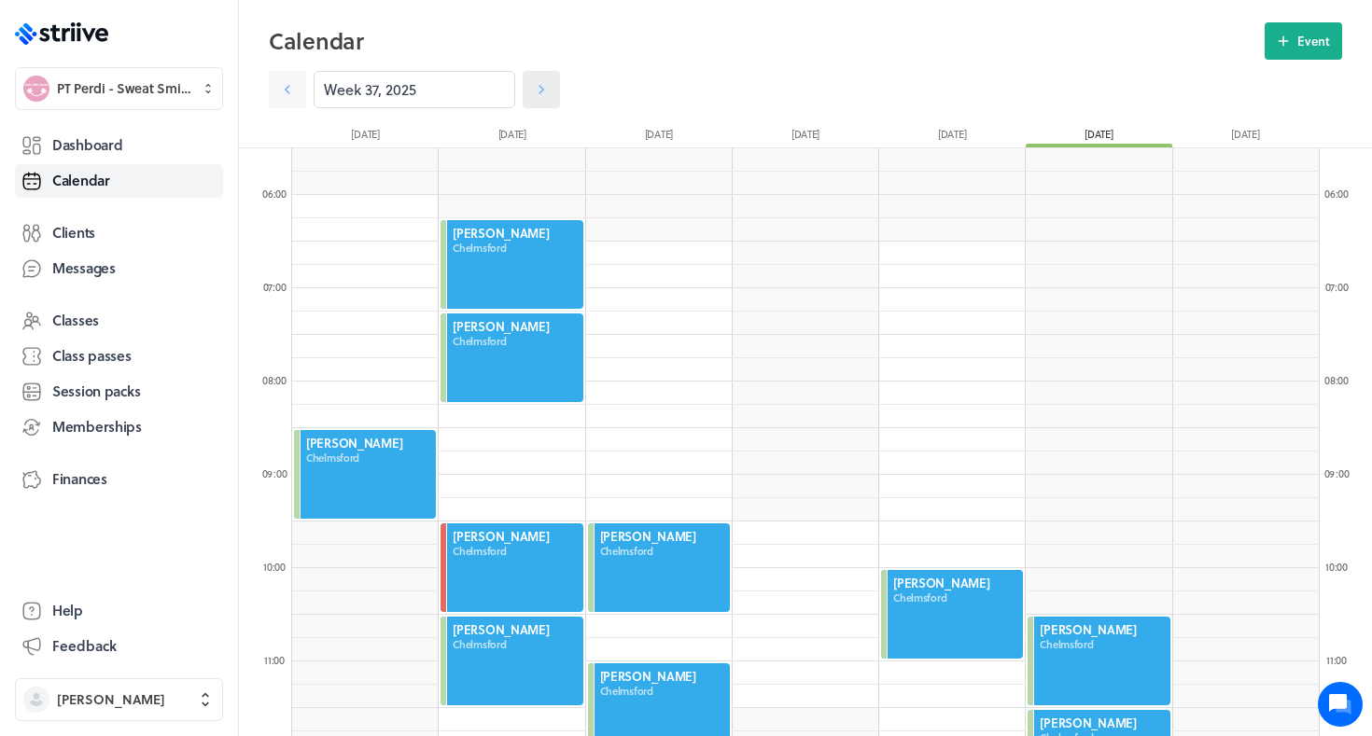
click at [538, 90] on icon at bounding box center [541, 89] width 19 height 19
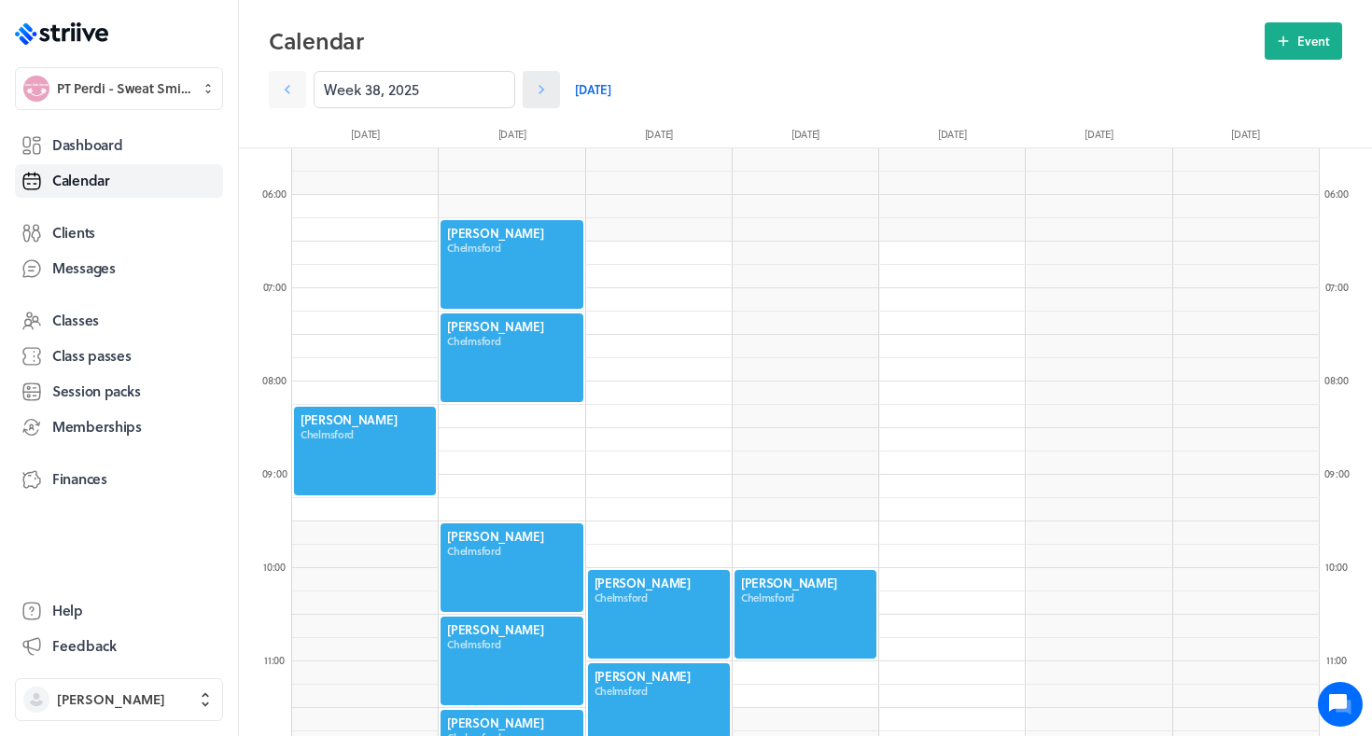
click at [538, 90] on icon at bounding box center [541, 89] width 19 height 19
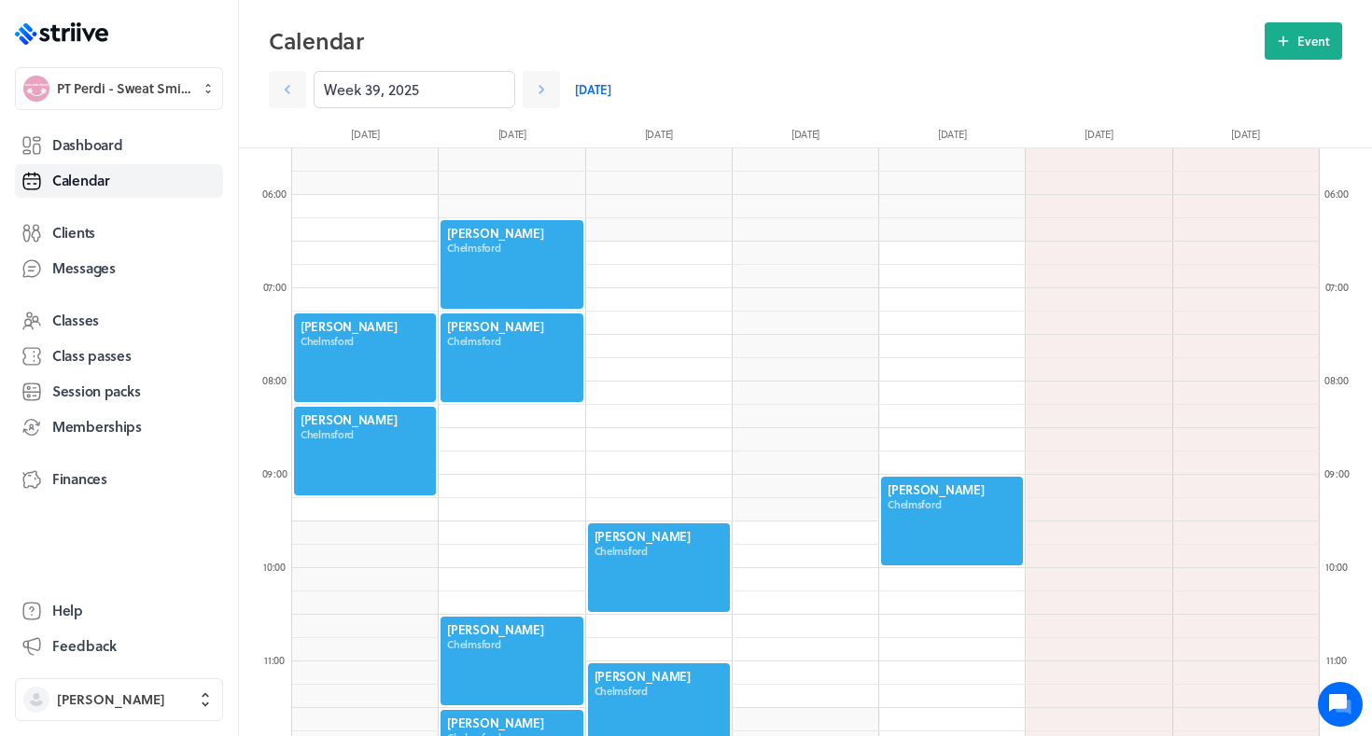
click at [521, 231] on div at bounding box center [512, 264] width 146 height 92
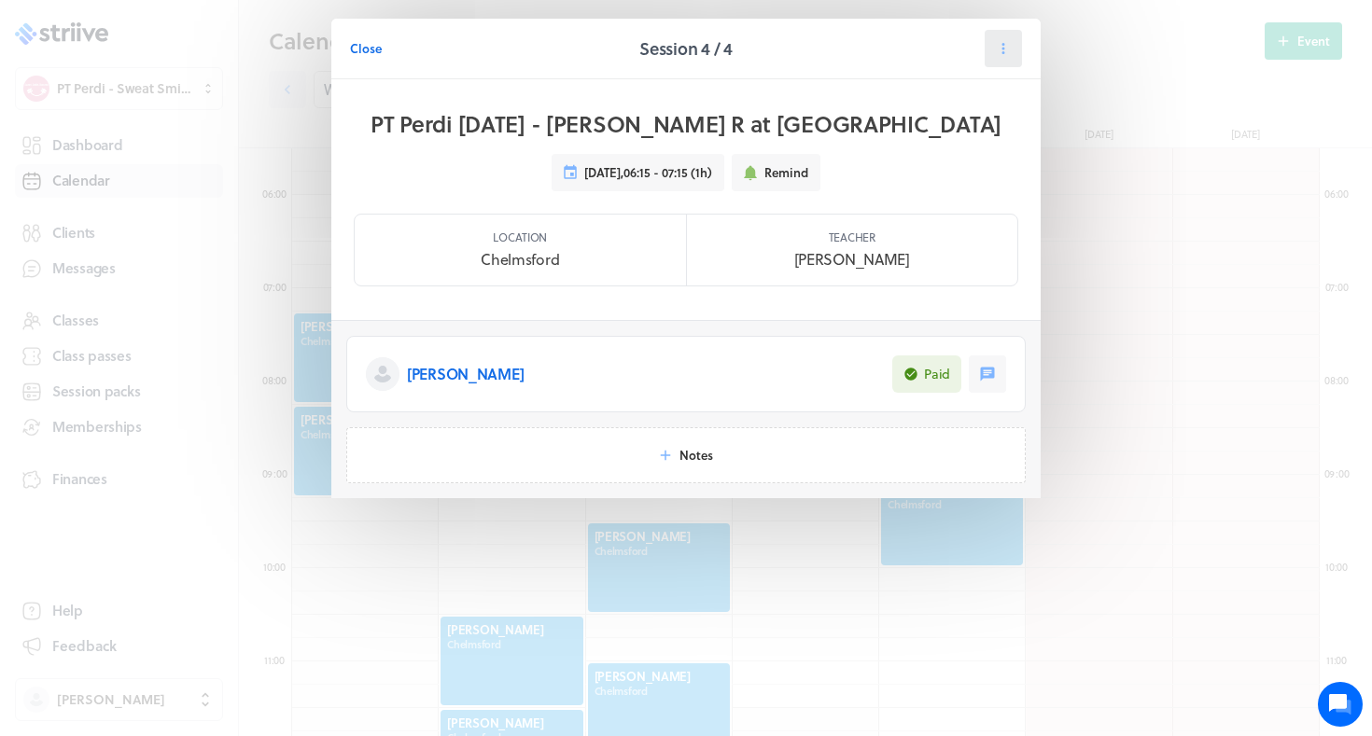
click at [992, 49] on button at bounding box center [1002, 48] width 37 height 37
click at [958, 132] on span "Reschedule" at bounding box center [958, 128] width 64 height 17
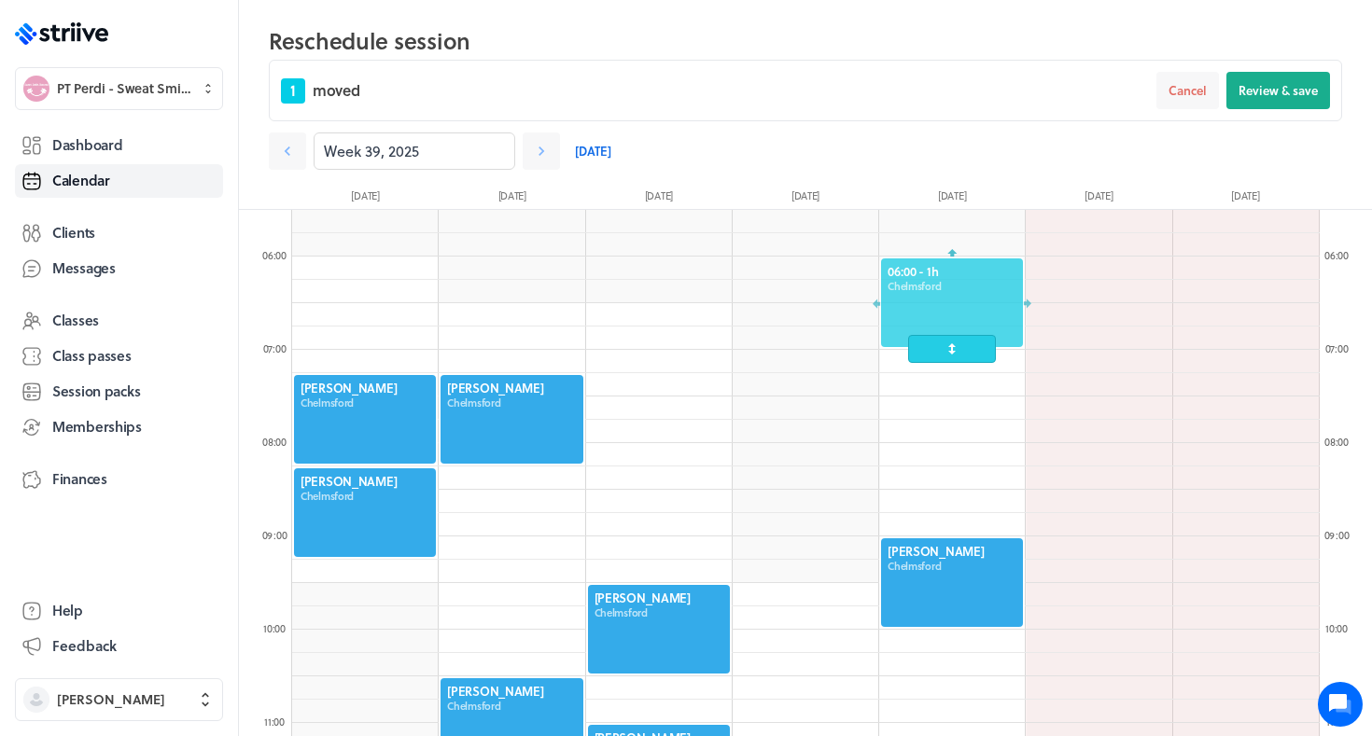
drag, startPoint x: 496, startPoint y: 309, endPoint x: 942, endPoint y: 289, distance: 446.4
click at [942, 289] on div at bounding box center [952, 303] width 146 height 92
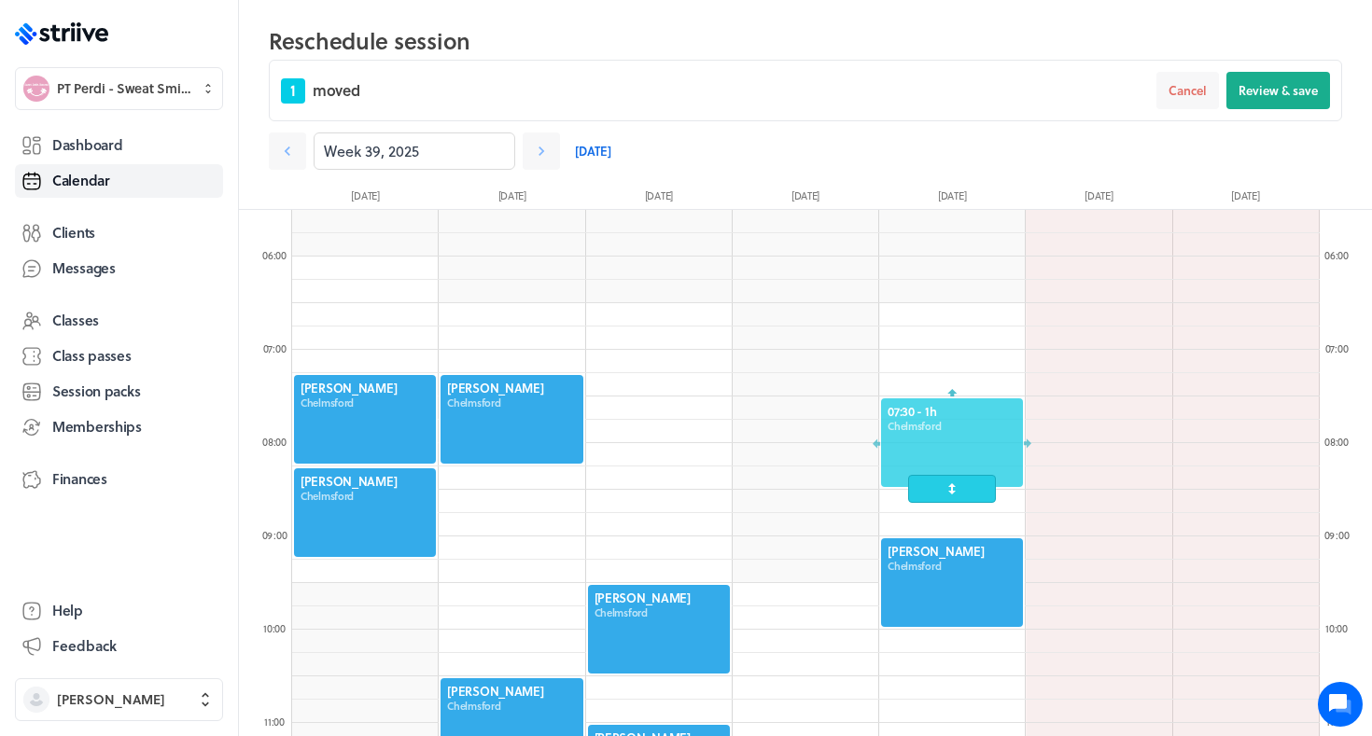
drag, startPoint x: 942, startPoint y: 289, endPoint x: 929, endPoint y: 444, distance: 155.4
click at [929, 444] on div at bounding box center [952, 443] width 146 height 92
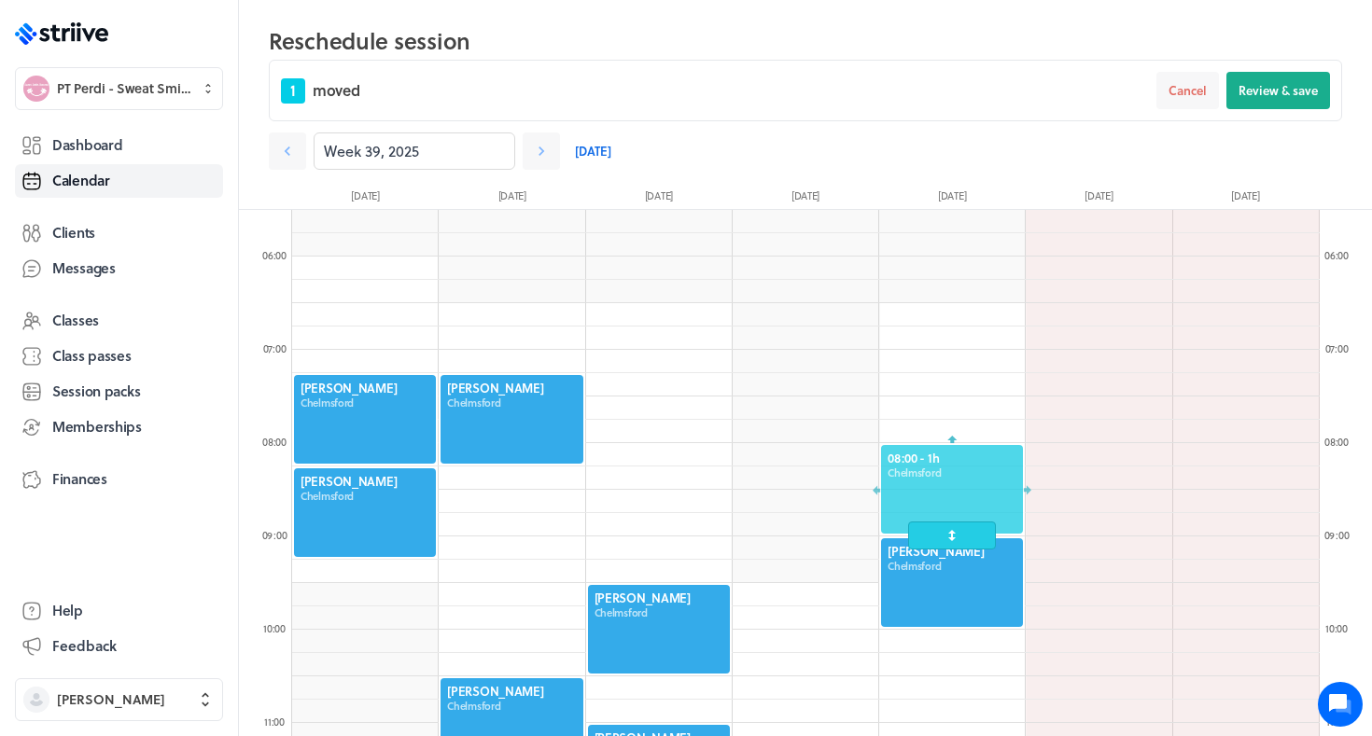
drag, startPoint x: 914, startPoint y: 444, endPoint x: 912, endPoint y: 508, distance: 63.5
click at [912, 508] on div at bounding box center [952, 489] width 146 height 92
click at [1266, 95] on span "Review & save" at bounding box center [1277, 90] width 79 height 17
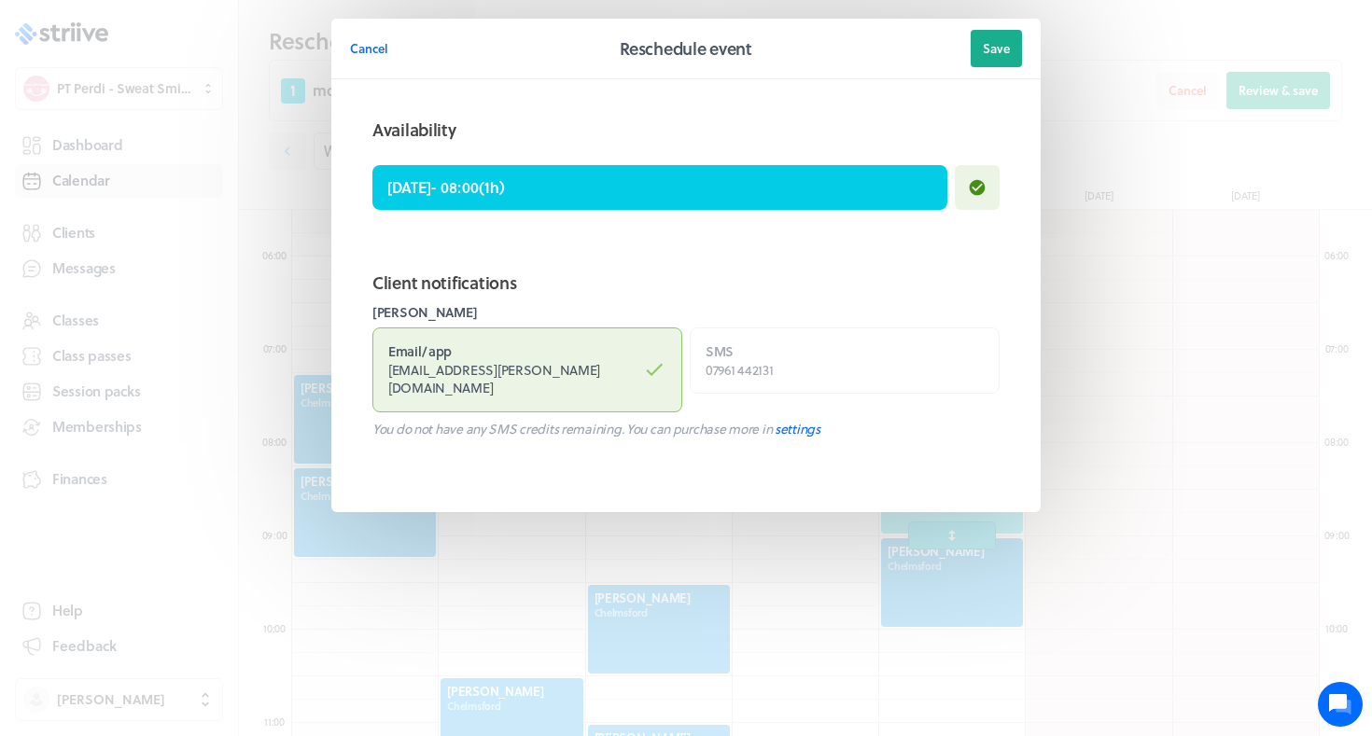
scroll to position [512, 0]
click at [617, 342] on label "Email / app [EMAIL_ADDRESS][PERSON_NAME][DOMAIN_NAME]" at bounding box center [527, 369] width 310 height 85
click at [0, 0] on input "Email / app [EMAIL_ADDRESS][PERSON_NAME][DOMAIN_NAME]" at bounding box center [0, 0] width 0 height 0
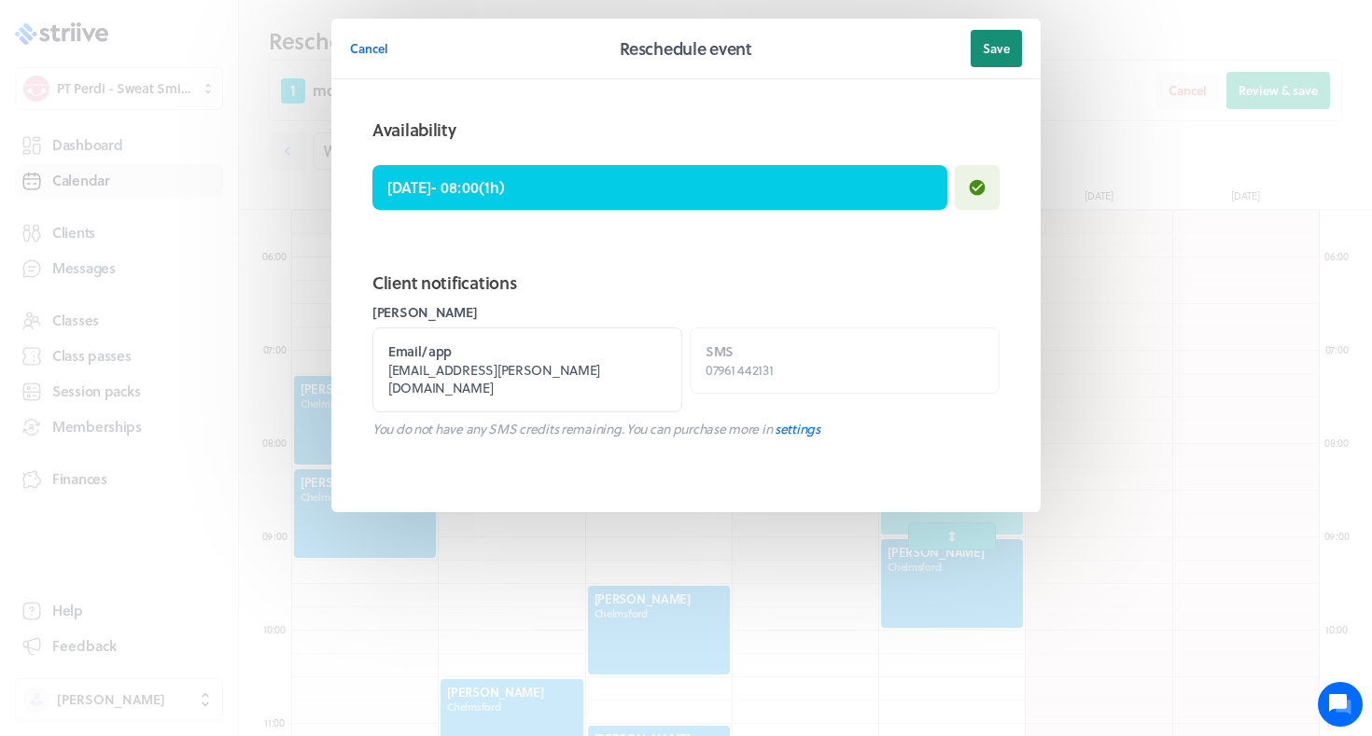
click at [981, 56] on button "Save" at bounding box center [995, 48] width 51 height 37
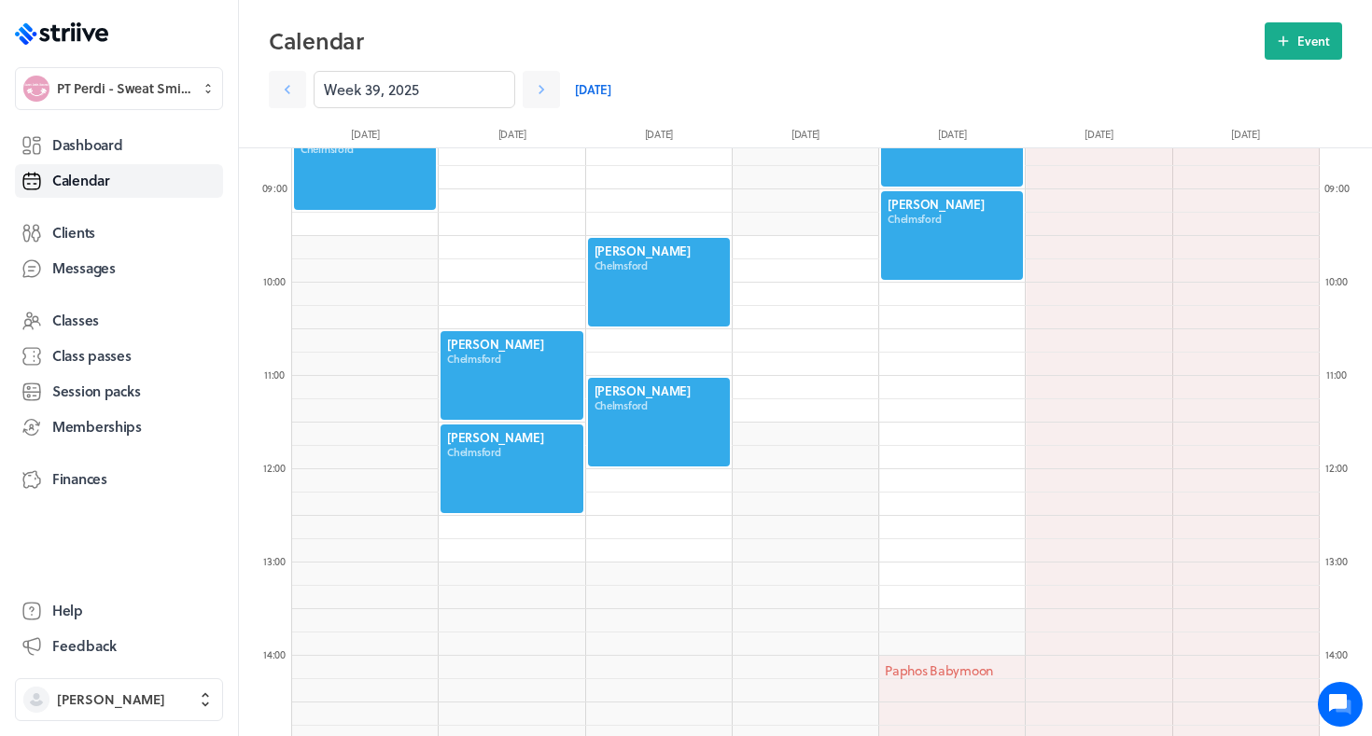
scroll to position [793, 0]
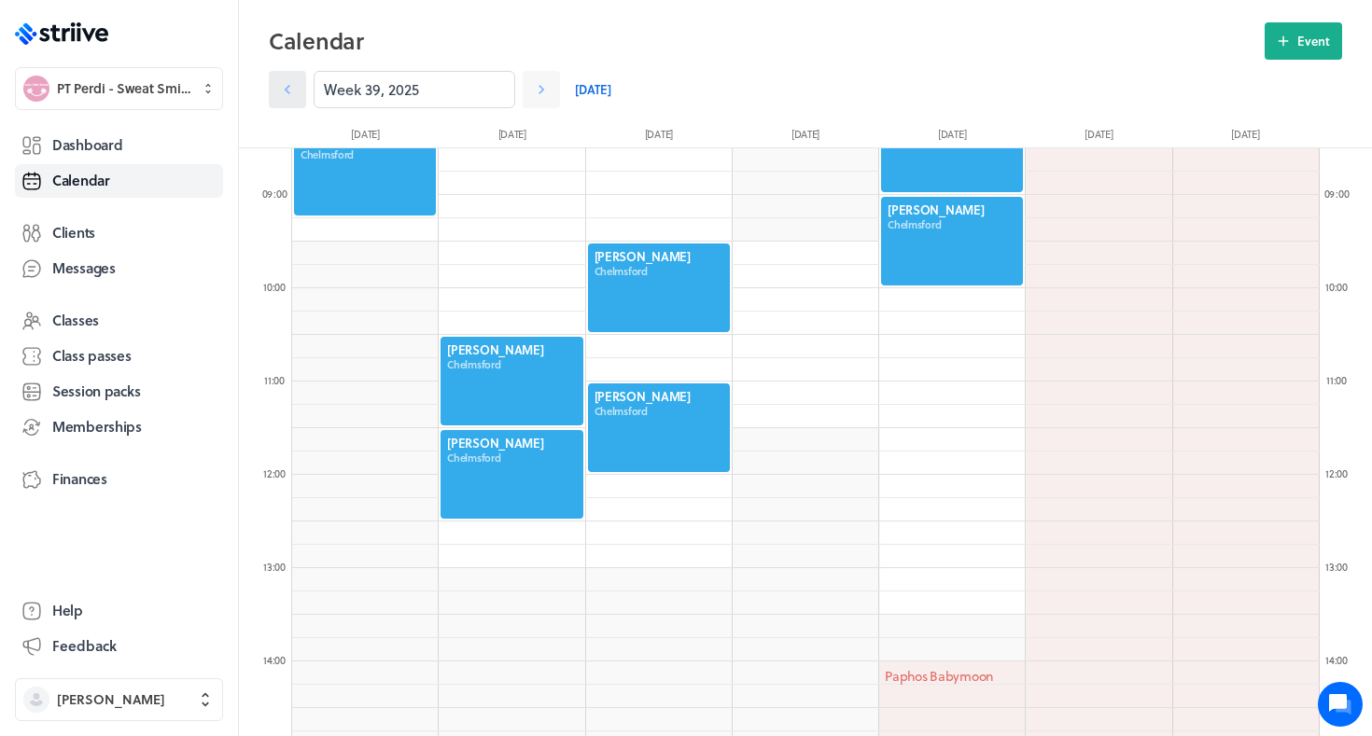
click at [282, 80] on icon at bounding box center [287, 89] width 19 height 19
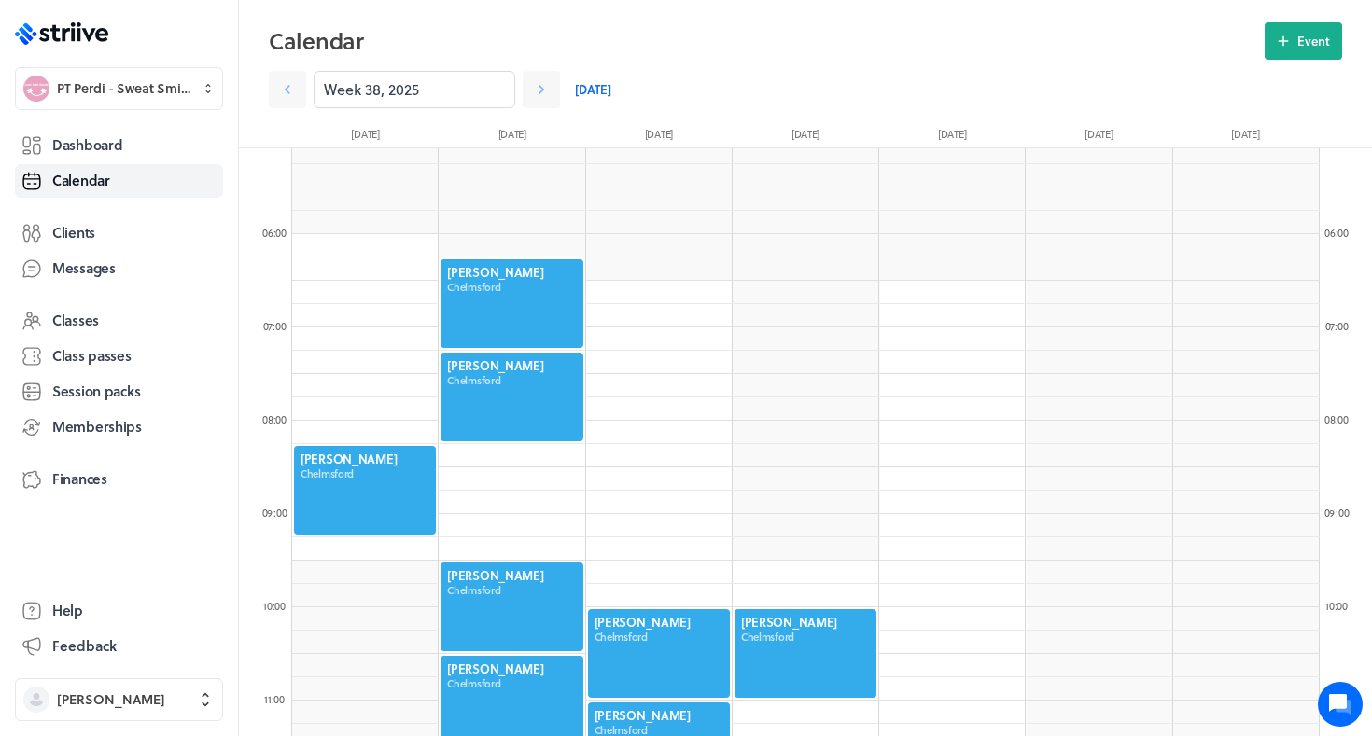
scroll to position [474, 0]
